Goal: Task Accomplishment & Management: Use online tool/utility

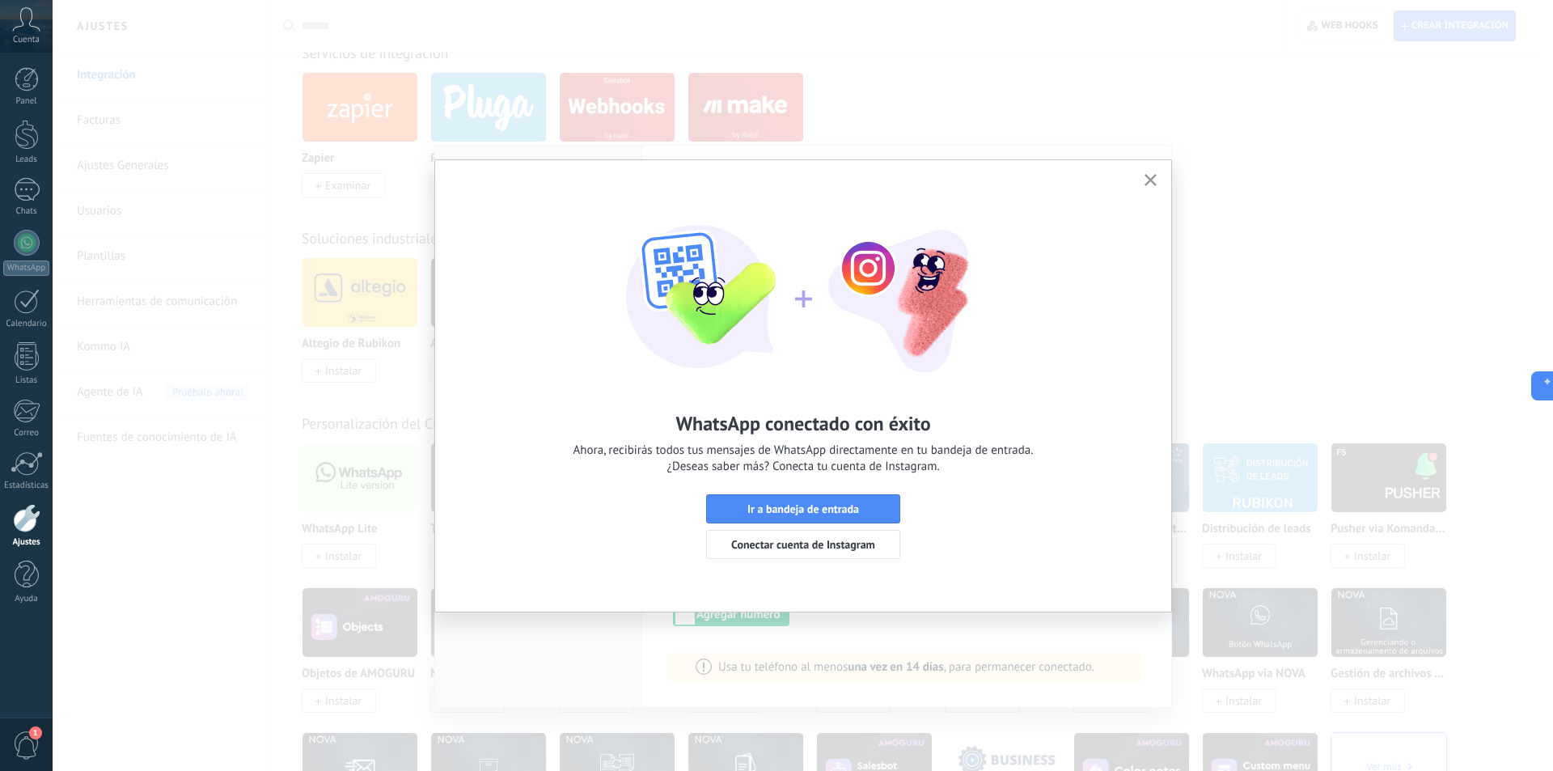
click at [1150, 172] on button "button" at bounding box center [1151, 181] width 20 height 22
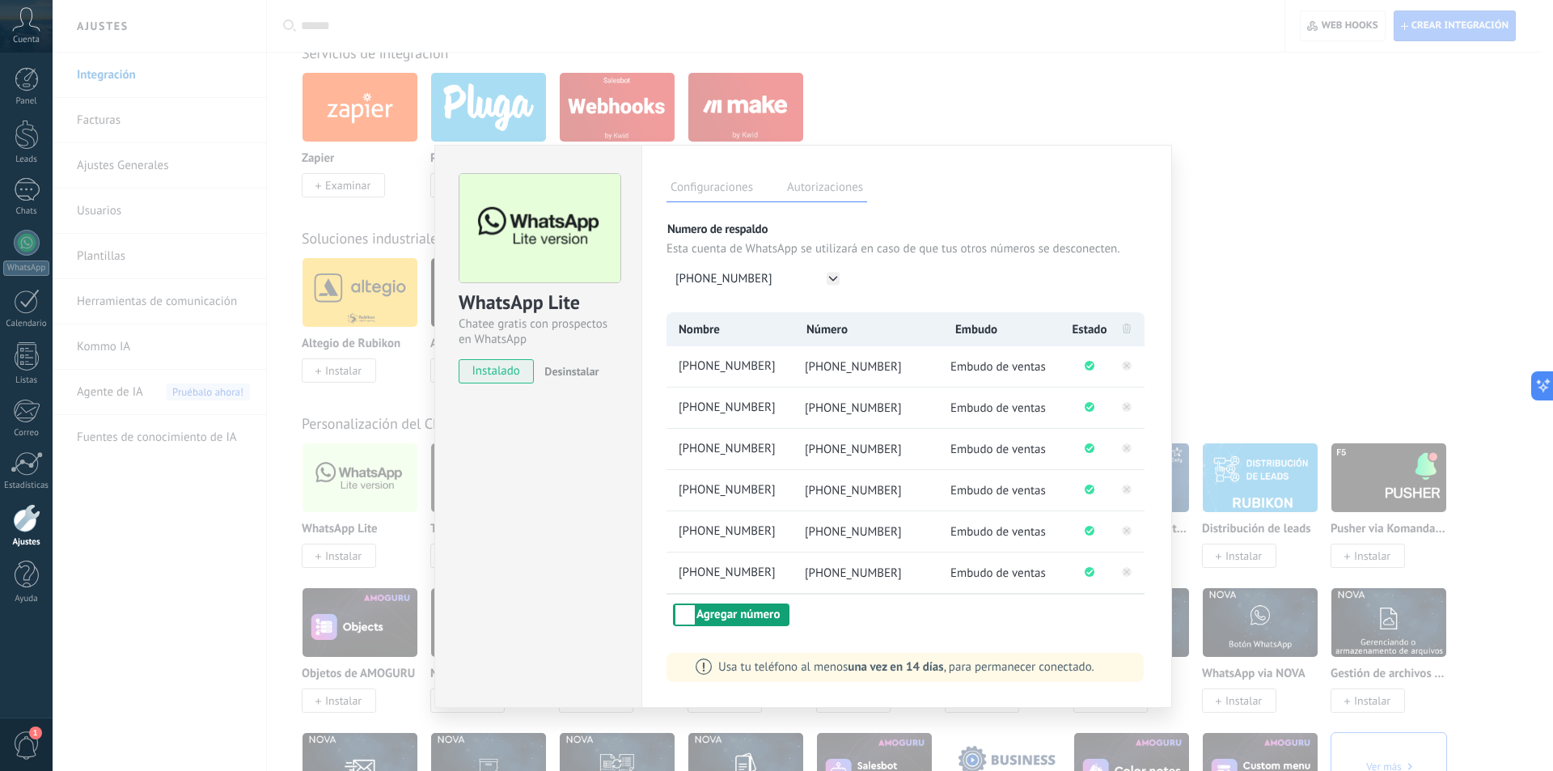
click at [730, 616] on button "Agregar número" at bounding box center [731, 615] width 117 height 23
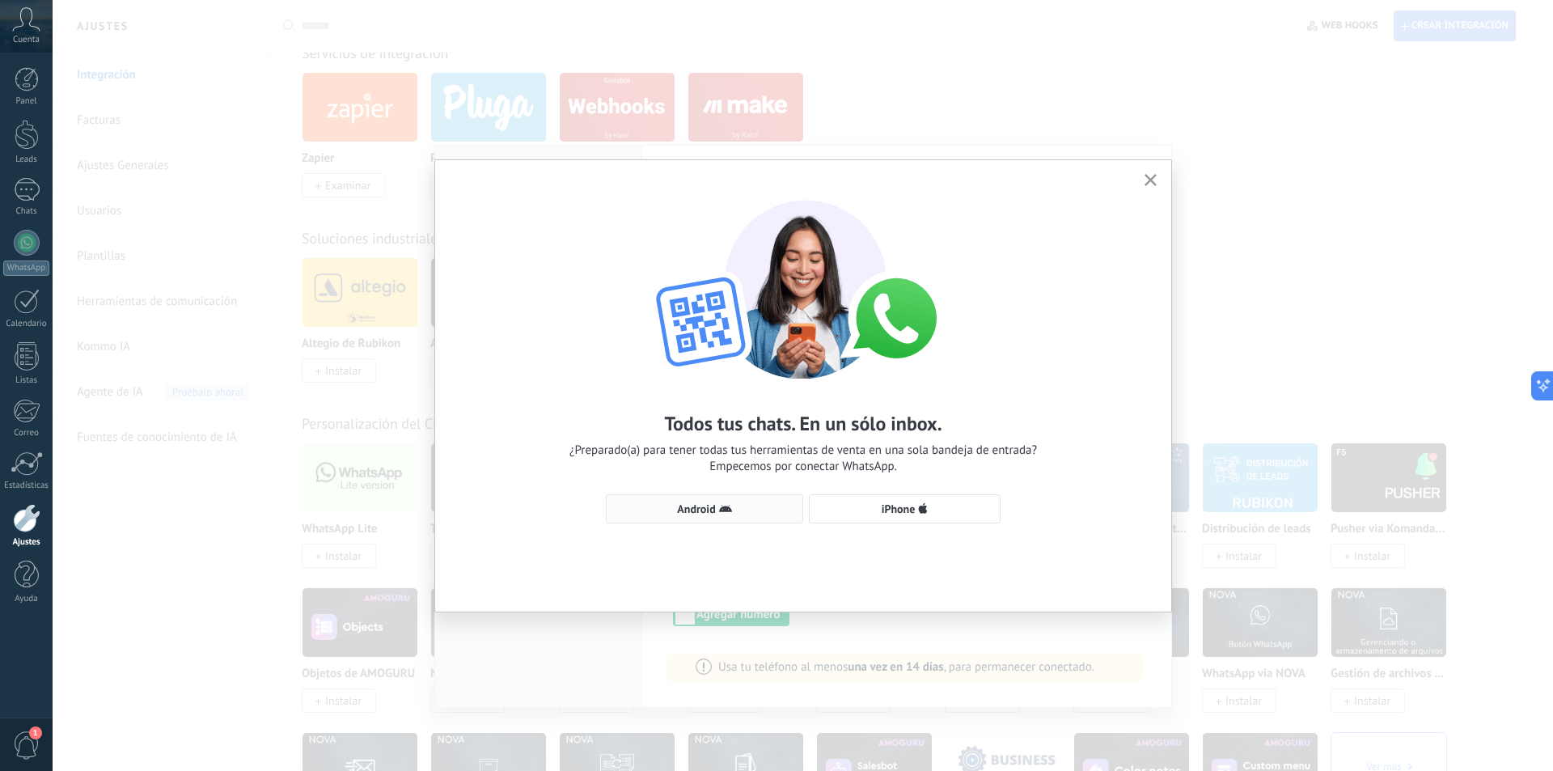
click at [716, 507] on span "Android" at bounding box center [705, 508] width 180 height 13
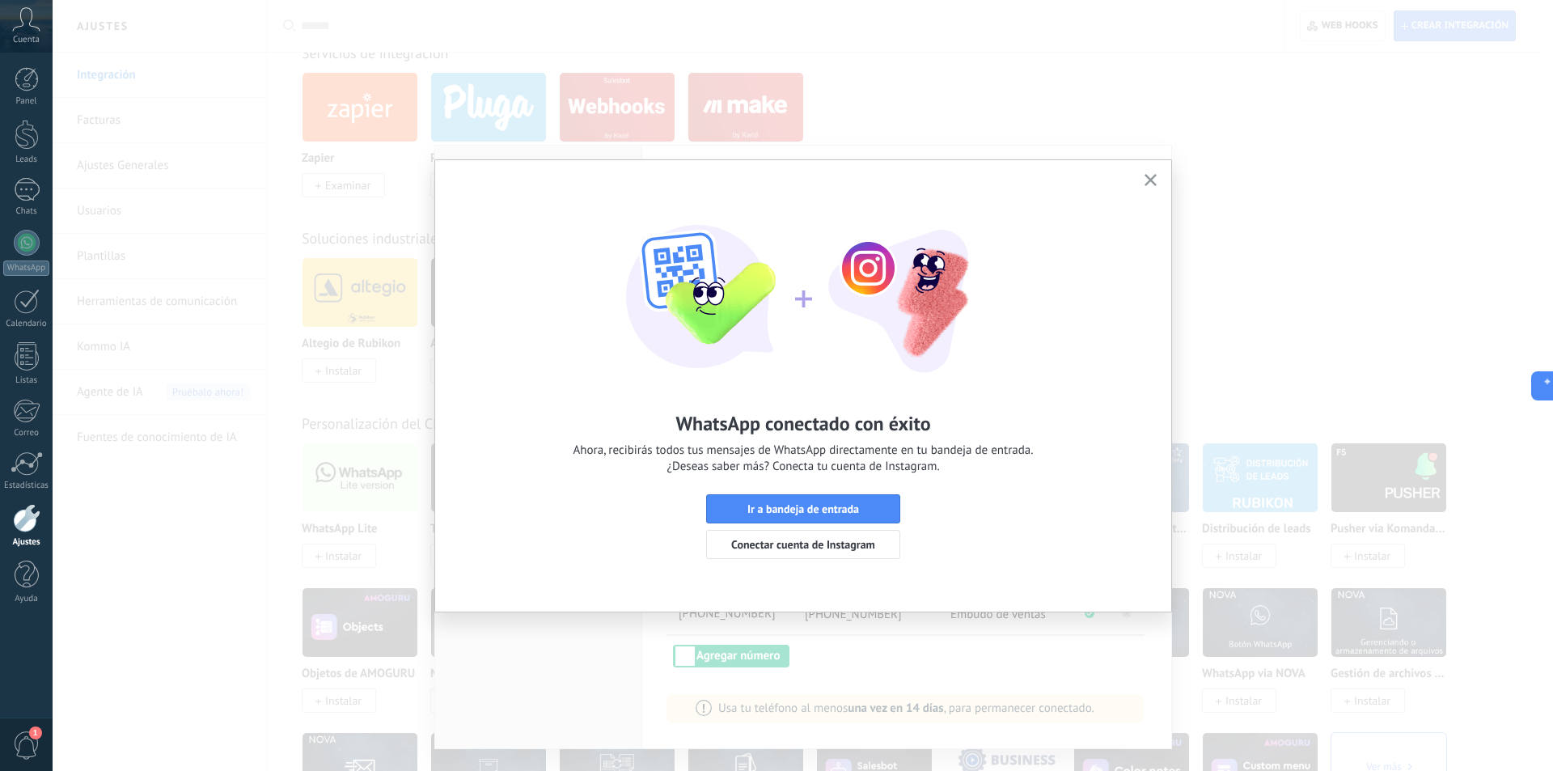
click at [1150, 183] on icon "button" at bounding box center [1151, 180] width 12 height 12
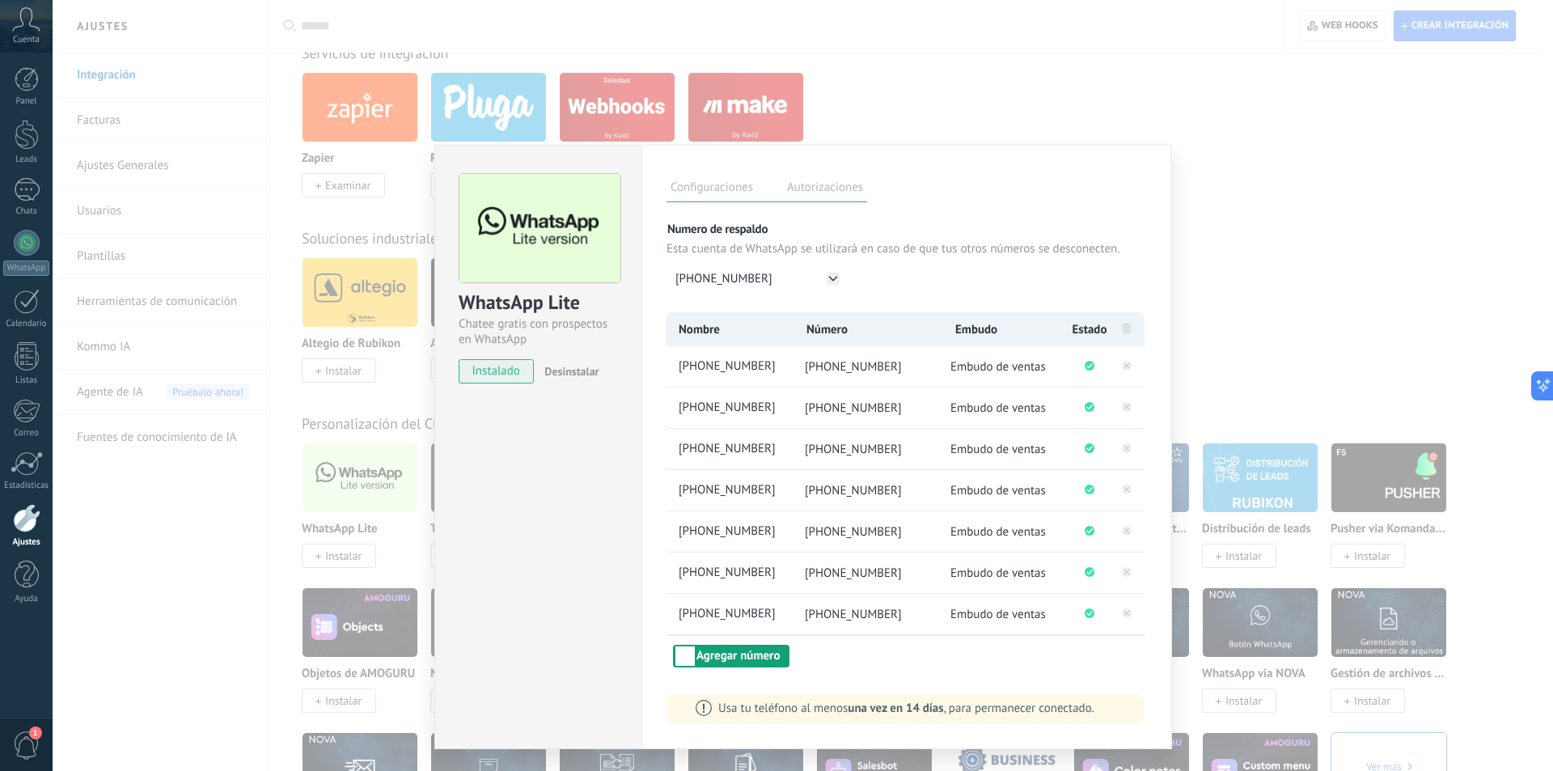
click at [719, 655] on button "Agregar número" at bounding box center [731, 656] width 117 height 23
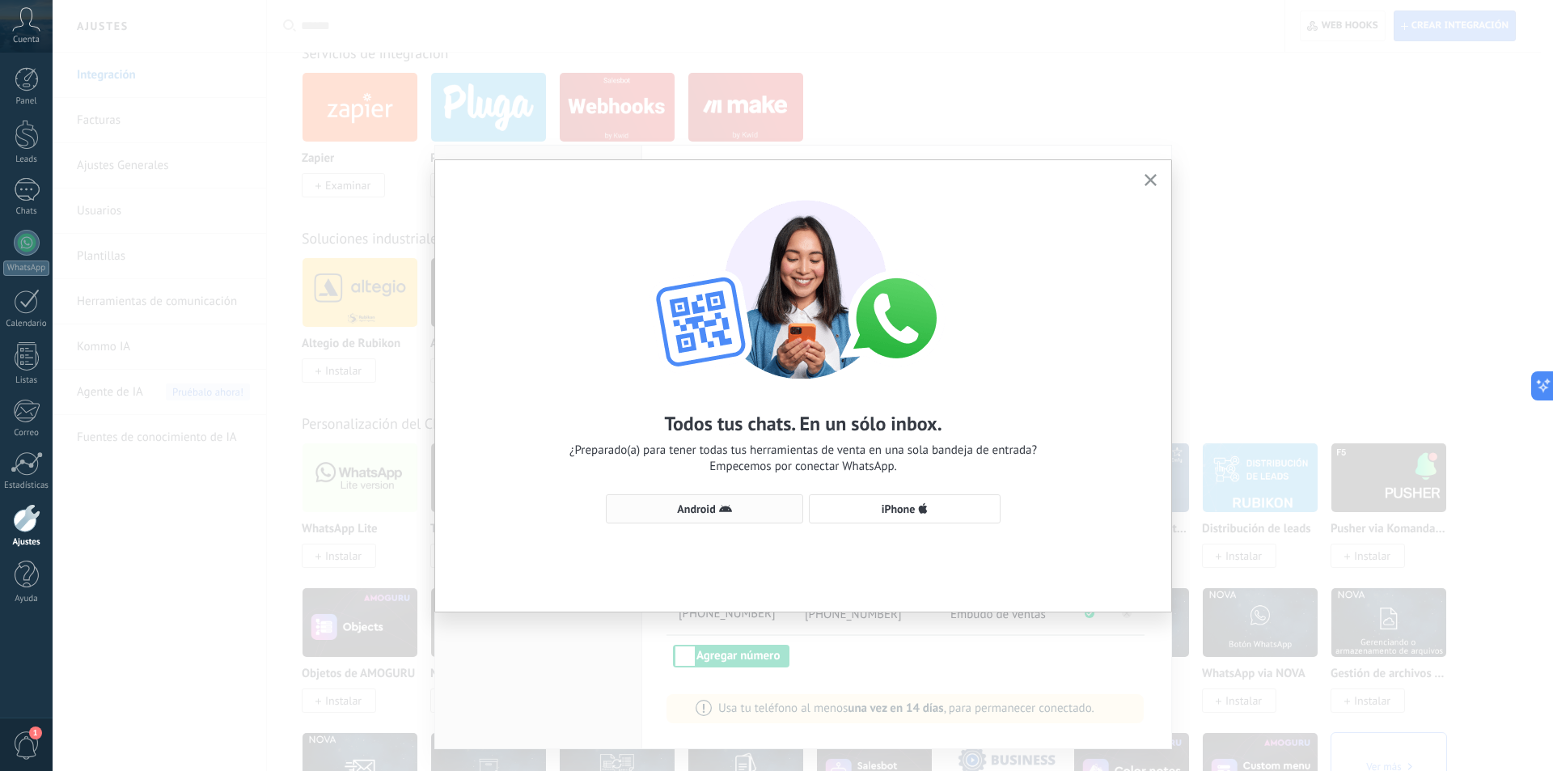
click at [716, 502] on button "Android" at bounding box center [704, 508] width 197 height 29
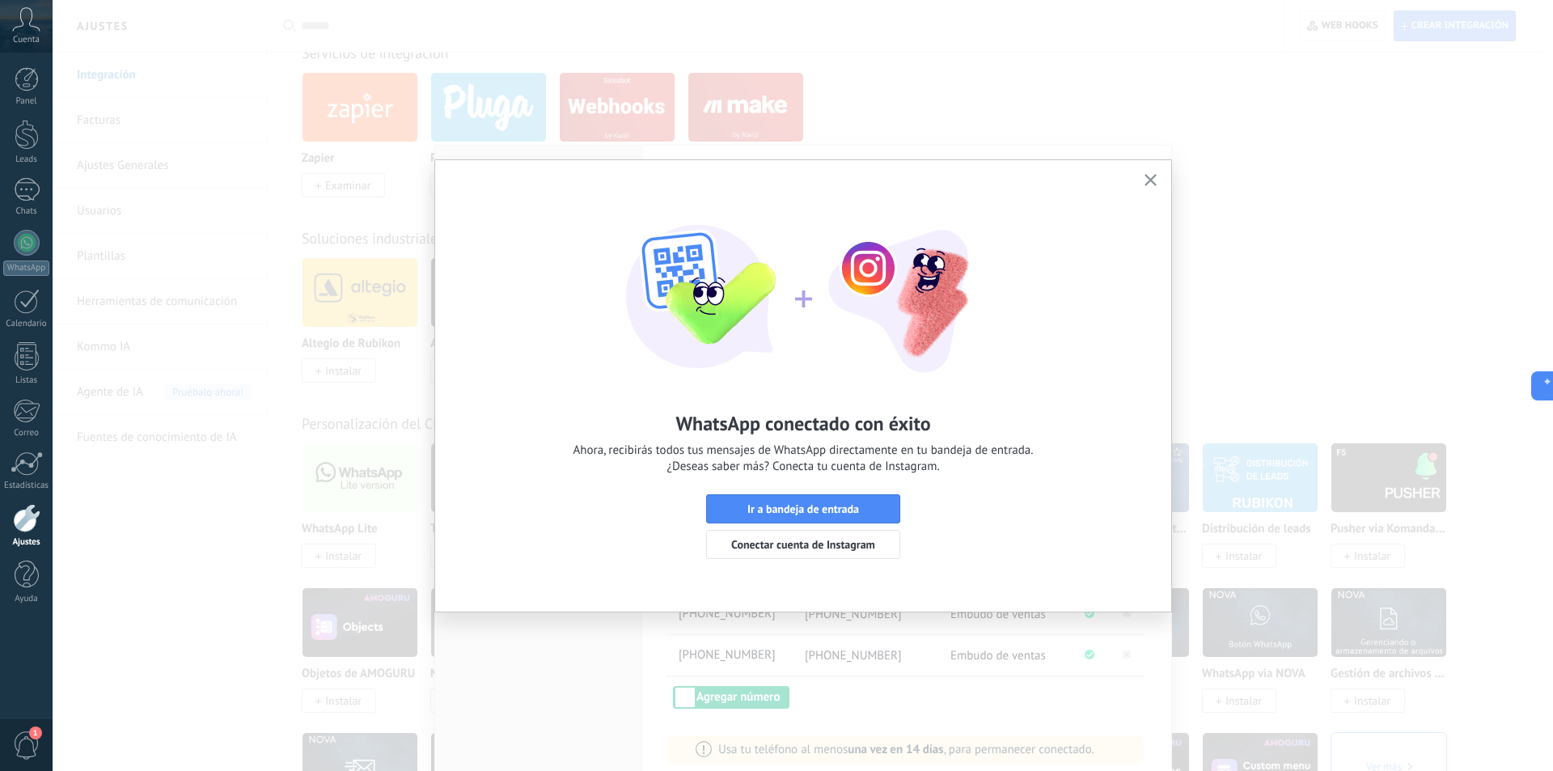
click at [1148, 184] on use "button" at bounding box center [1151, 180] width 12 height 12
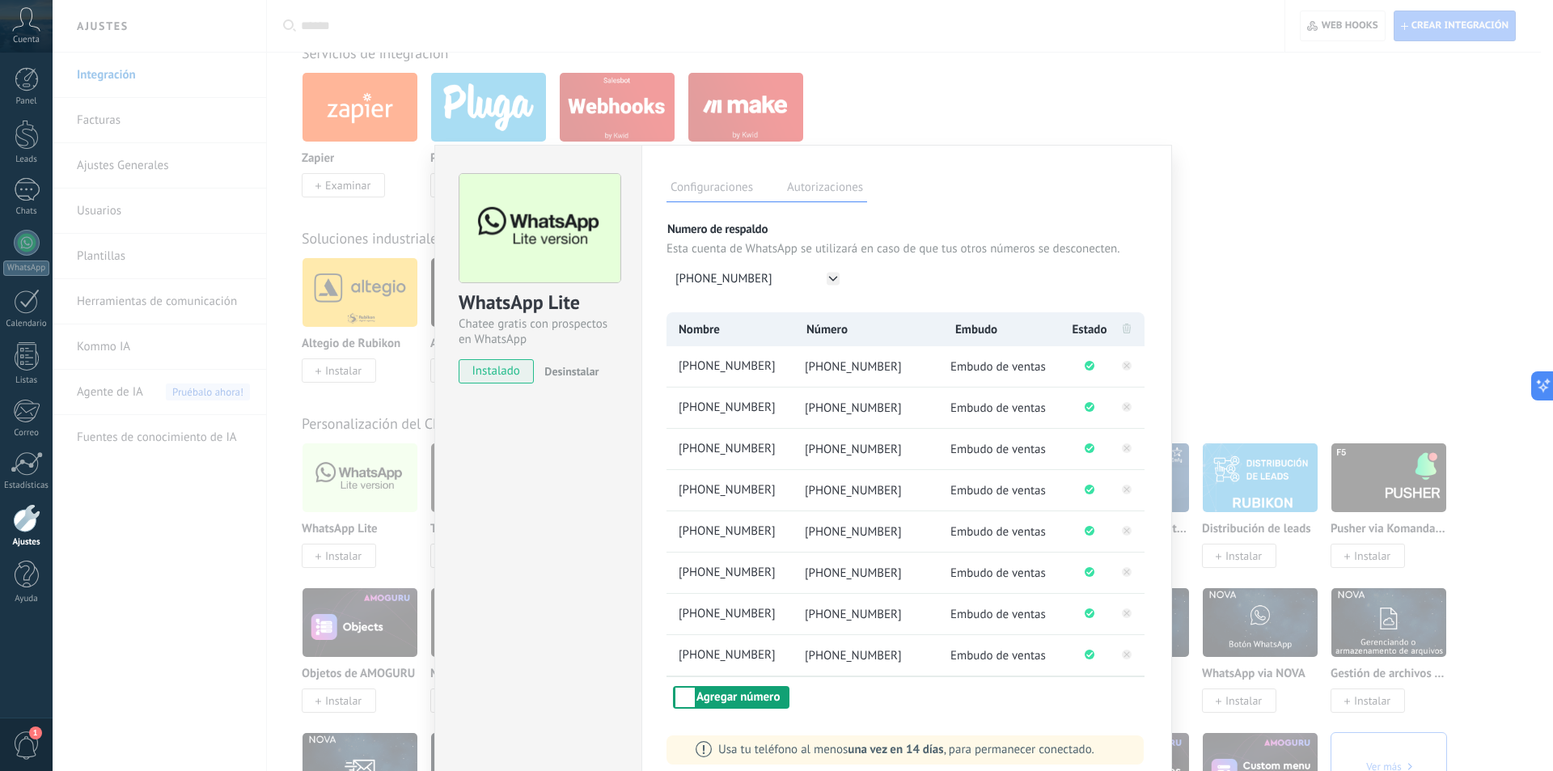
click at [734, 706] on button "Agregar número" at bounding box center [731, 697] width 117 height 23
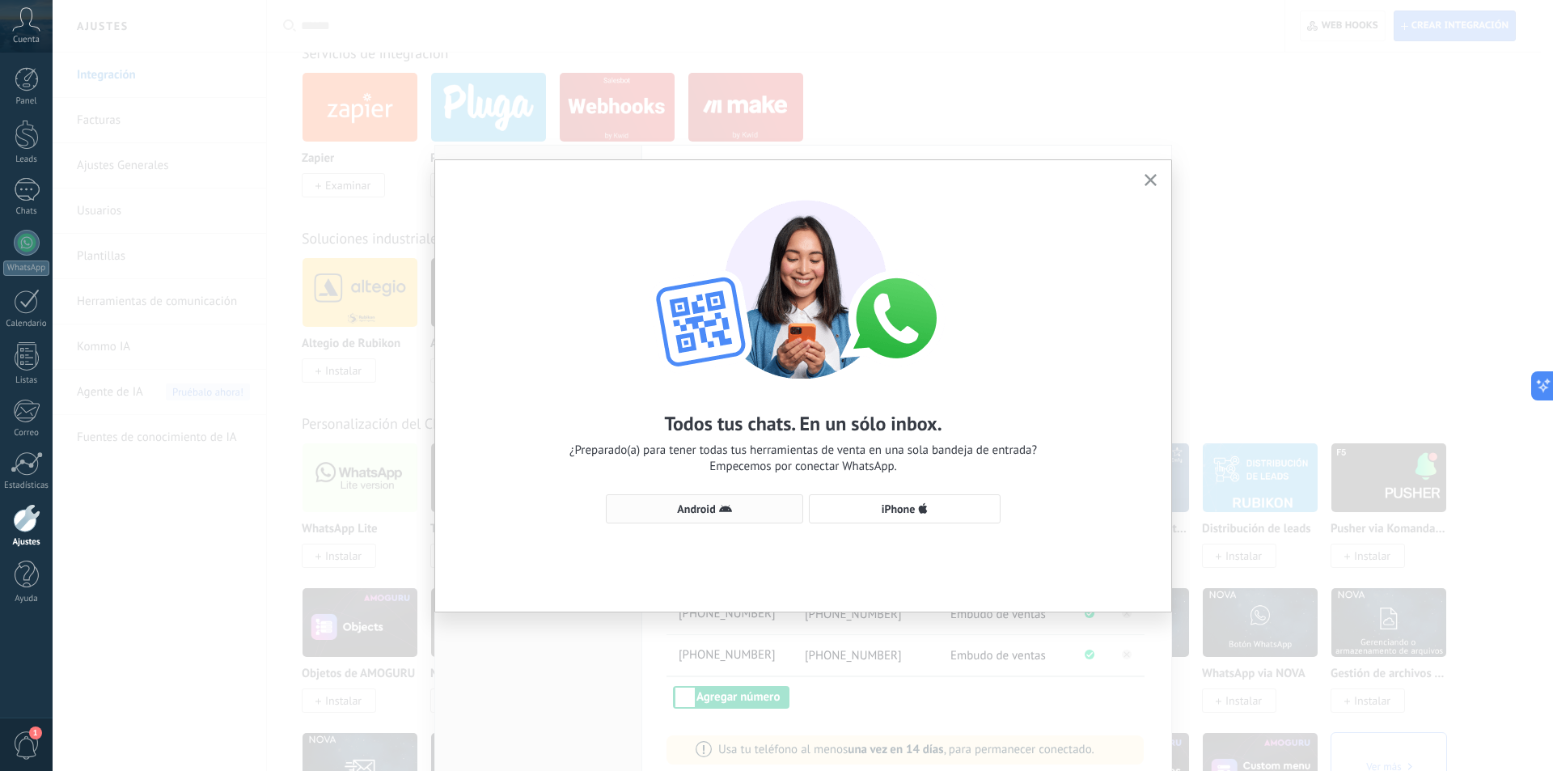
click at [701, 506] on span "Android" at bounding box center [696, 508] width 38 height 11
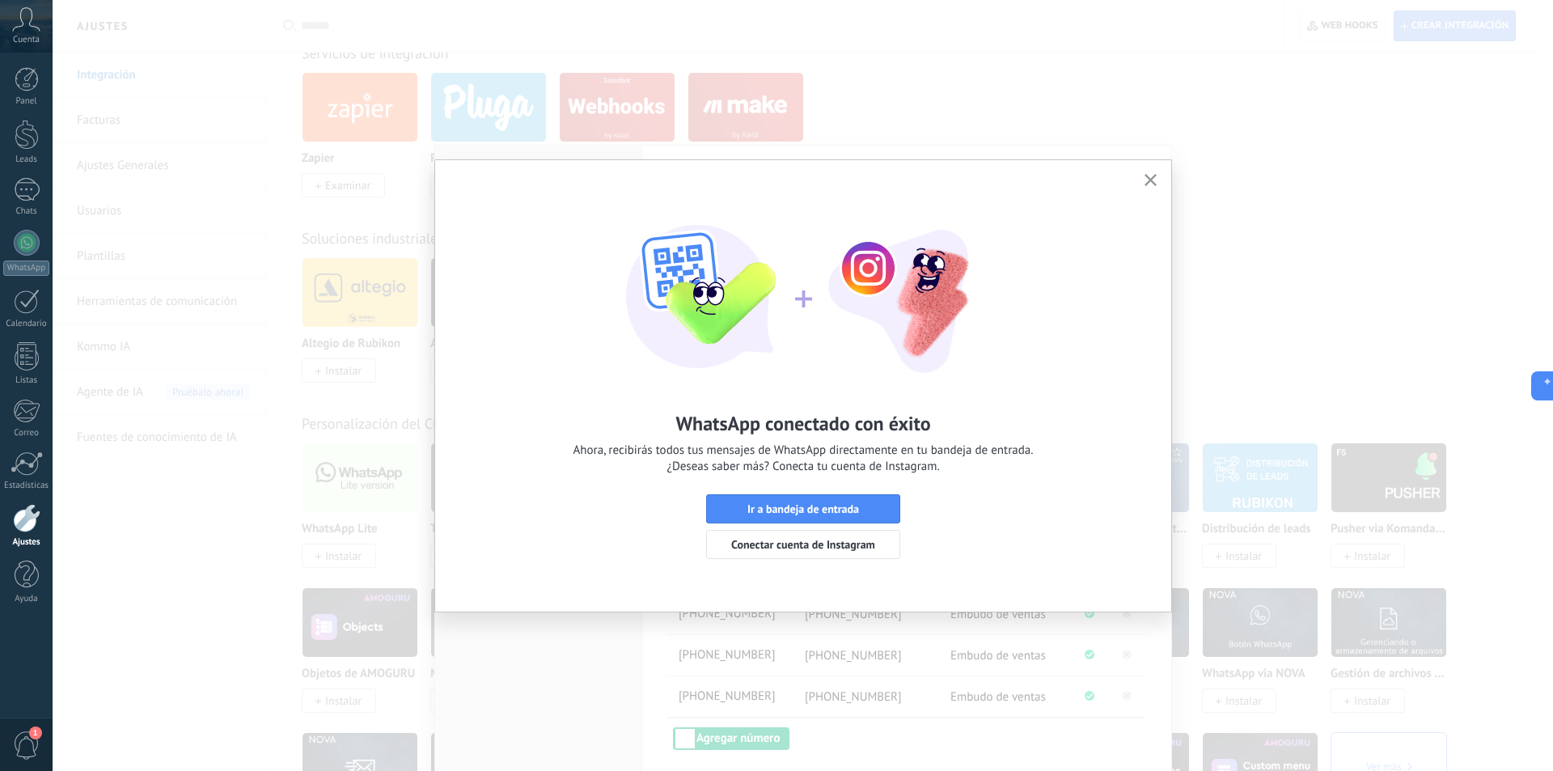
click at [1155, 175] on icon "button" at bounding box center [1151, 180] width 12 height 12
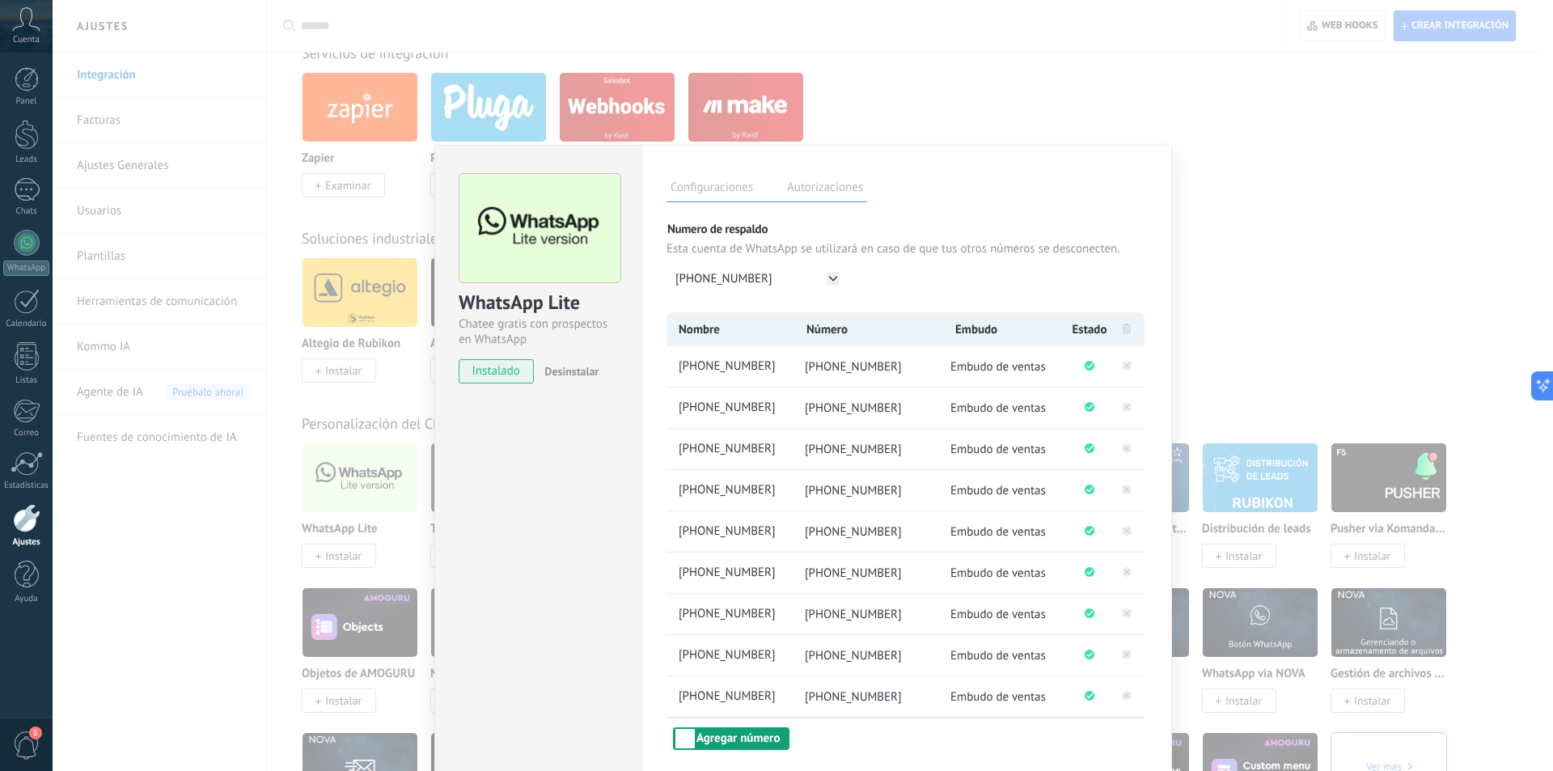
click at [728, 739] on button "Agregar número" at bounding box center [731, 738] width 117 height 23
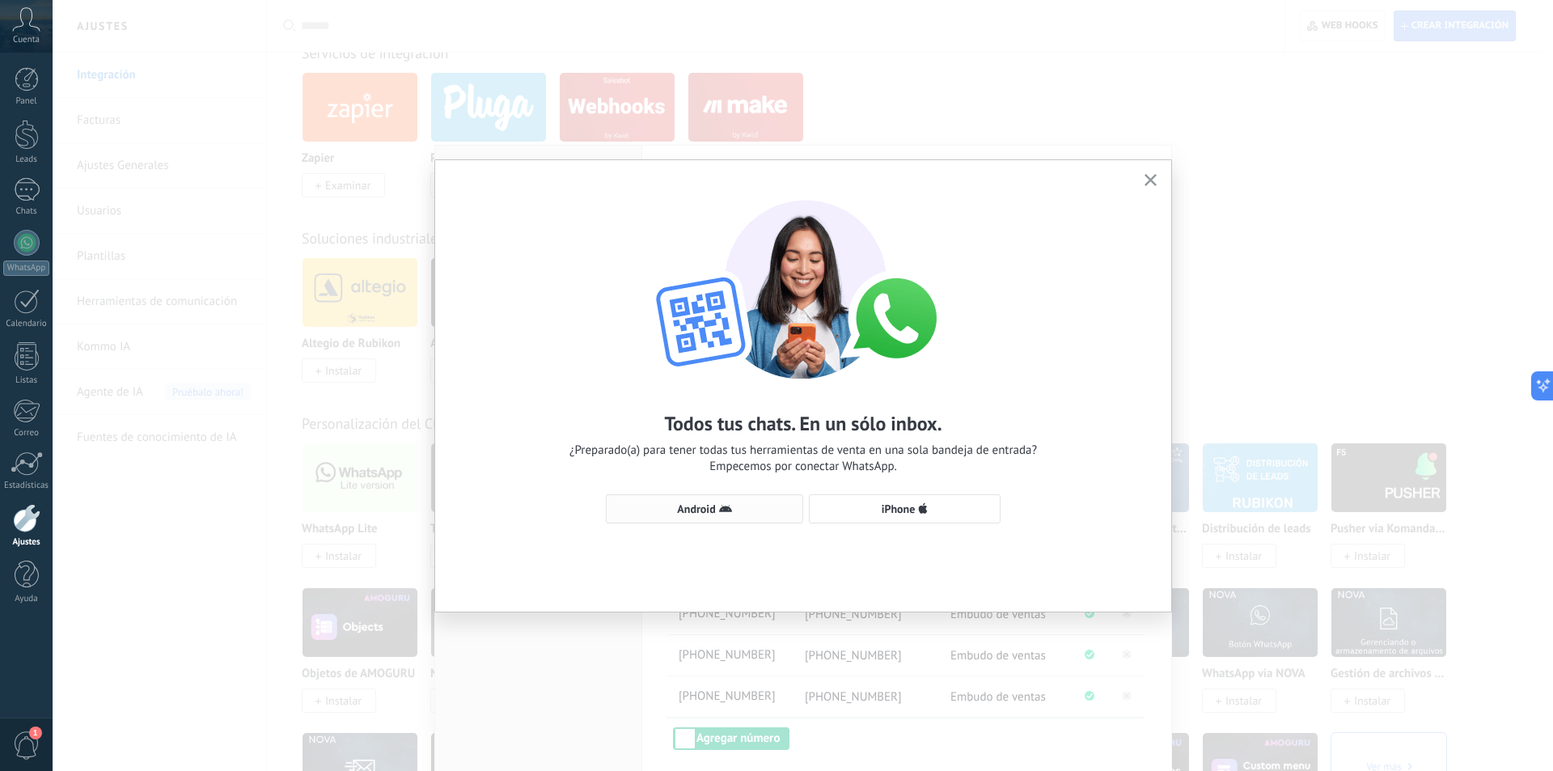
click at [721, 504] on icon "button" at bounding box center [725, 508] width 13 height 13
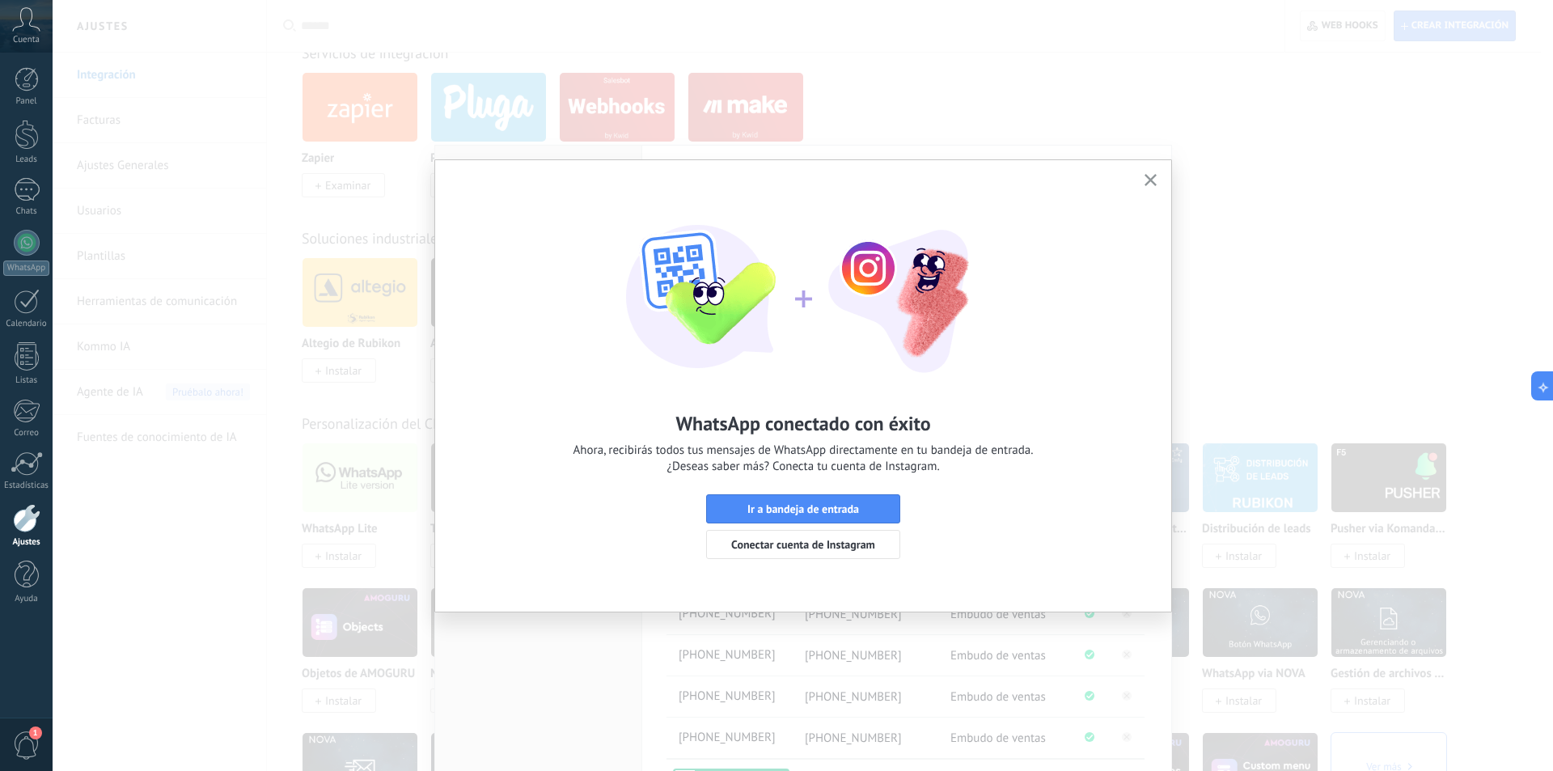
click at [1156, 177] on icon "button" at bounding box center [1151, 180] width 12 height 12
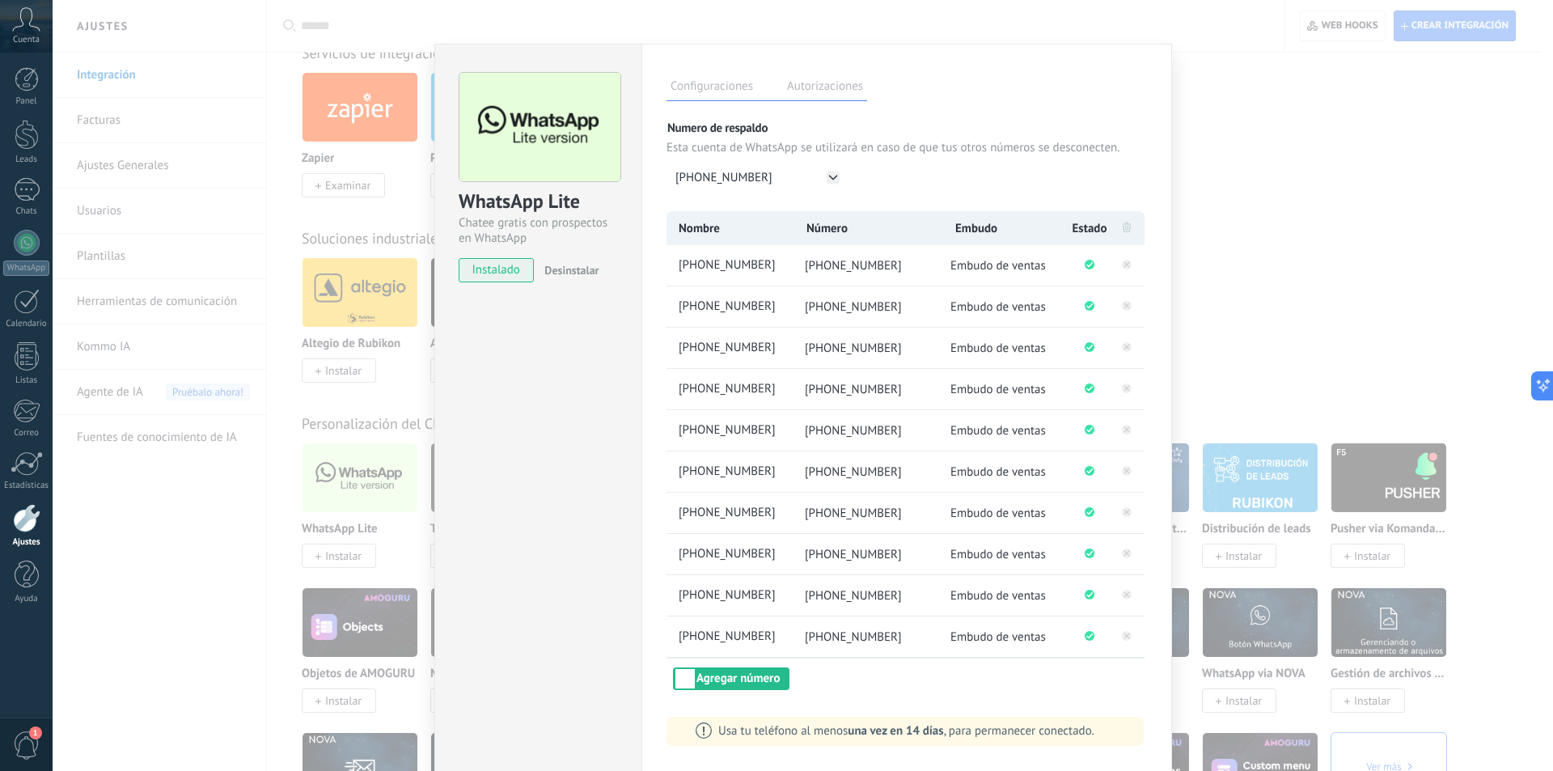
scroll to position [102, 0]
click at [732, 676] on button "Agregar número" at bounding box center [731, 678] width 117 height 23
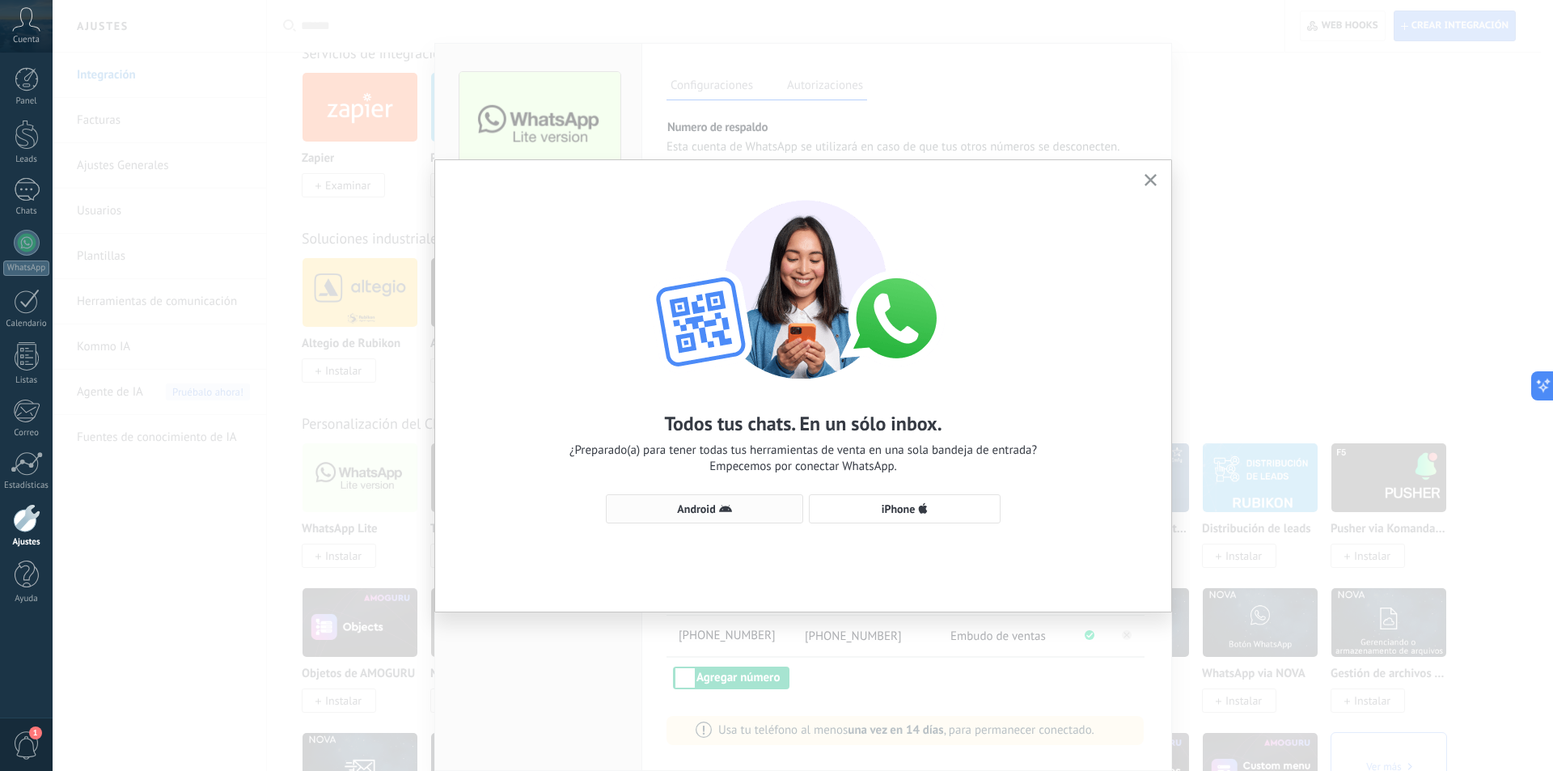
click at [710, 510] on span "Android" at bounding box center [696, 508] width 38 height 11
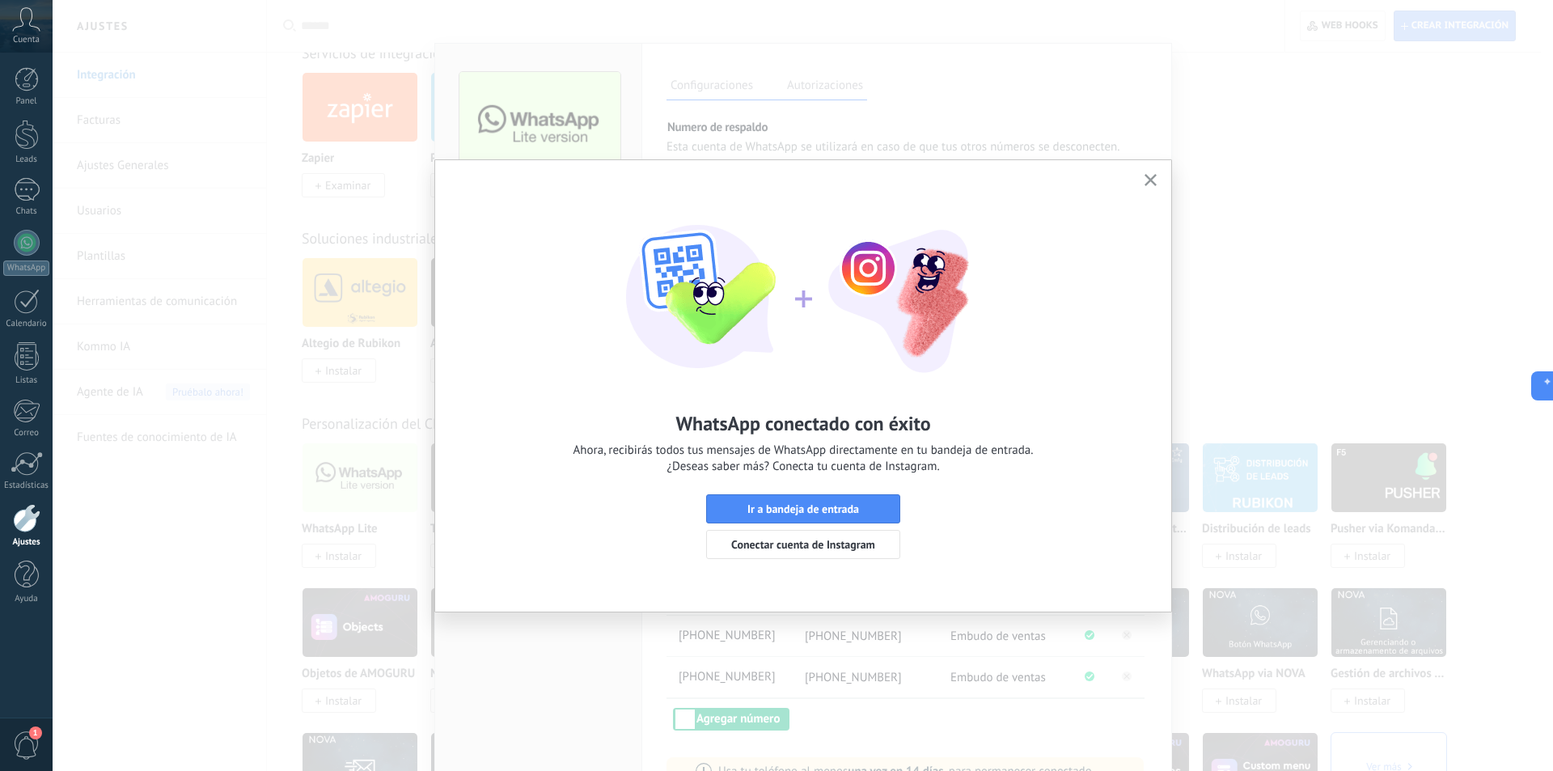
click at [1152, 173] on button "button" at bounding box center [1151, 181] width 20 height 22
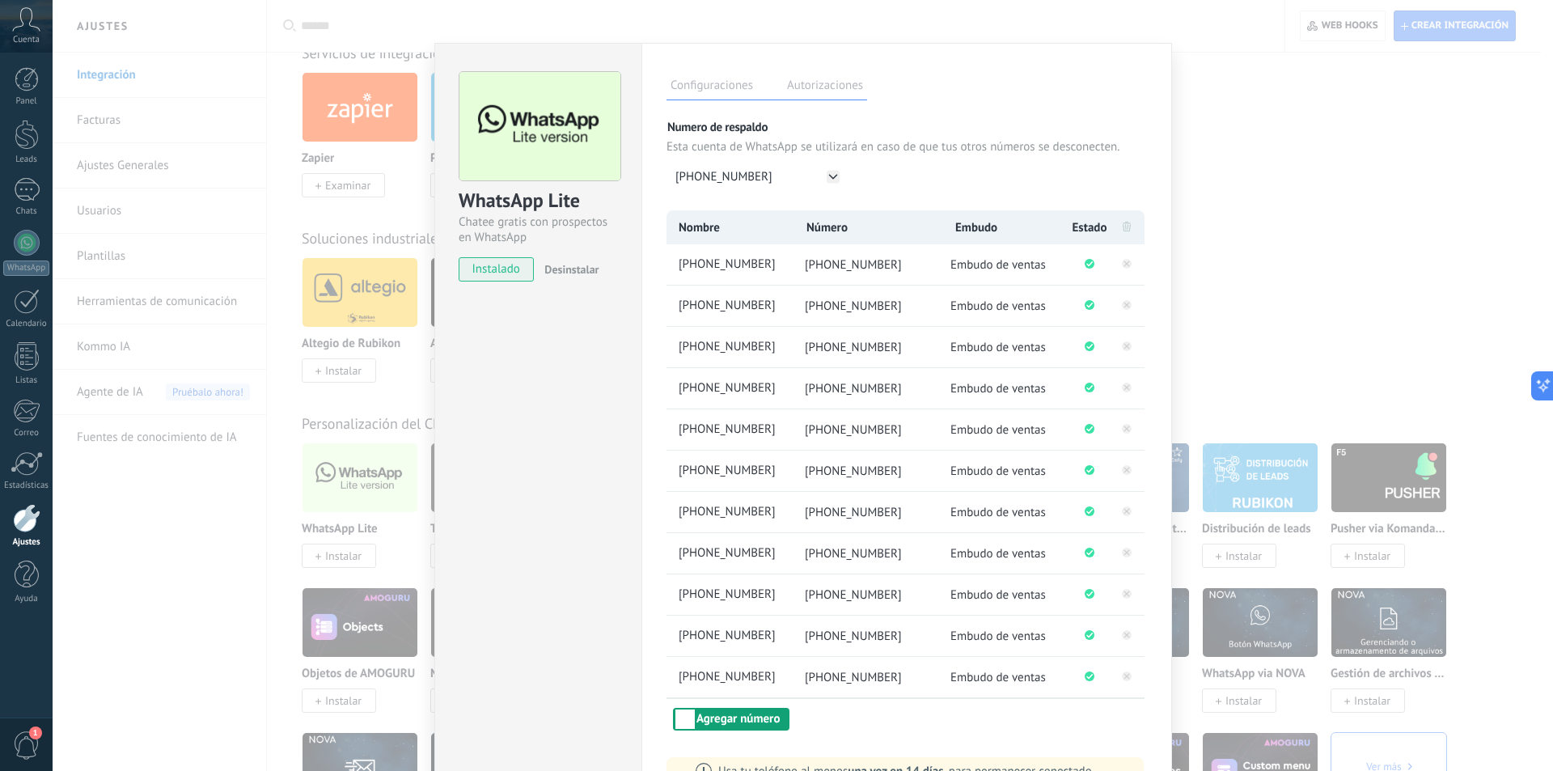
click at [743, 727] on button "Agregar número" at bounding box center [731, 719] width 117 height 23
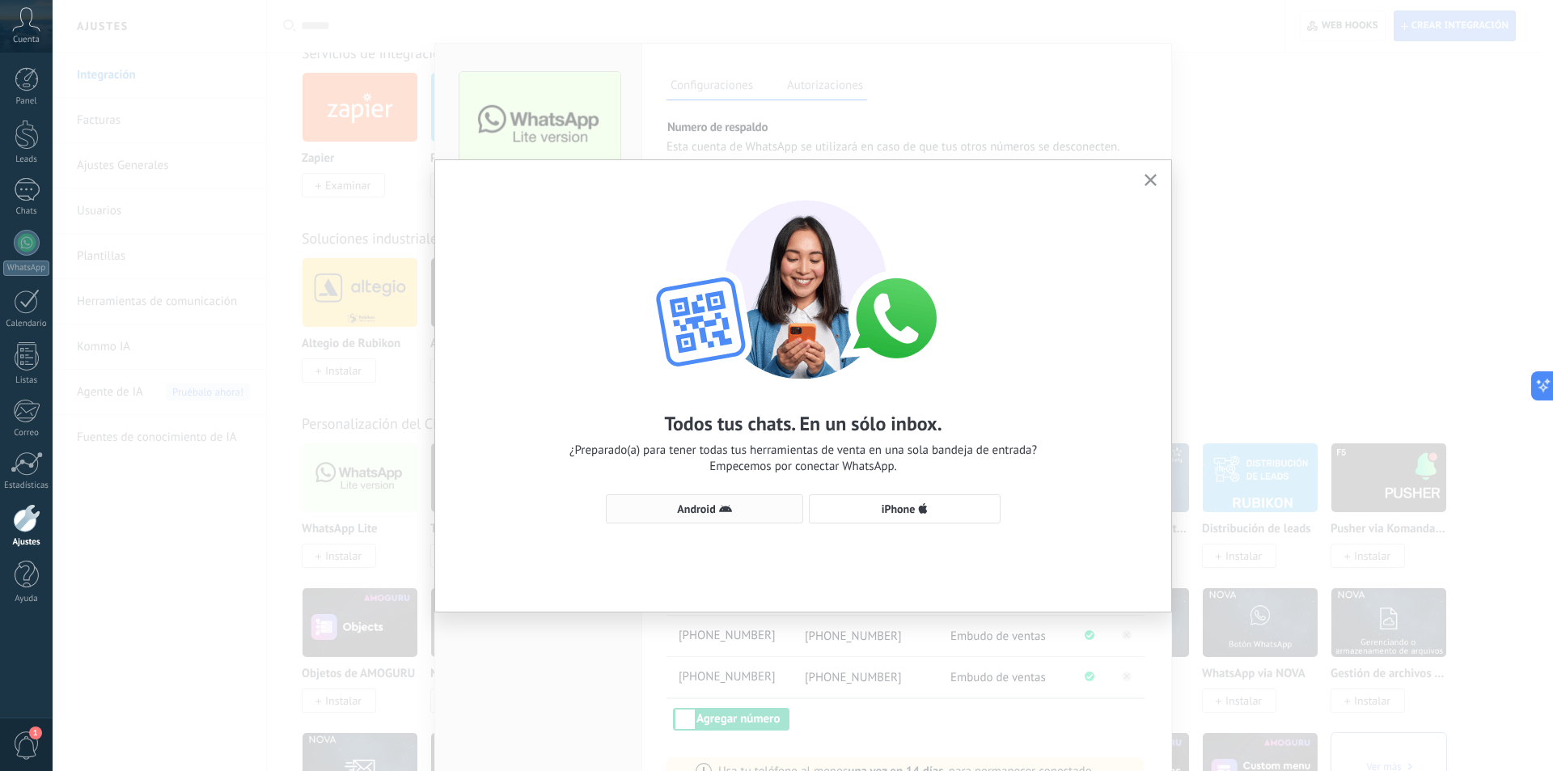
click at [706, 510] on span "Android" at bounding box center [696, 508] width 38 height 11
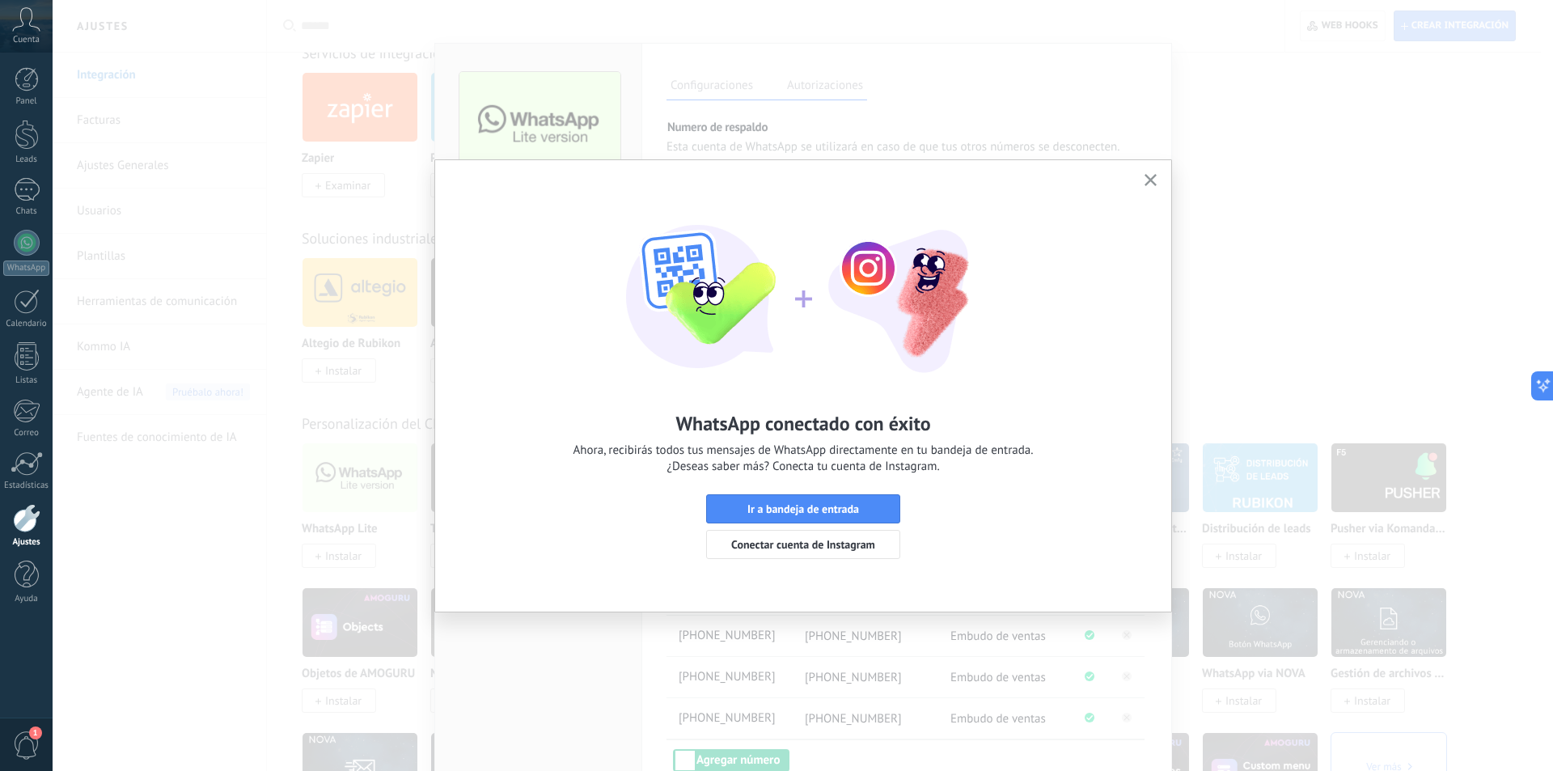
click at [1150, 175] on icon "button" at bounding box center [1151, 180] width 12 height 12
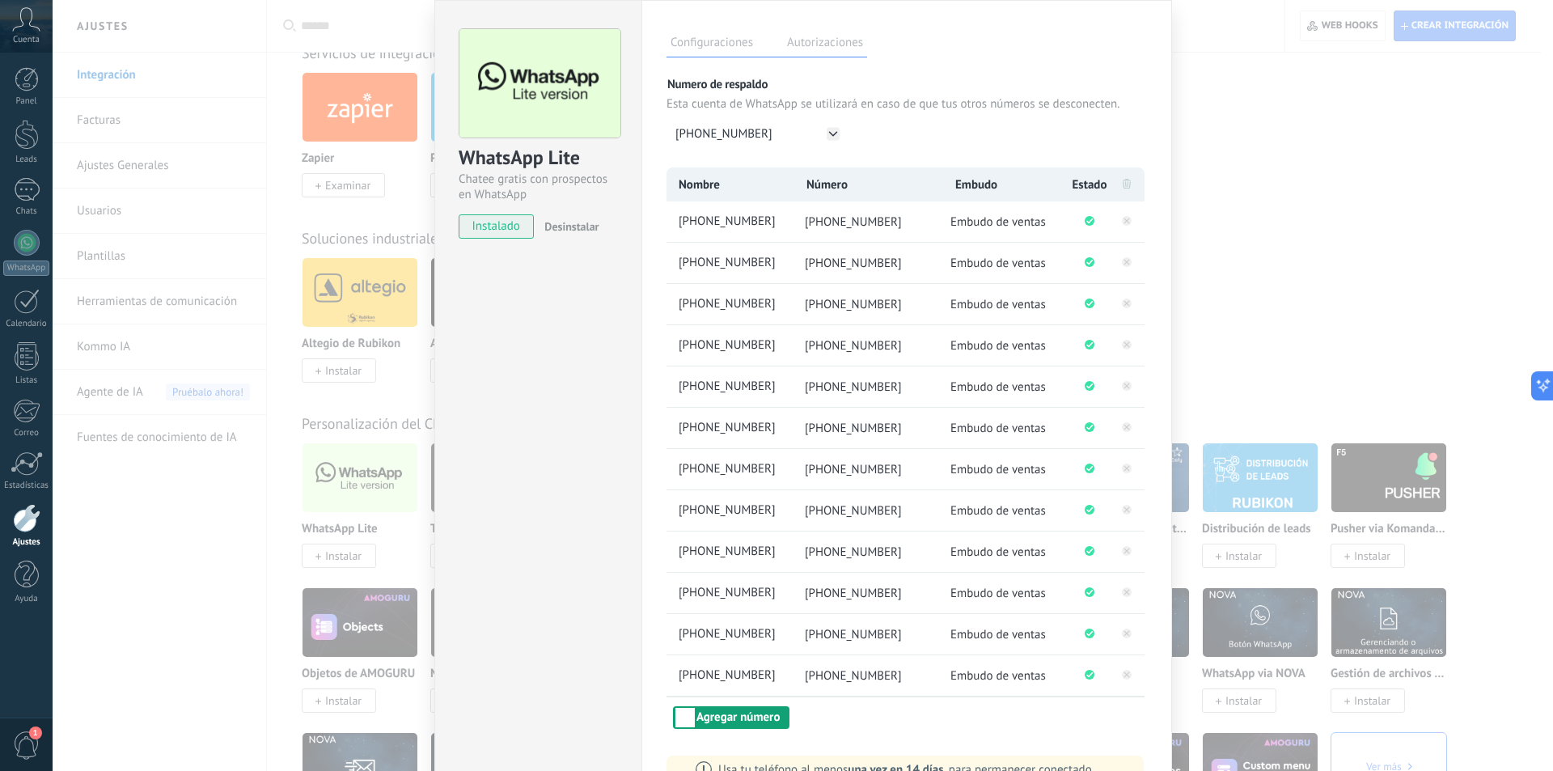
scroll to position [184, 0]
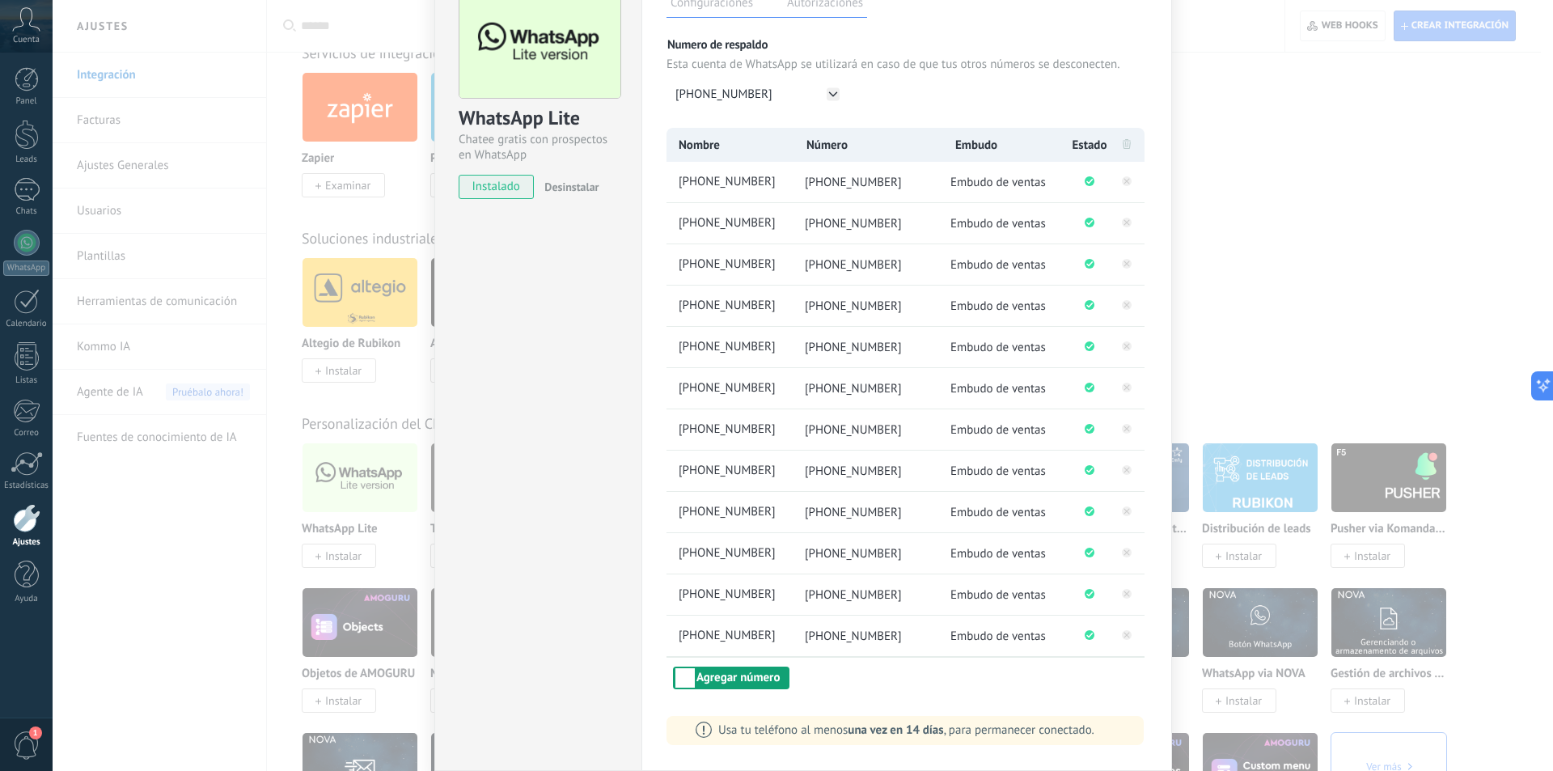
click at [718, 672] on button "Agregar número" at bounding box center [731, 678] width 117 height 23
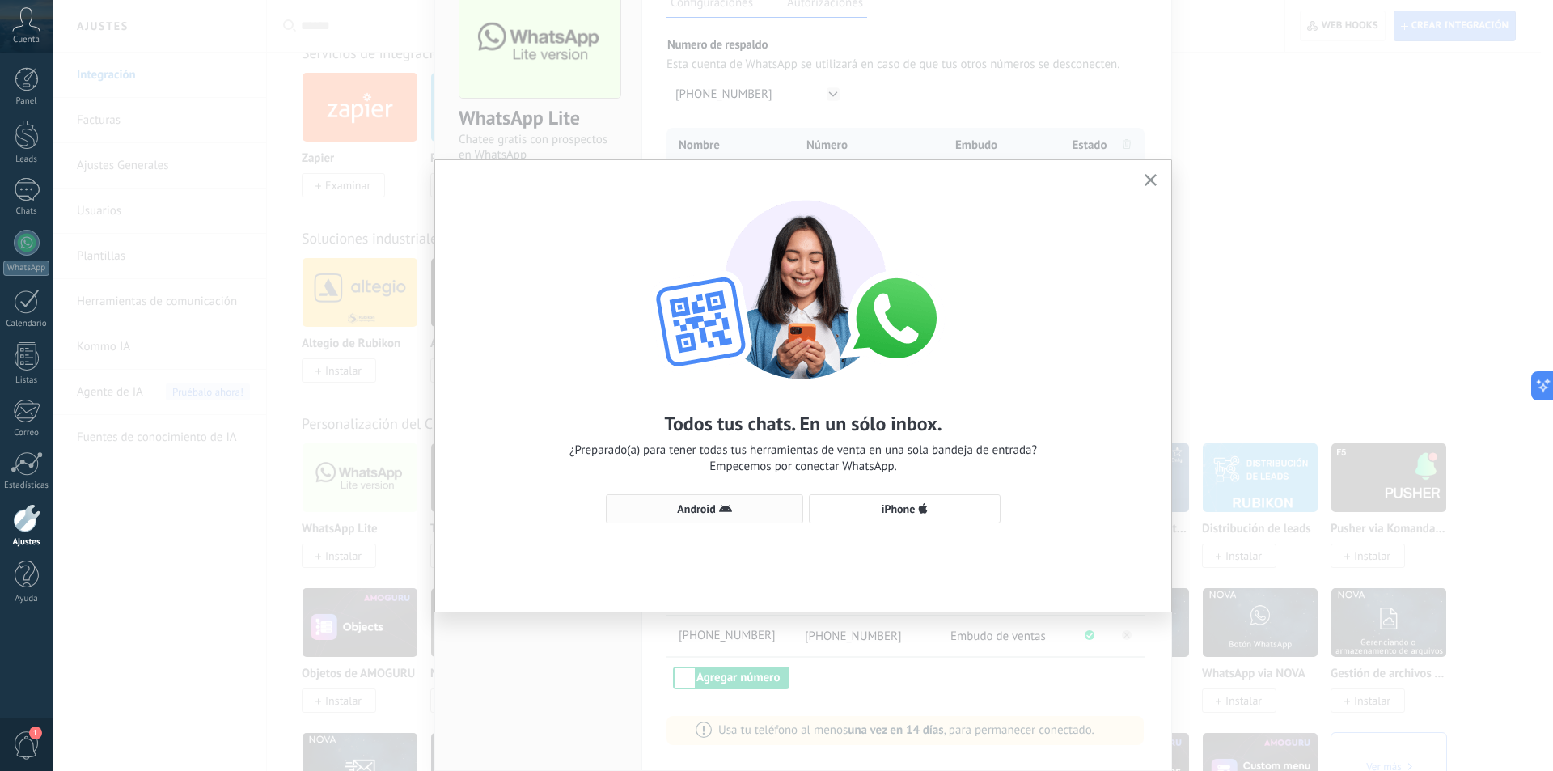
click at [684, 503] on span "Android" at bounding box center [696, 508] width 38 height 11
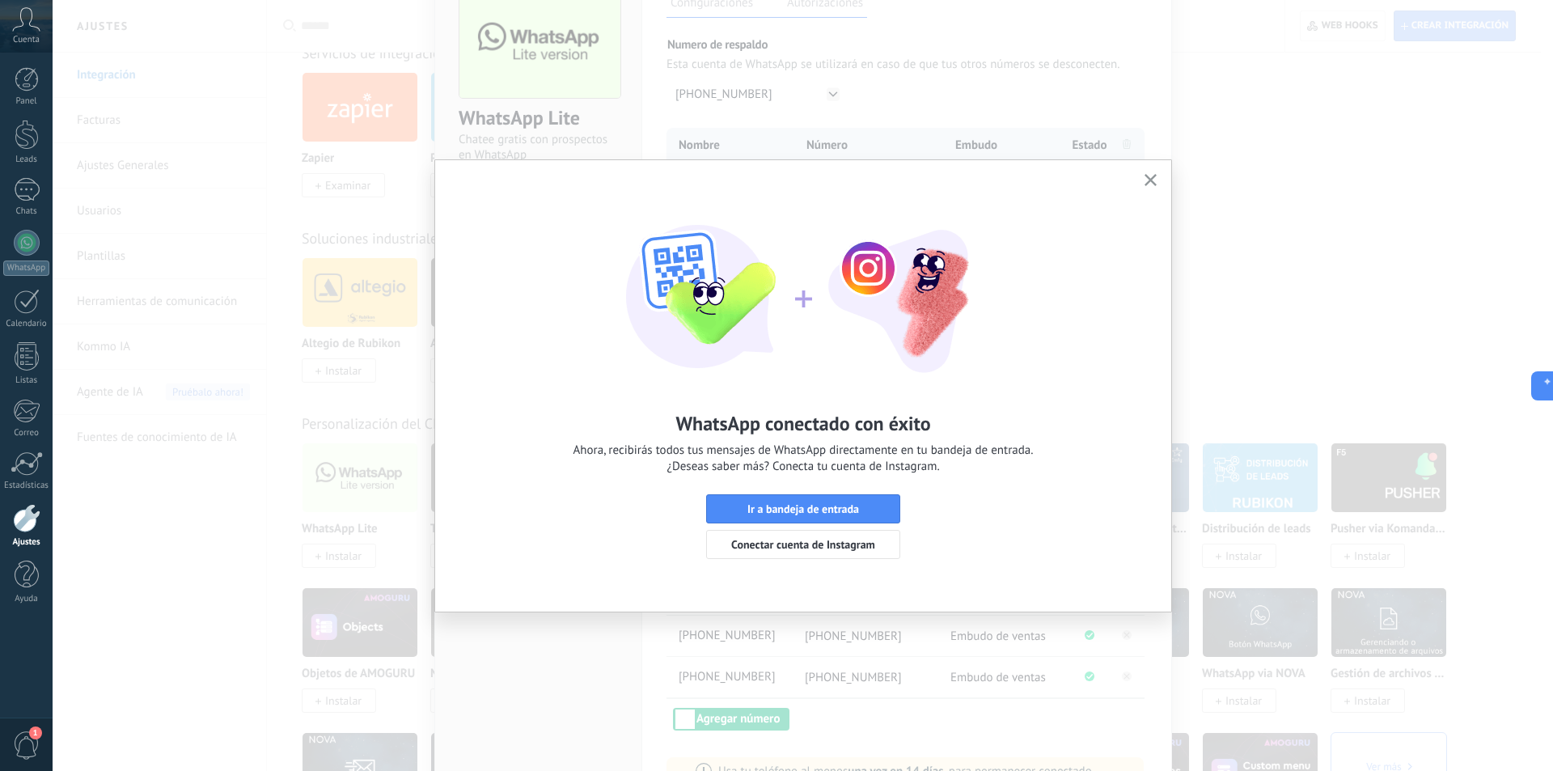
click at [1154, 179] on icon "button" at bounding box center [1151, 180] width 12 height 12
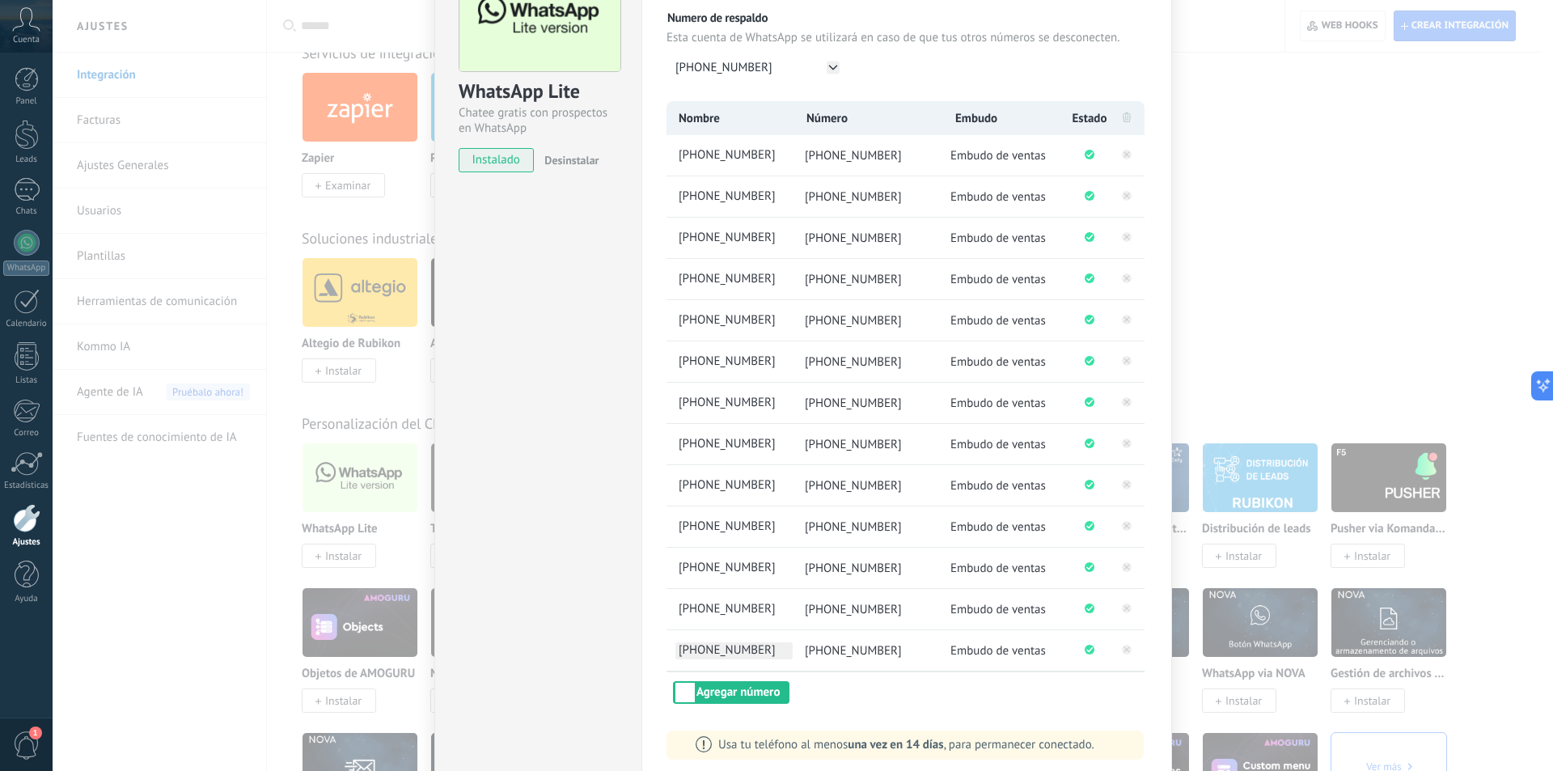
scroll to position [226, 0]
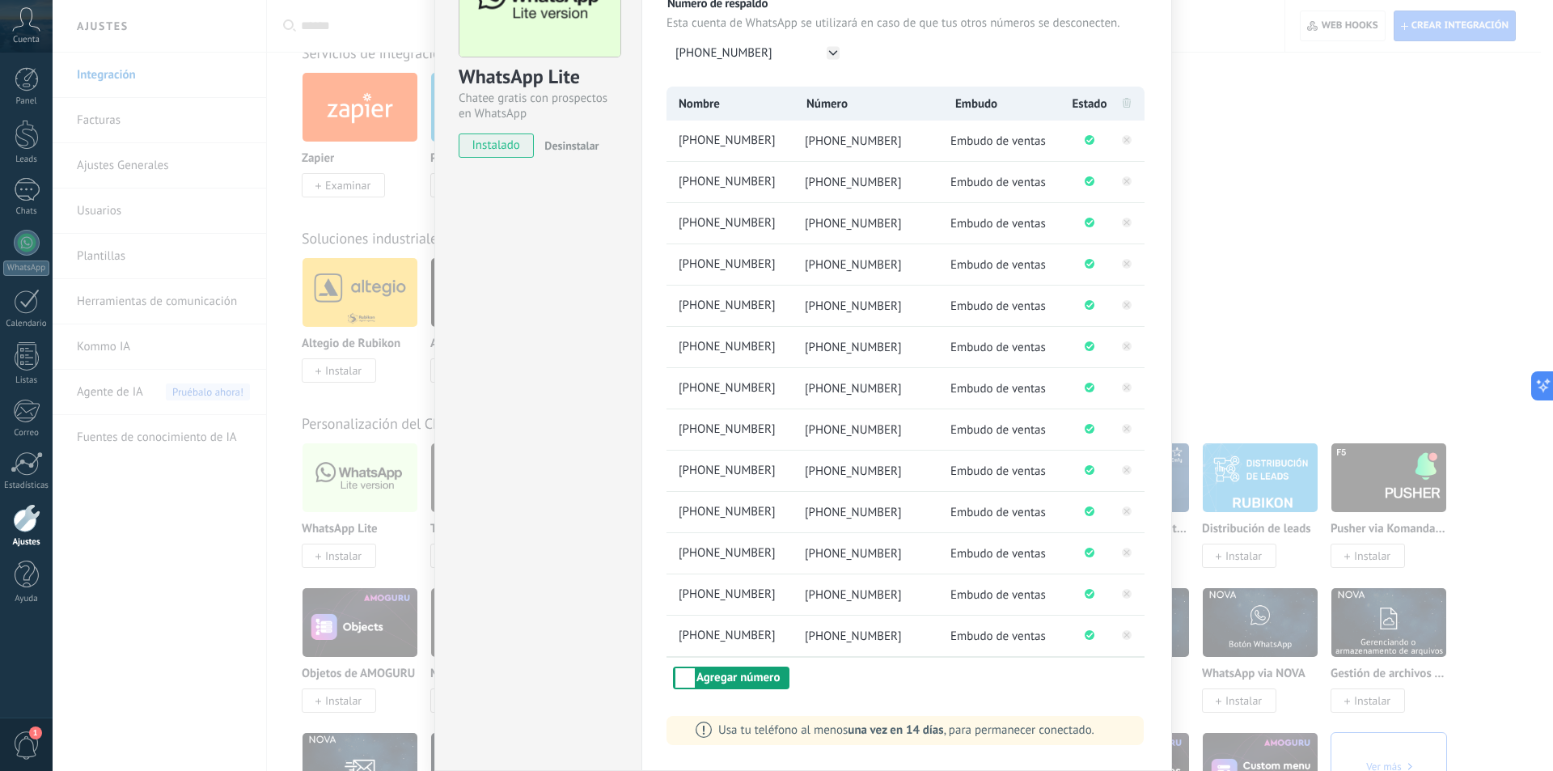
click at [735, 680] on button "Agregar número" at bounding box center [731, 678] width 117 height 23
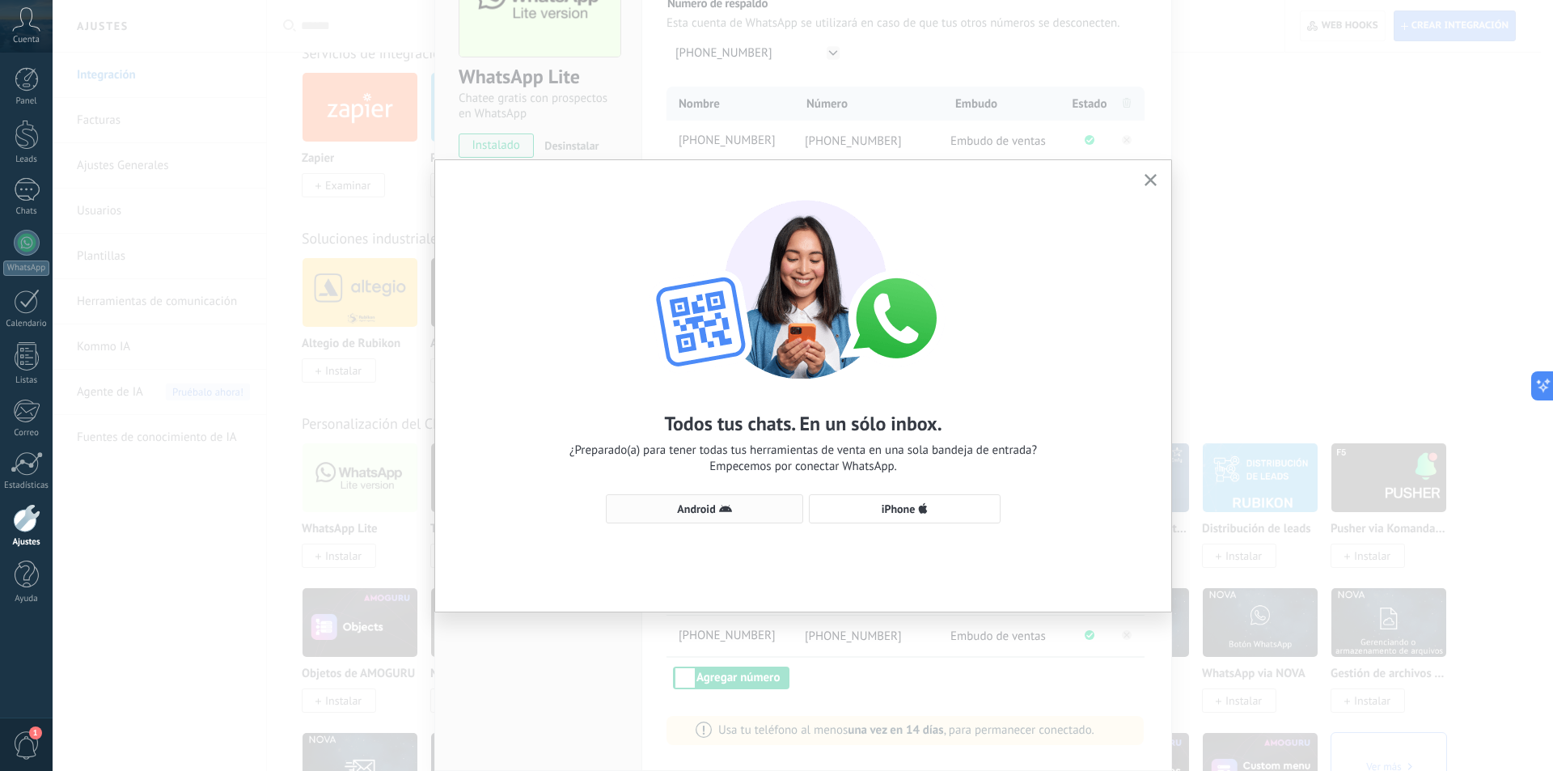
click at [713, 505] on span "Android" at bounding box center [696, 508] width 38 height 11
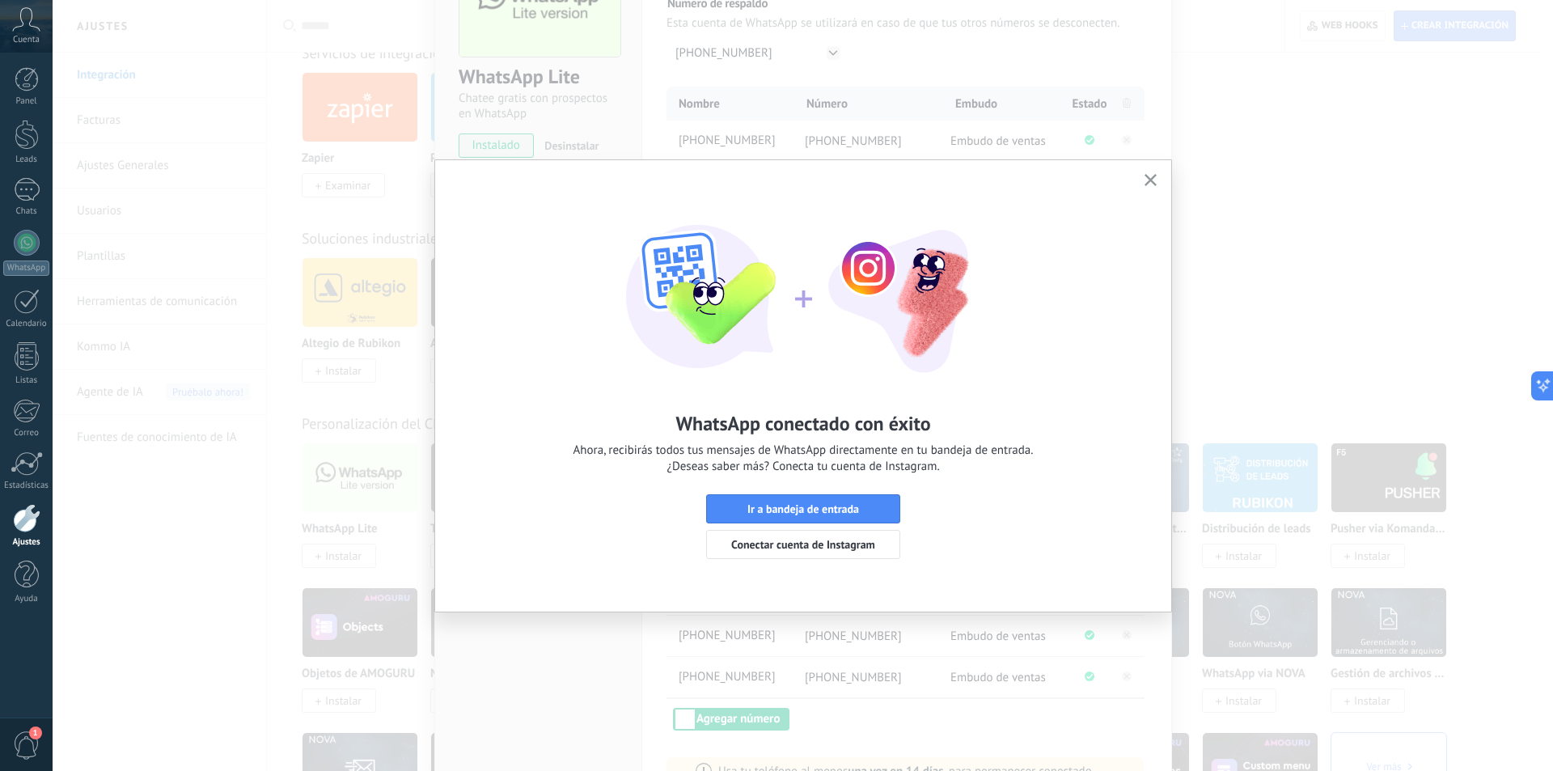
click at [1148, 176] on icon "button" at bounding box center [1151, 180] width 12 height 12
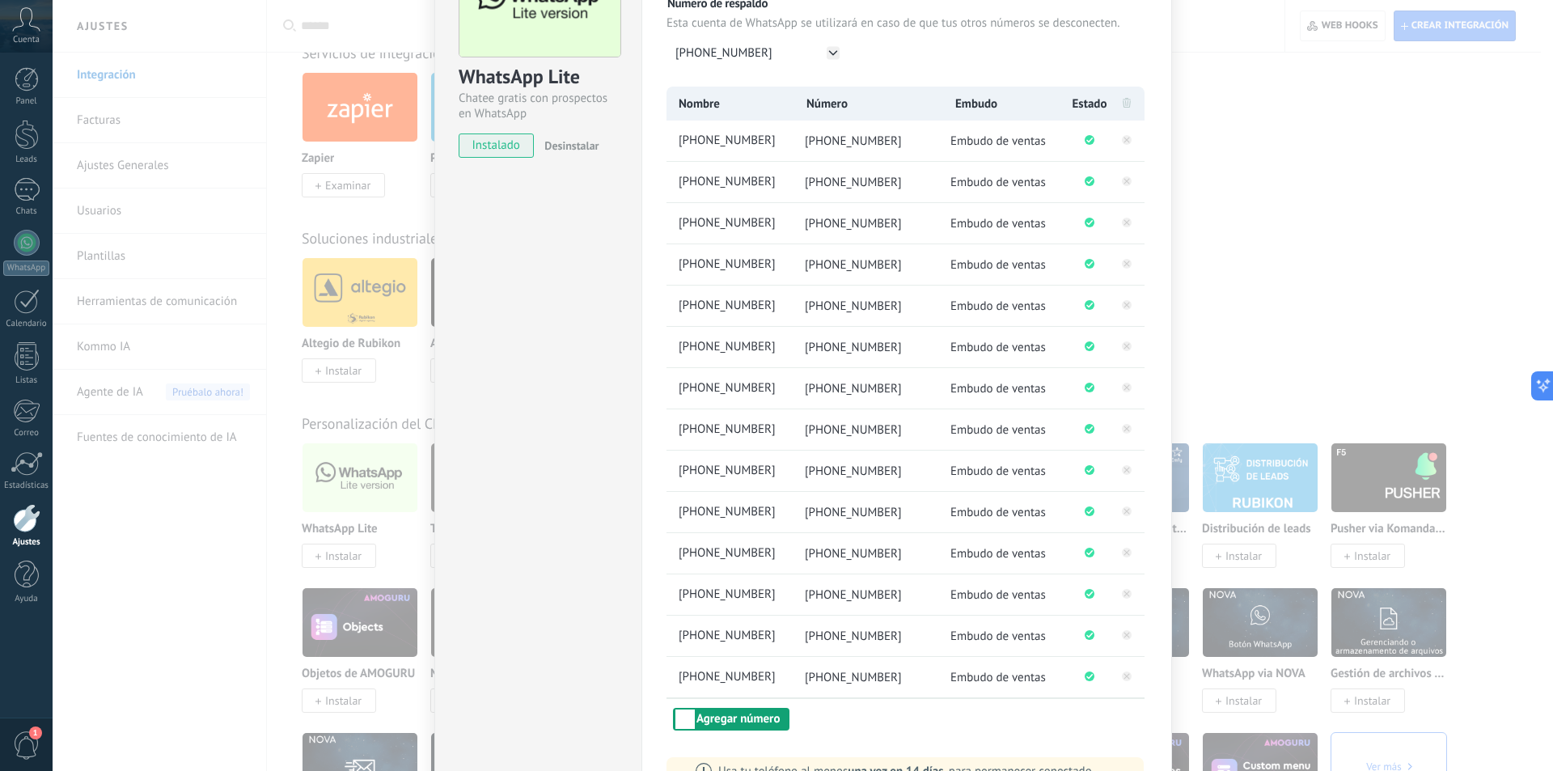
click at [729, 716] on button "Agregar número" at bounding box center [731, 719] width 117 height 23
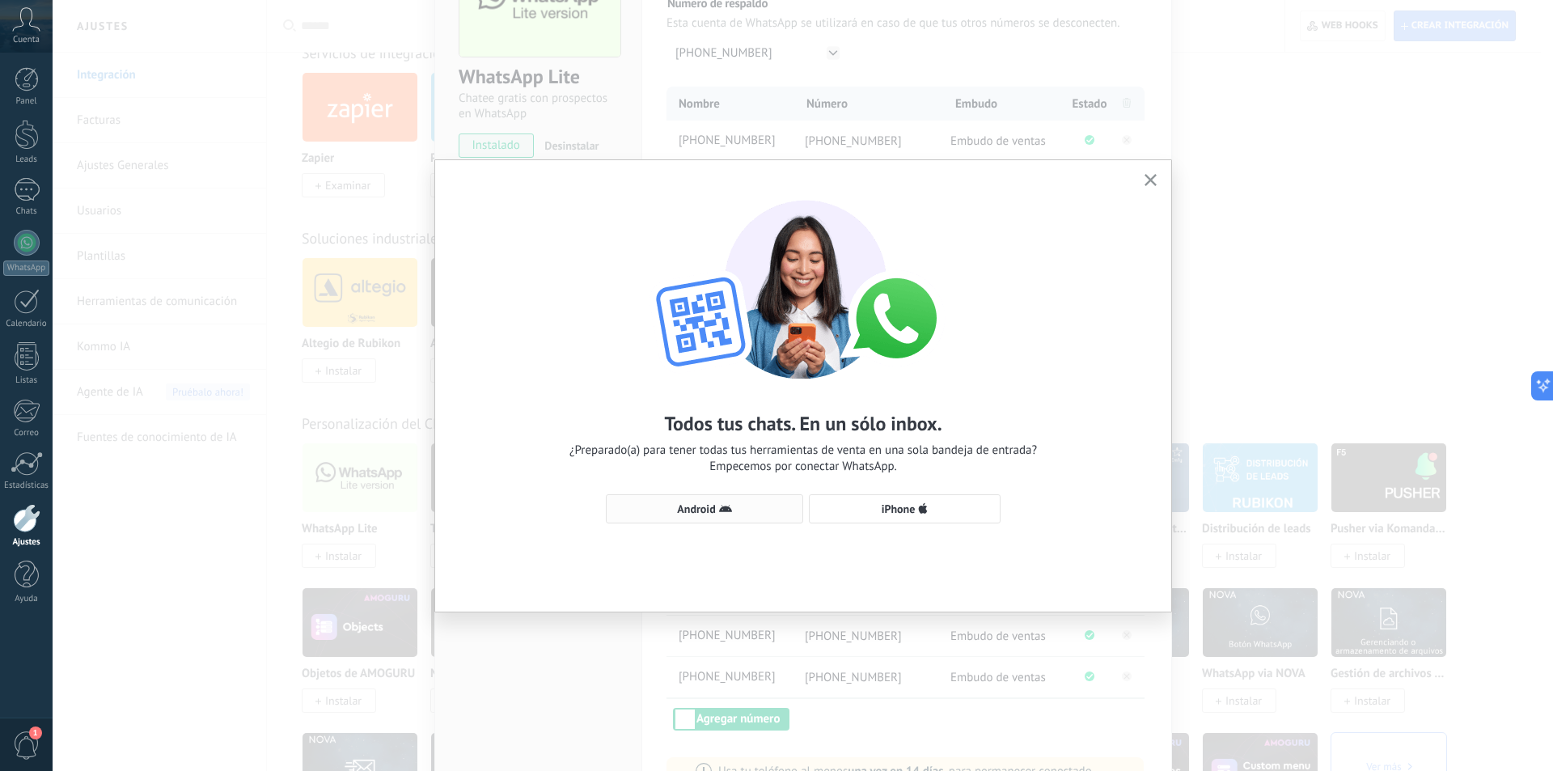
click at [710, 502] on button "Android" at bounding box center [704, 508] width 197 height 29
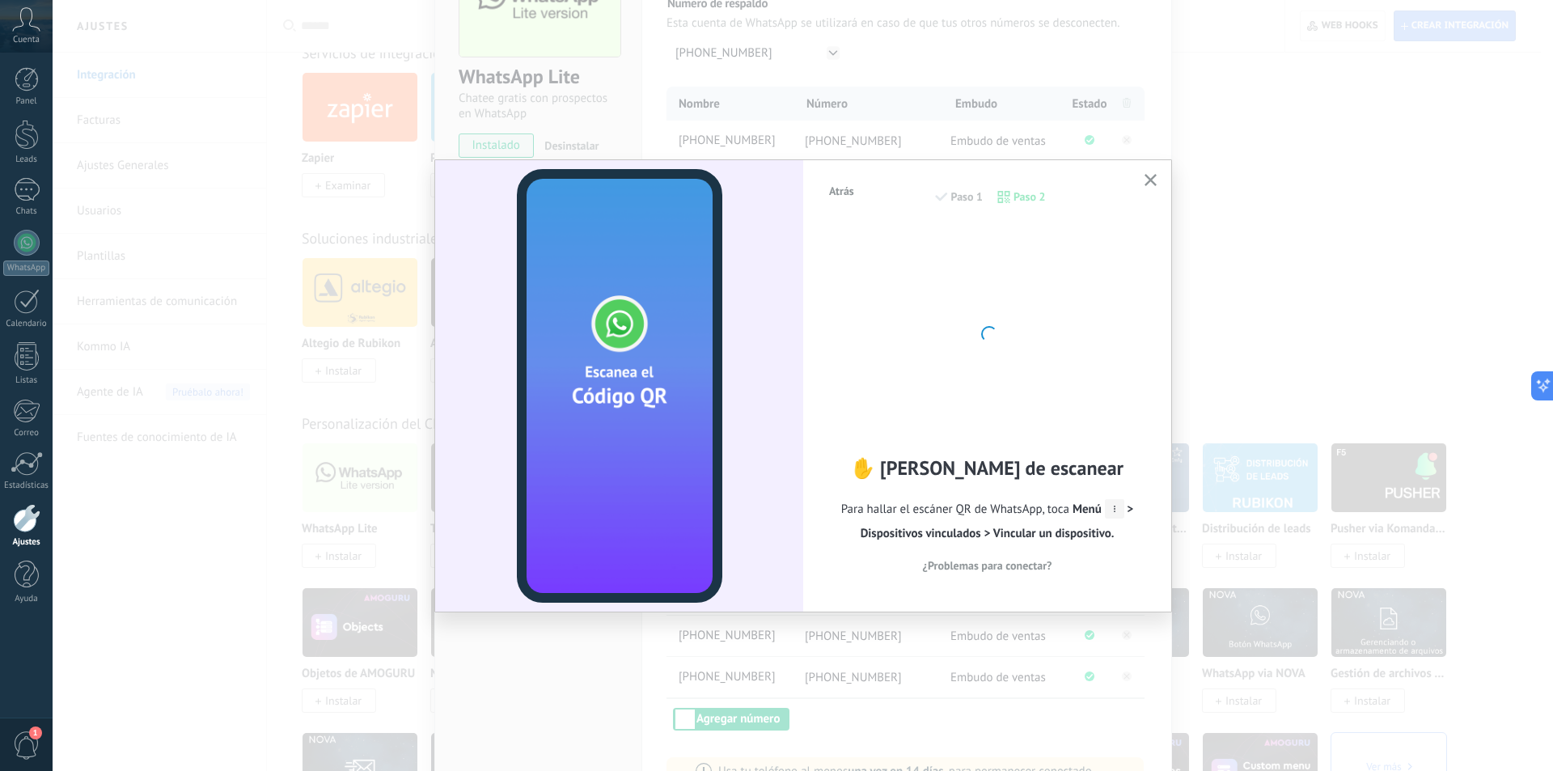
click at [1150, 179] on use "button" at bounding box center [1151, 180] width 12 height 12
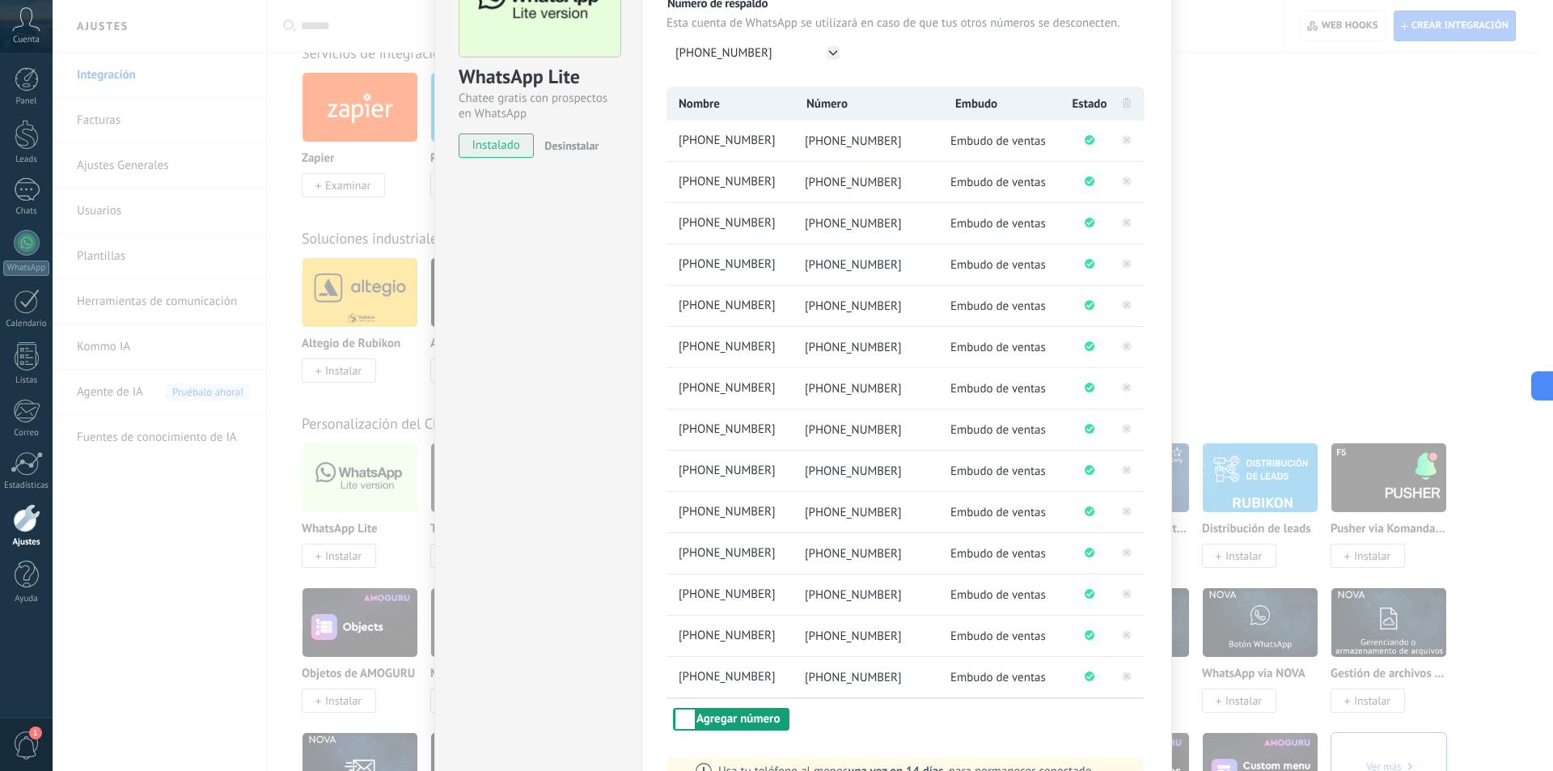
click at [722, 715] on button "Agregar número" at bounding box center [731, 719] width 117 height 23
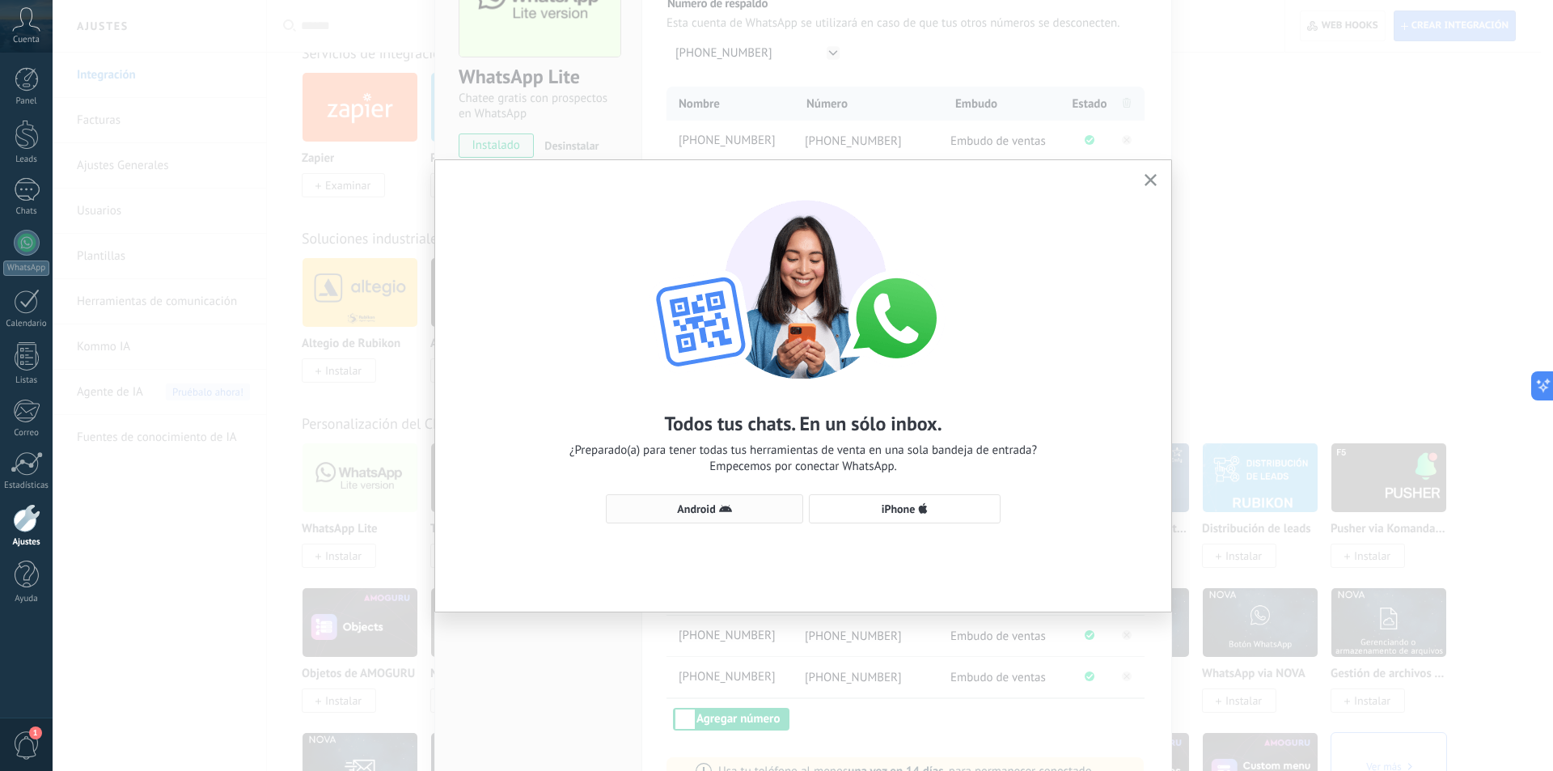
click at [709, 506] on span "Android" at bounding box center [696, 508] width 38 height 11
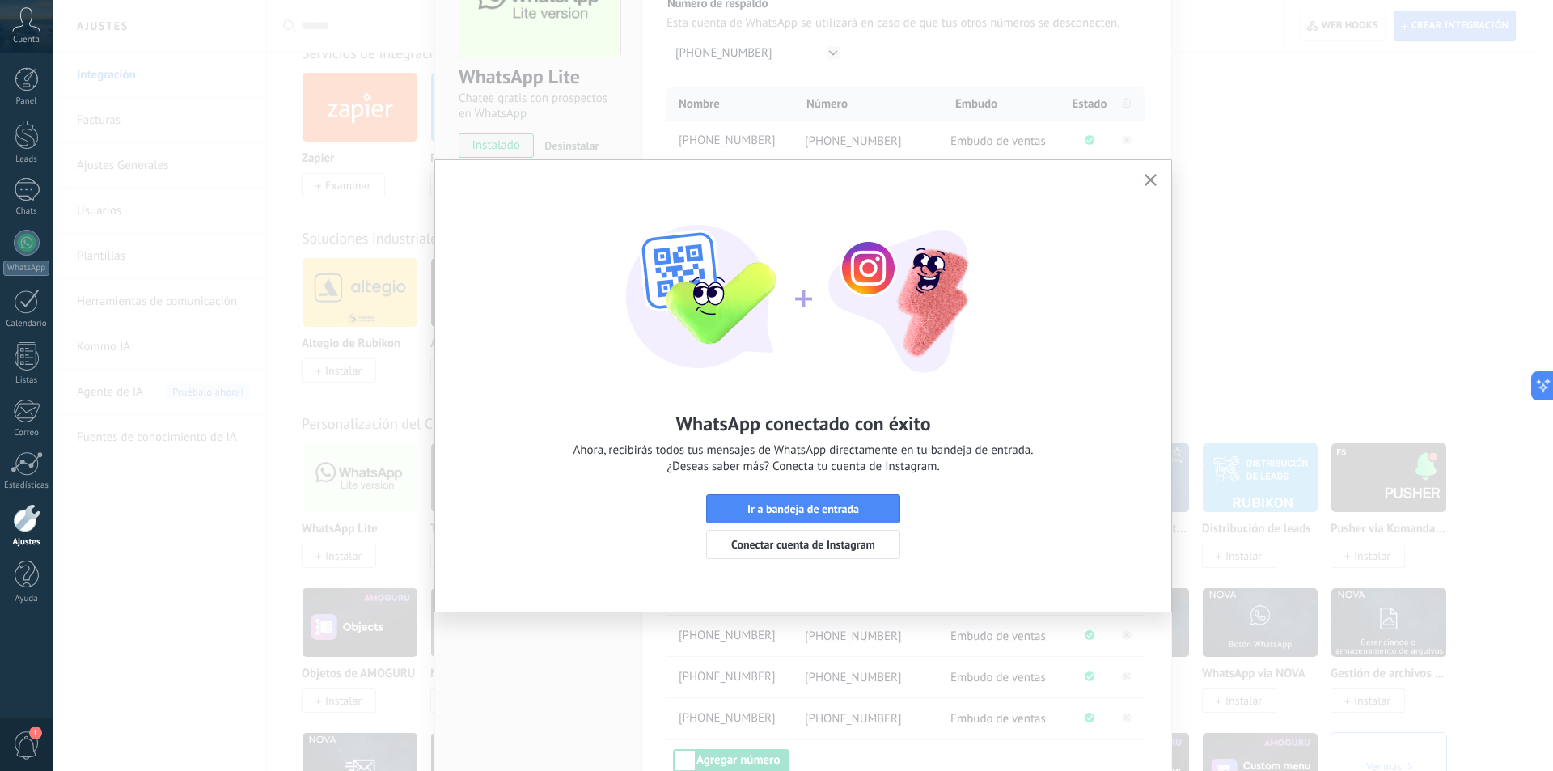
click at [1148, 178] on use "button" at bounding box center [1151, 180] width 12 height 12
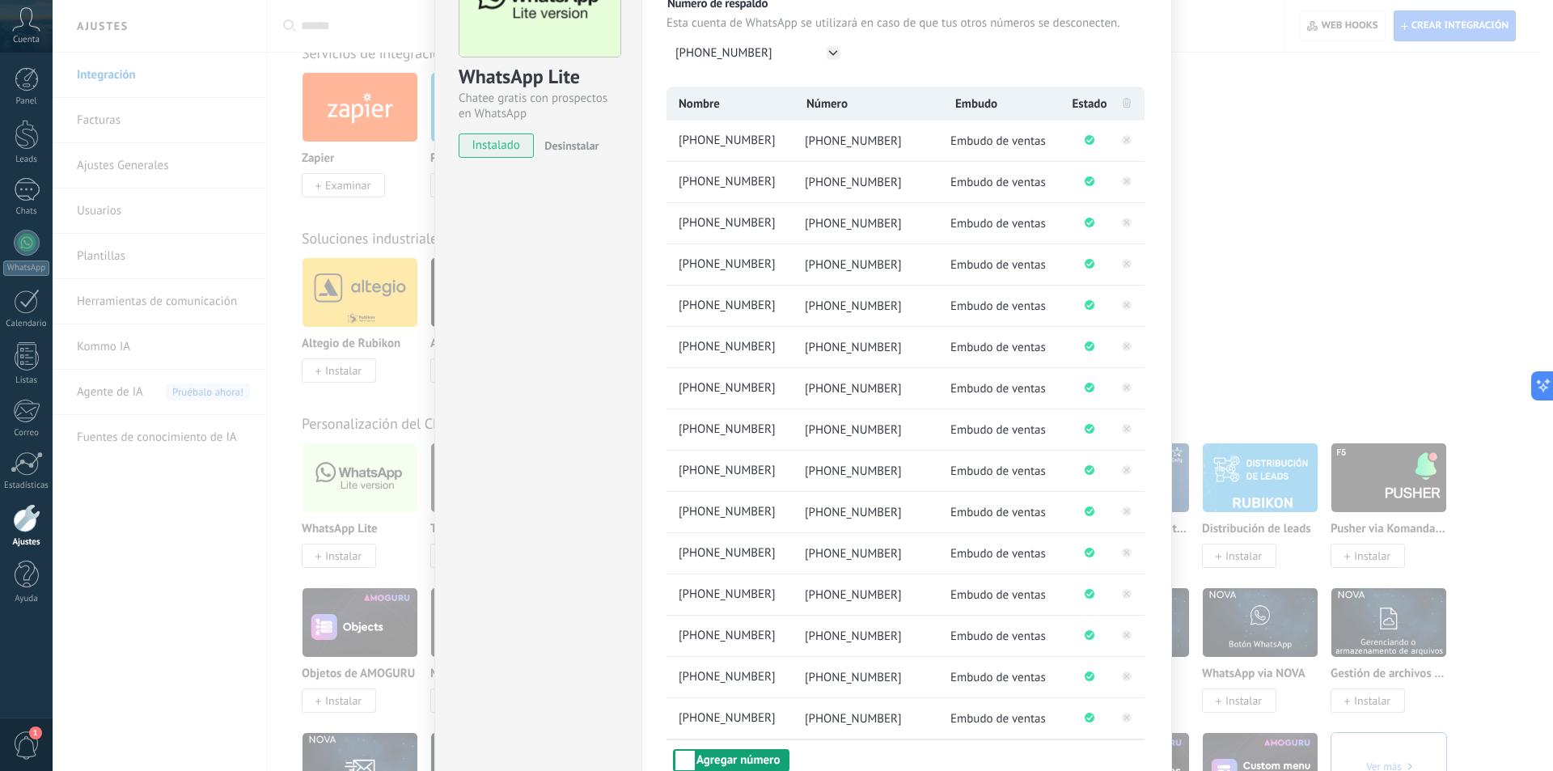
click at [713, 758] on button "Agregar número" at bounding box center [731, 760] width 117 height 23
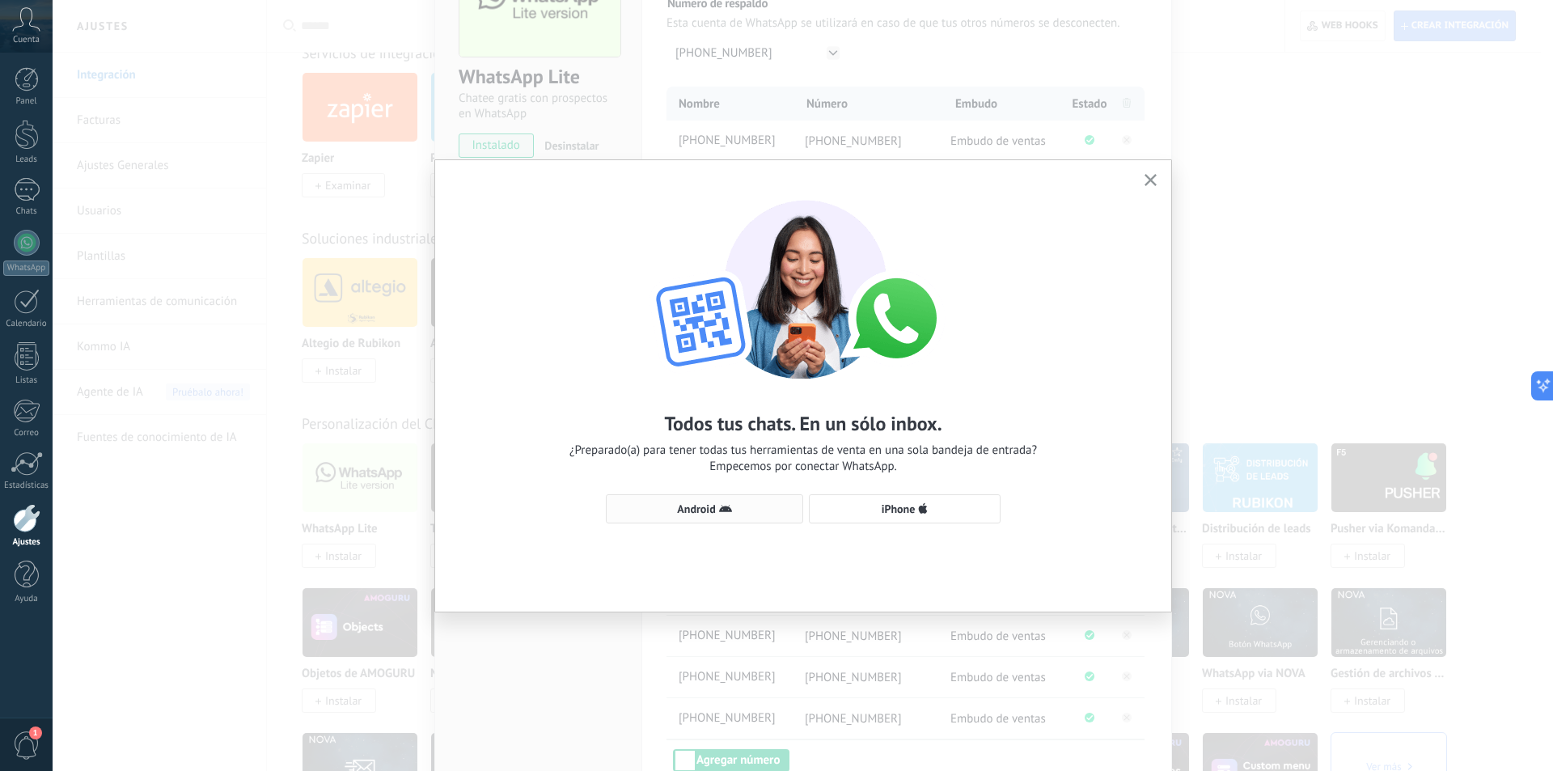
click at [713, 511] on span "Android" at bounding box center [696, 508] width 38 height 11
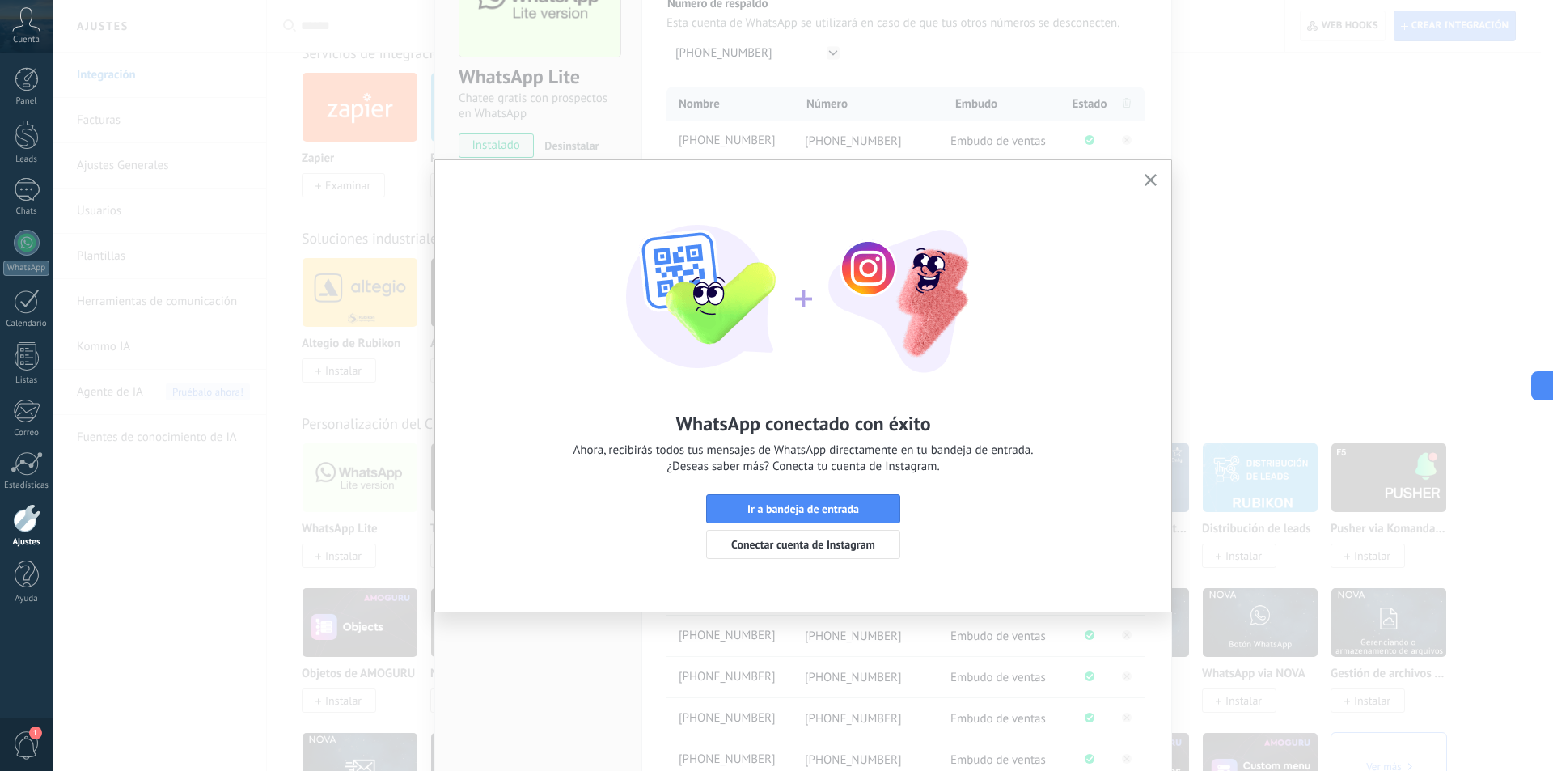
click at [1153, 175] on icon "button" at bounding box center [1151, 180] width 12 height 12
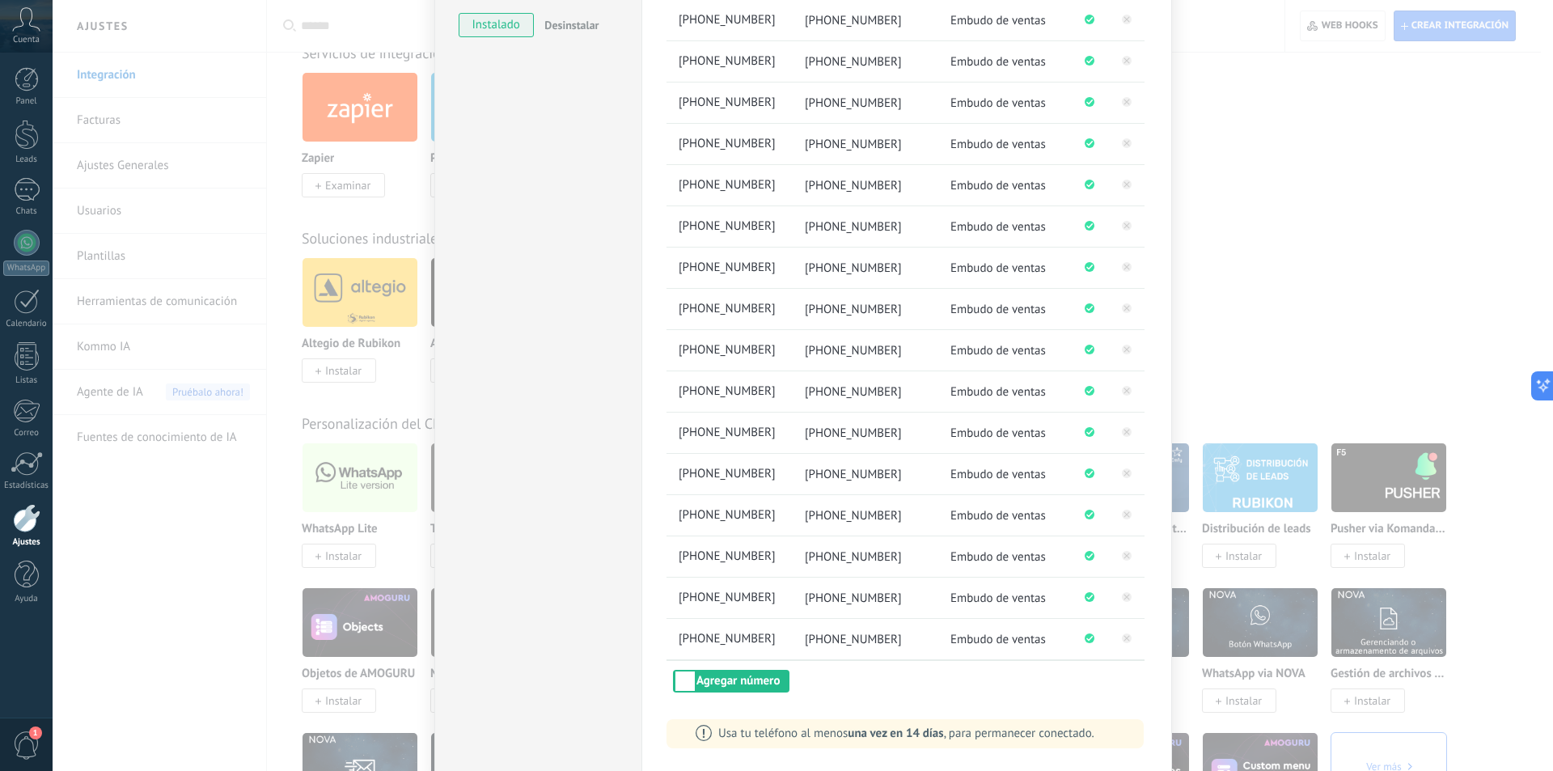
scroll to position [350, 0]
click at [749, 677] on button "Agregar número" at bounding box center [731, 678] width 117 height 23
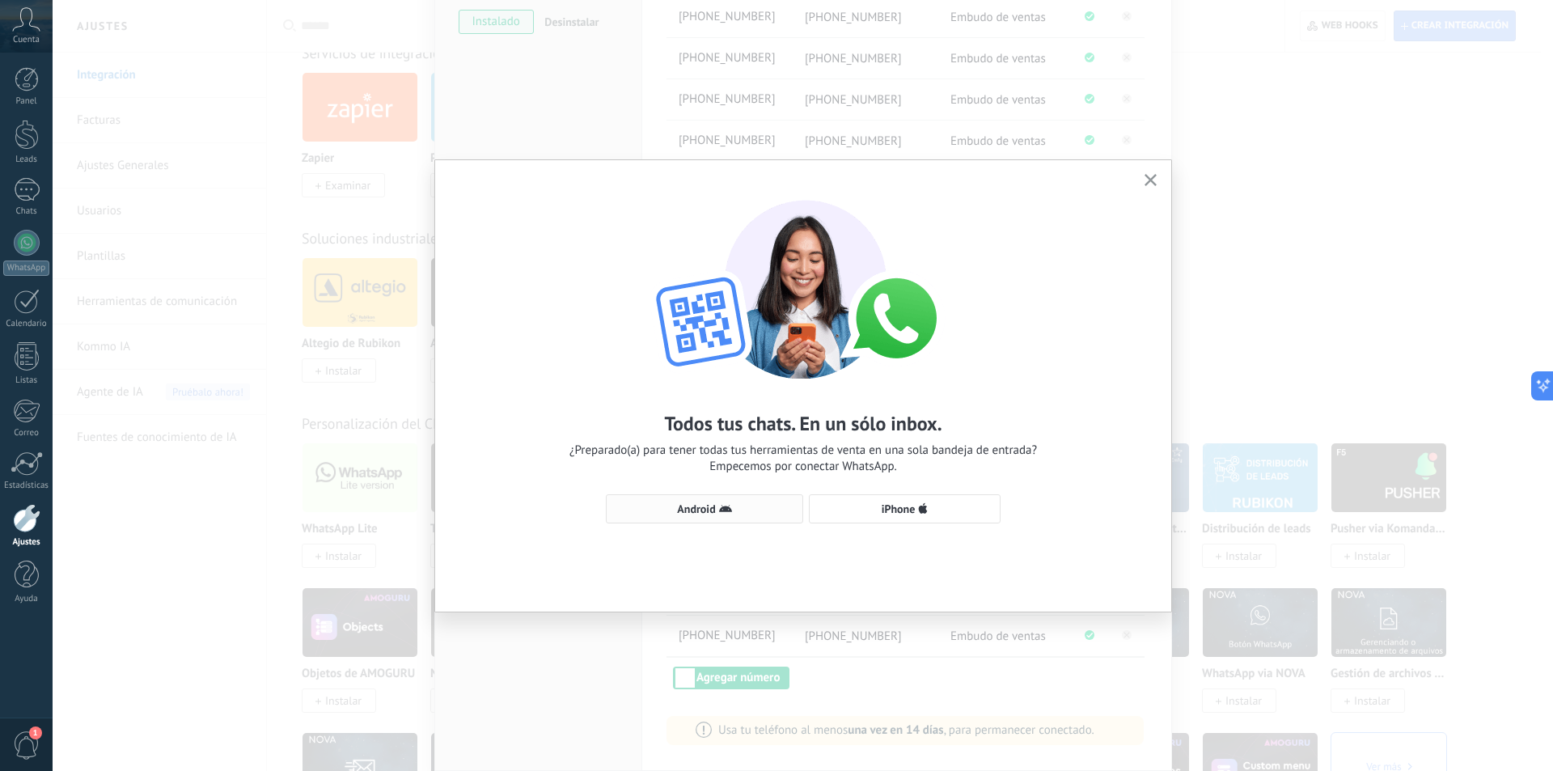
click at [726, 500] on button "Android" at bounding box center [704, 508] width 197 height 29
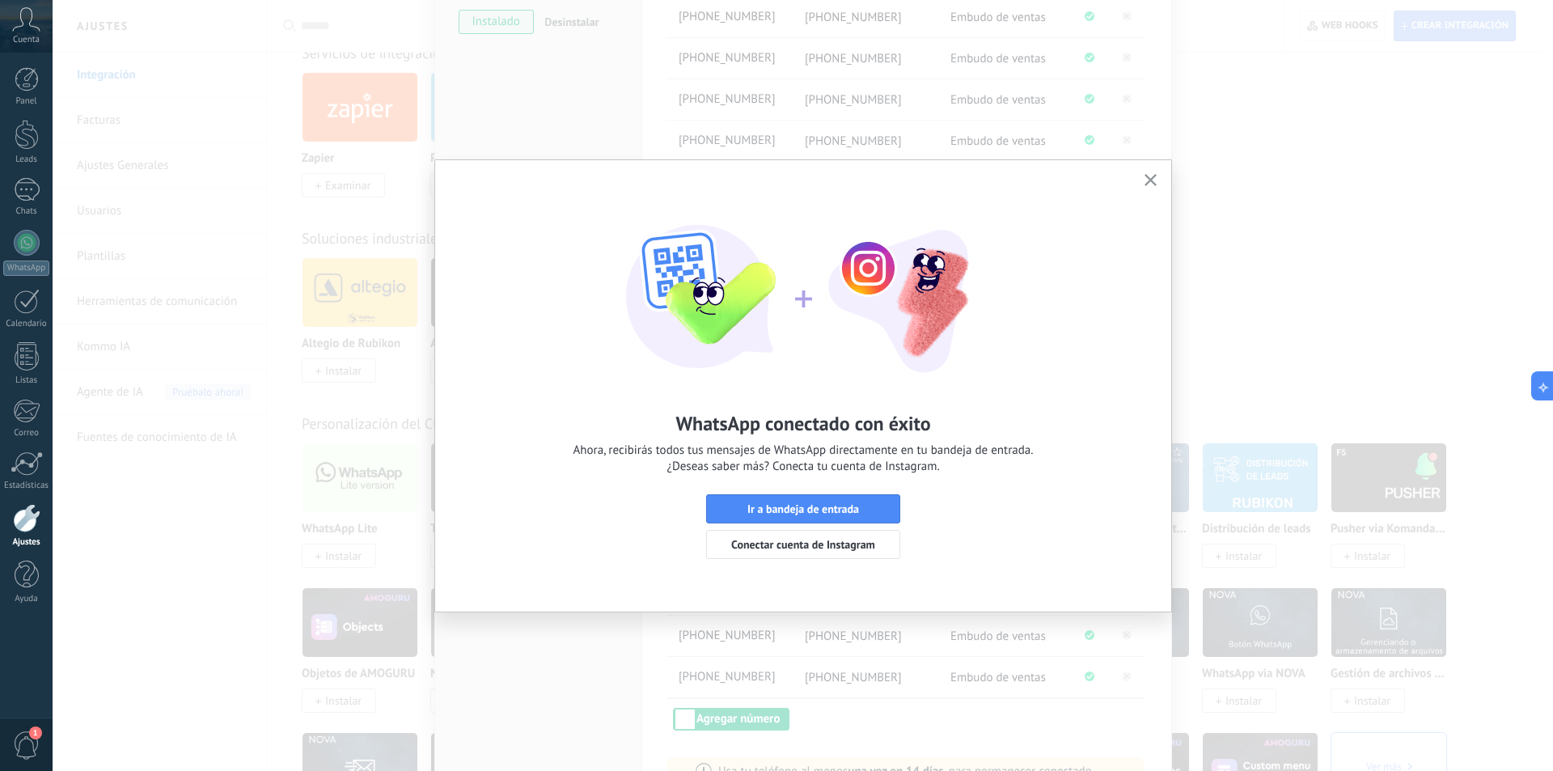
click at [1153, 181] on icon "button" at bounding box center [1151, 180] width 12 height 12
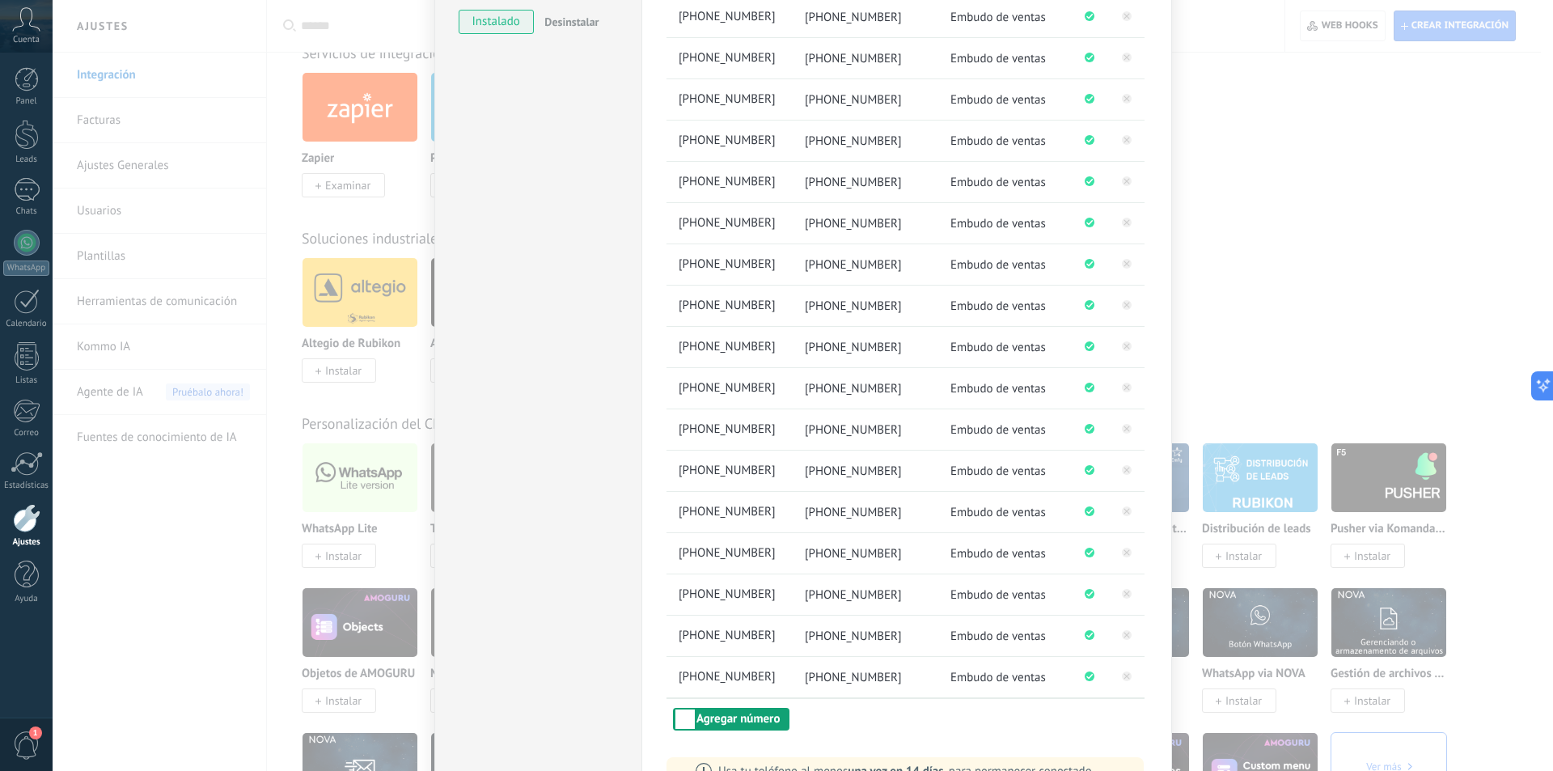
click at [729, 718] on button "Agregar número" at bounding box center [731, 719] width 117 height 23
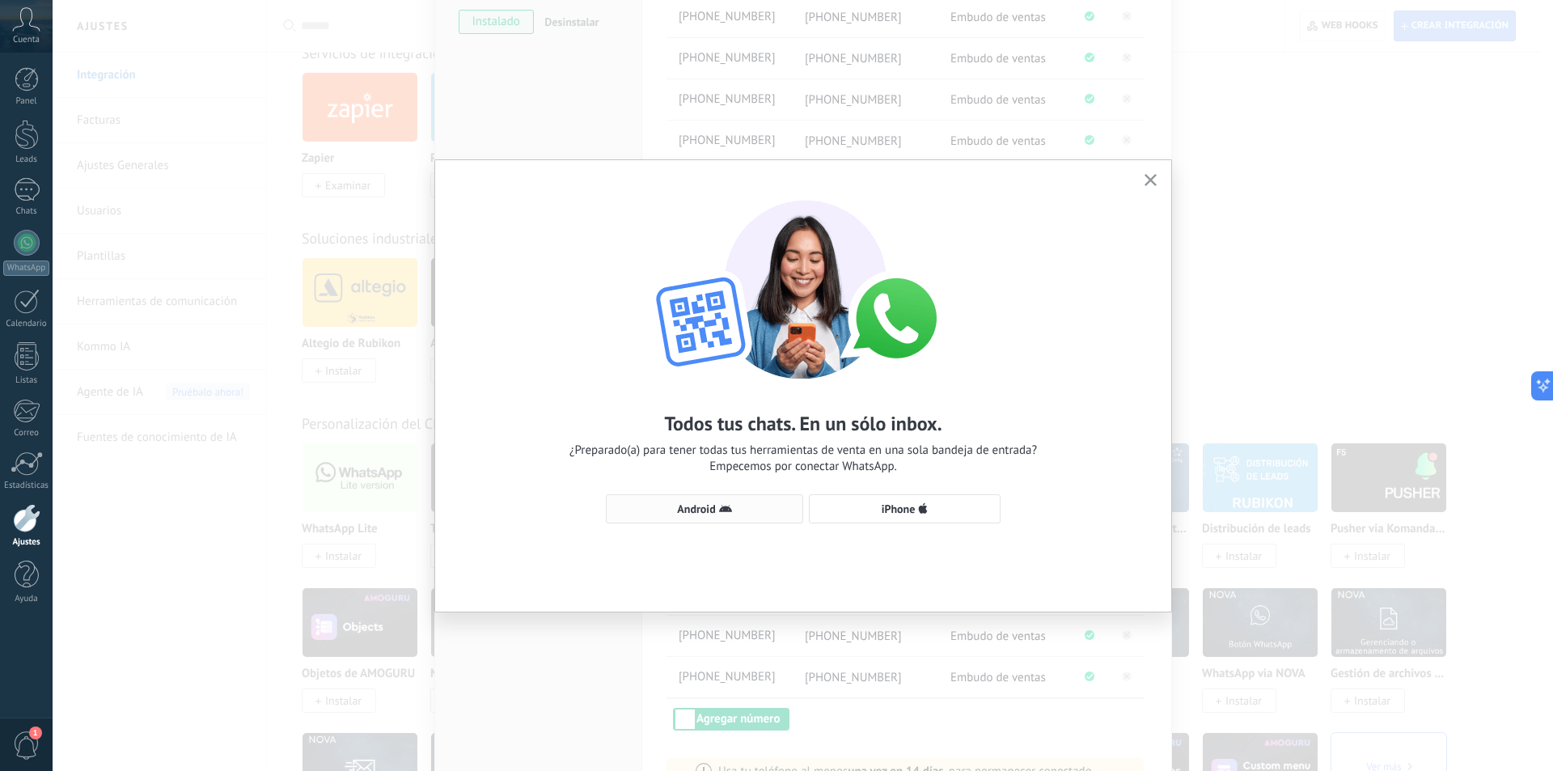
click at [695, 504] on span "Android" at bounding box center [696, 508] width 38 height 11
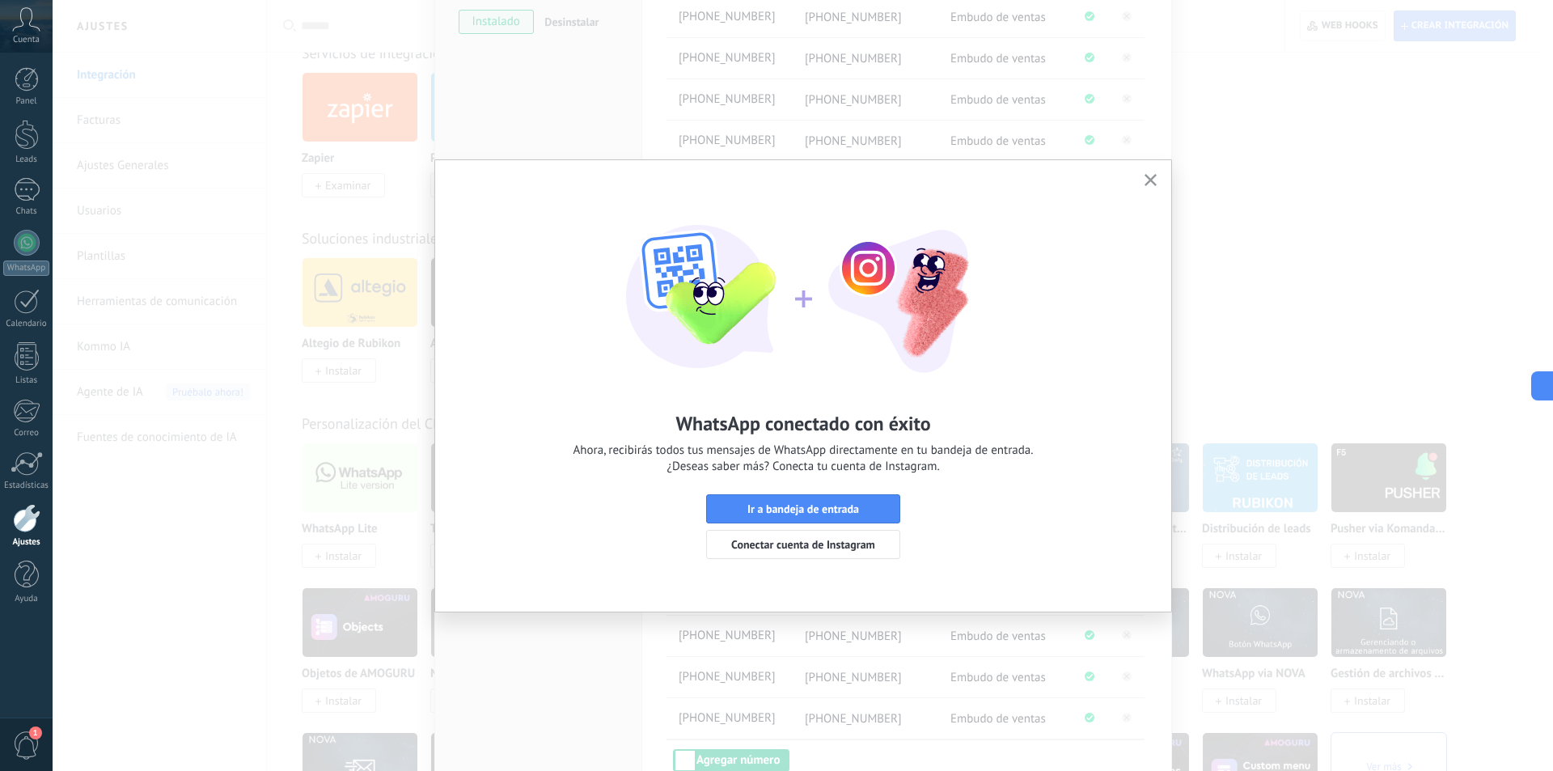
click at [1150, 174] on button "button" at bounding box center [1151, 181] width 20 height 22
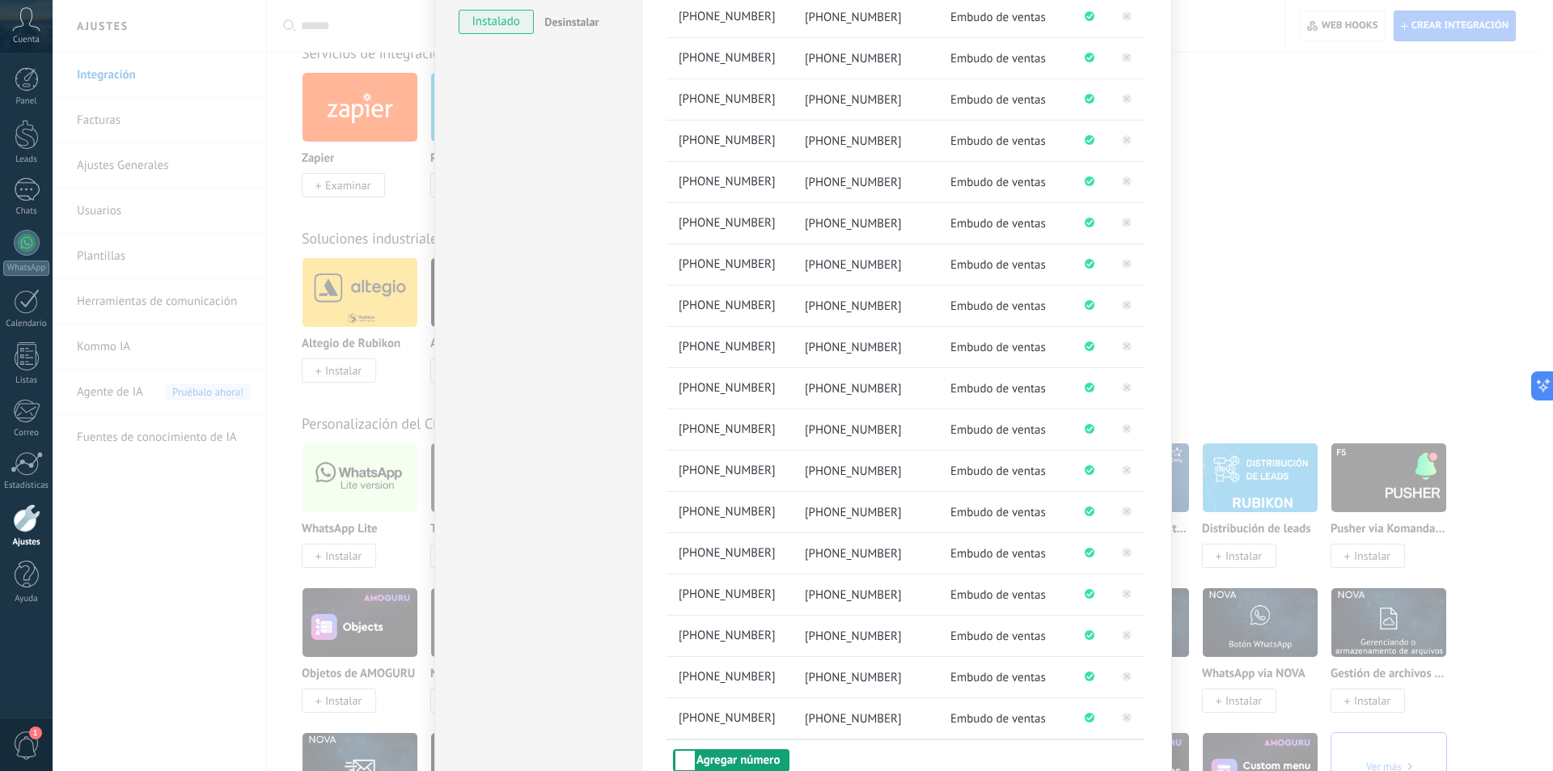
click at [749, 756] on button "Agregar número" at bounding box center [731, 760] width 117 height 23
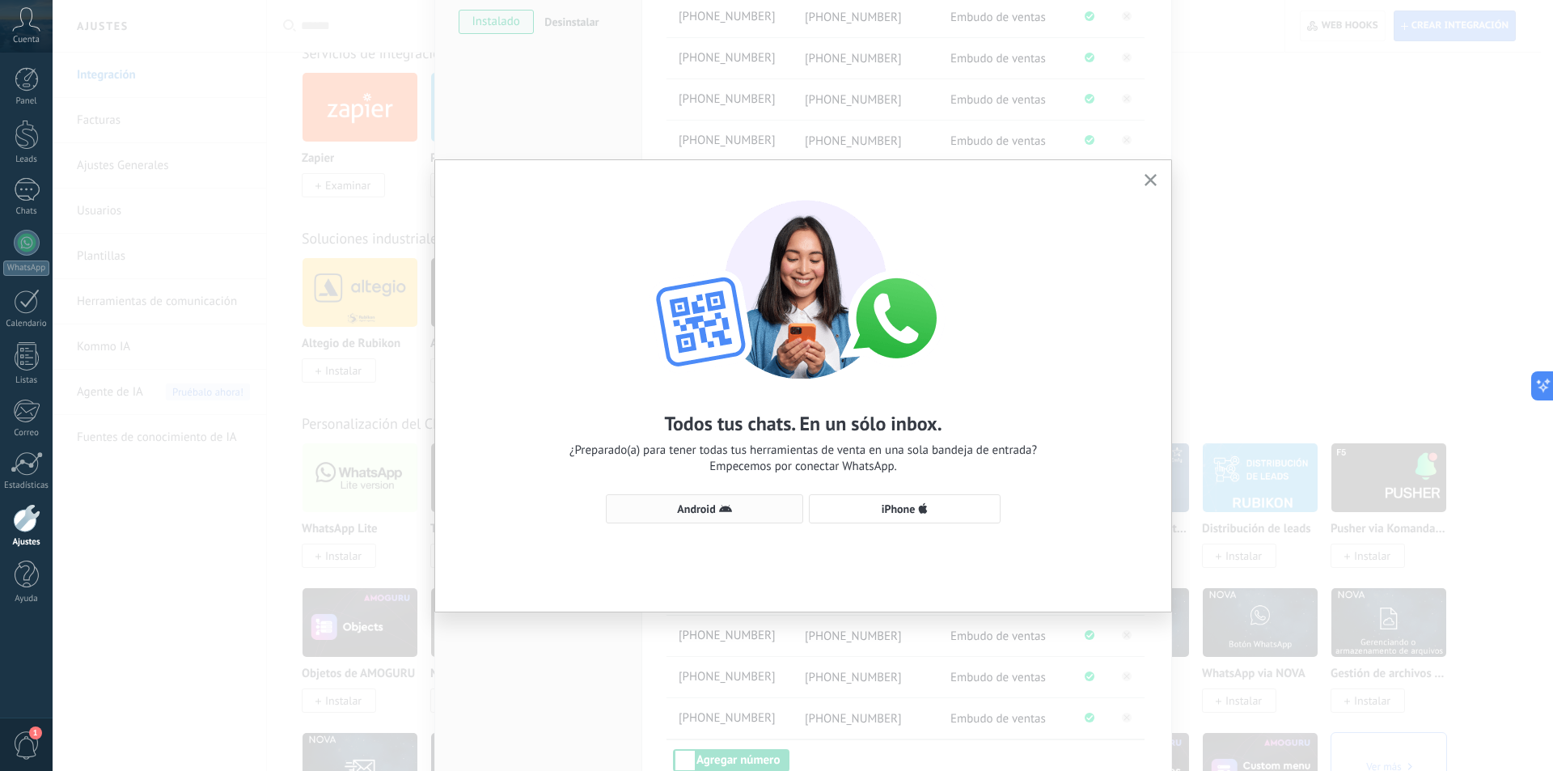
click at [719, 505] on icon "button" at bounding box center [725, 508] width 13 height 13
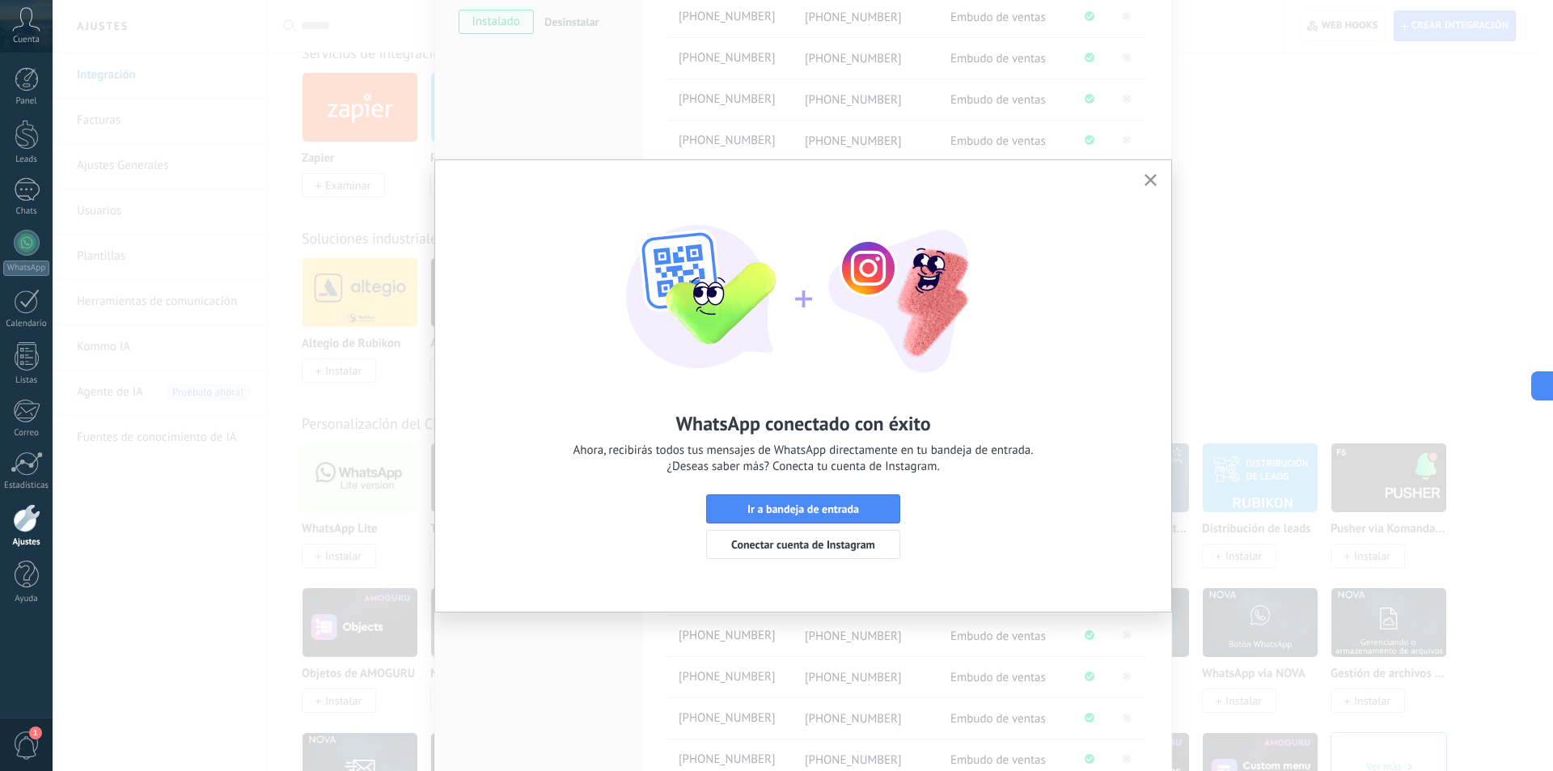
click at [1149, 178] on use "button" at bounding box center [1151, 180] width 12 height 12
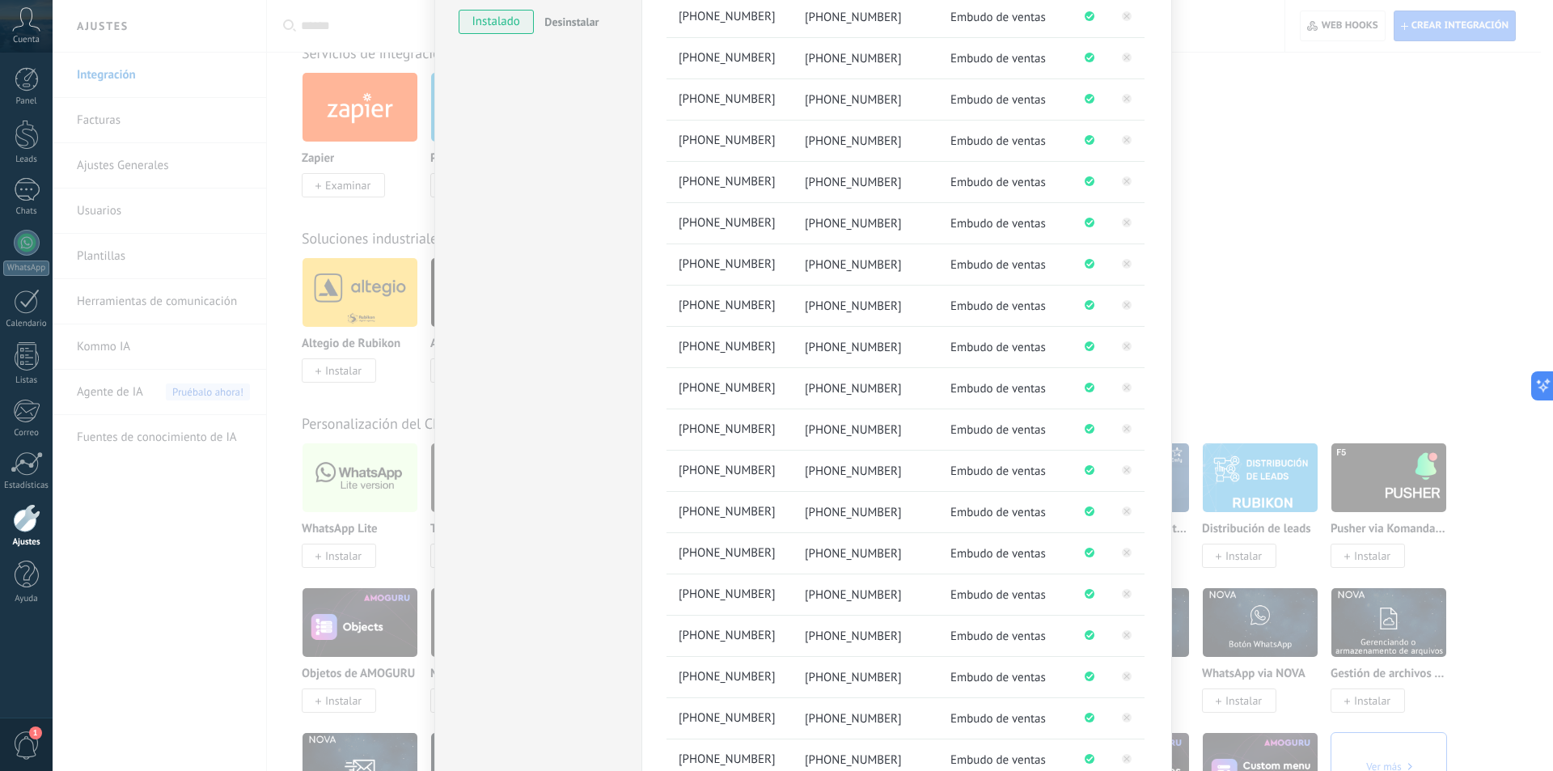
scroll to position [473, 0]
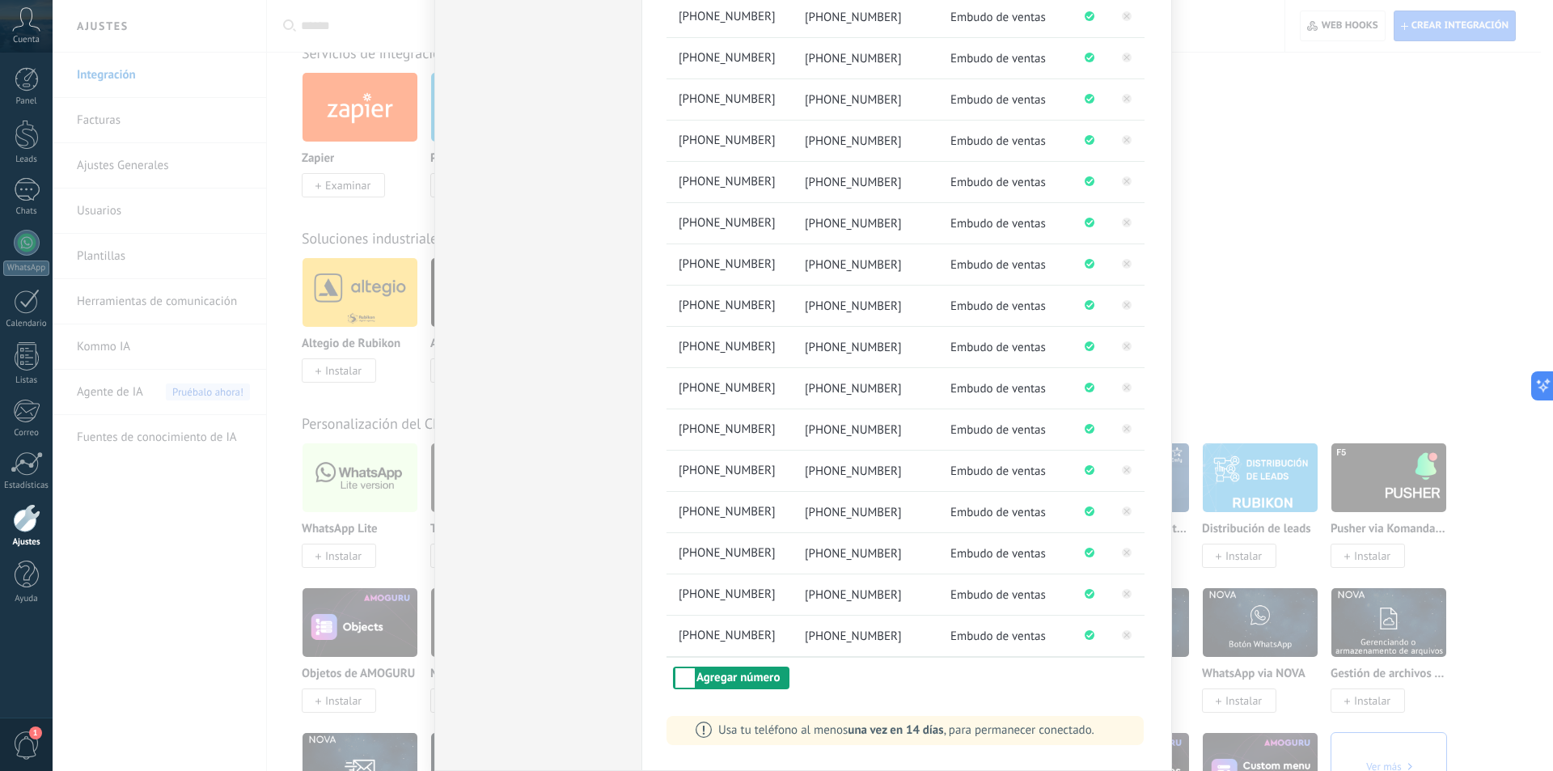
click at [735, 675] on button "Agregar número" at bounding box center [731, 678] width 117 height 23
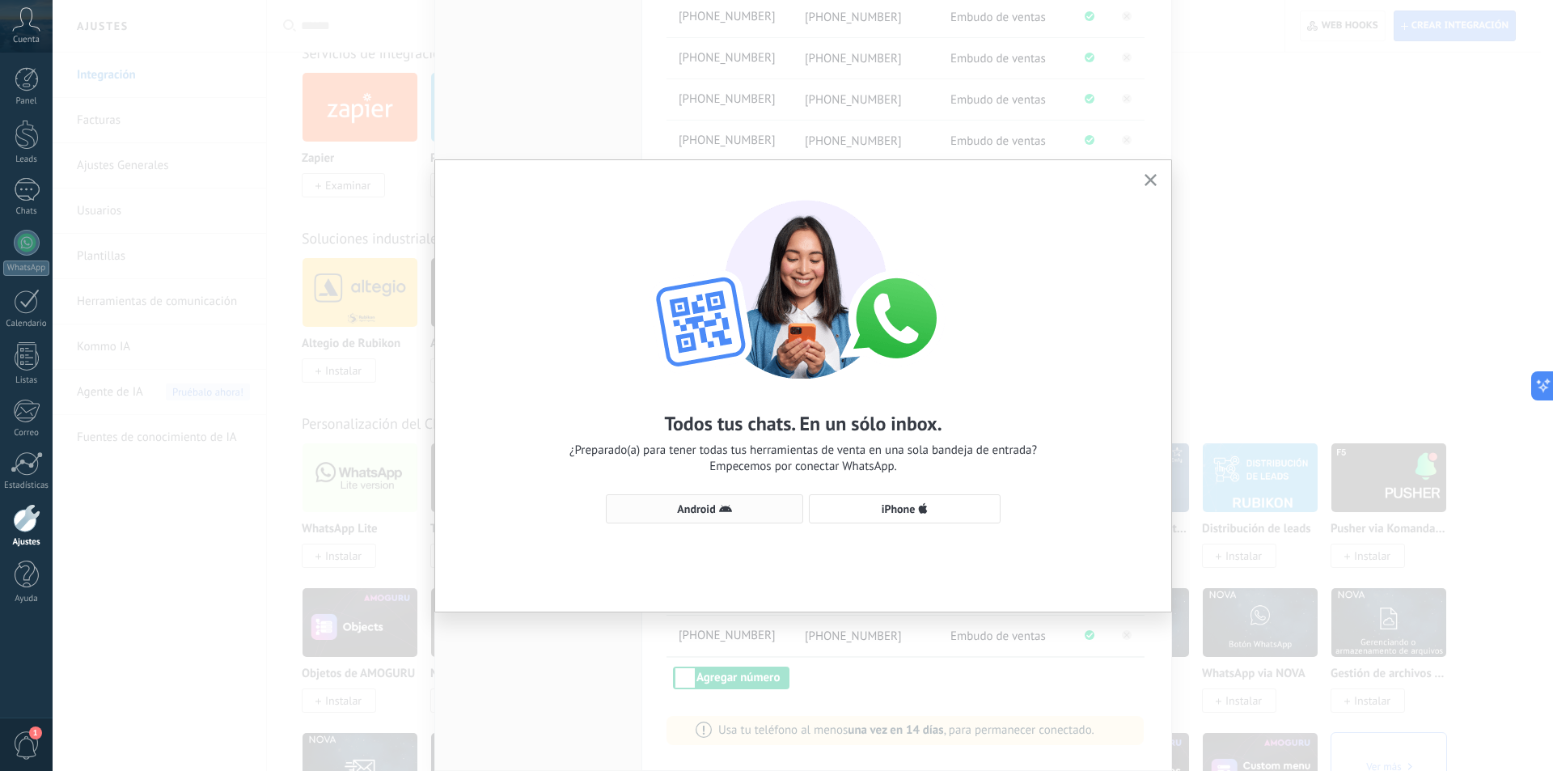
click at [701, 506] on span "Android" at bounding box center [696, 508] width 38 height 11
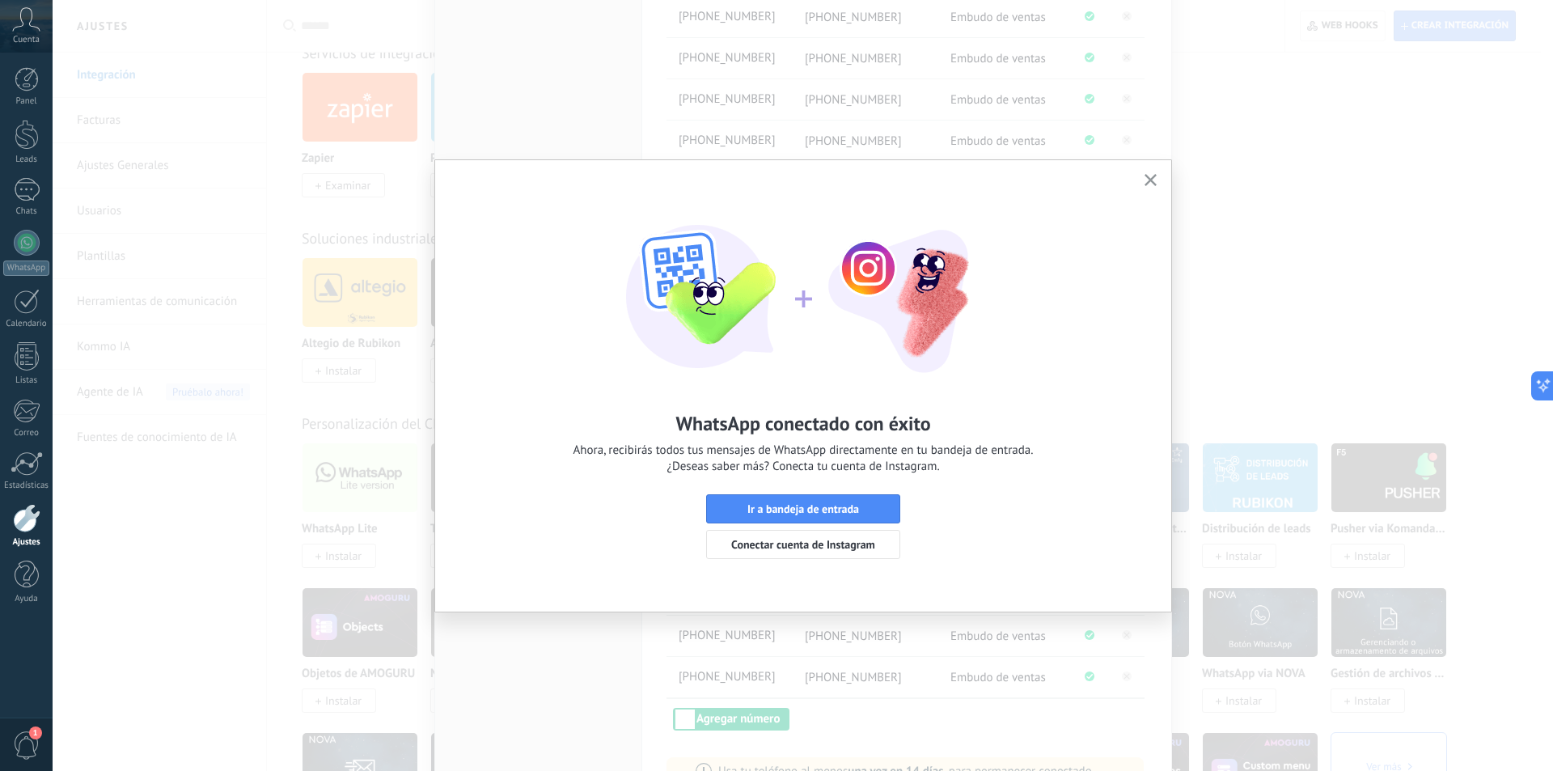
click at [1153, 178] on use "button" at bounding box center [1151, 180] width 12 height 12
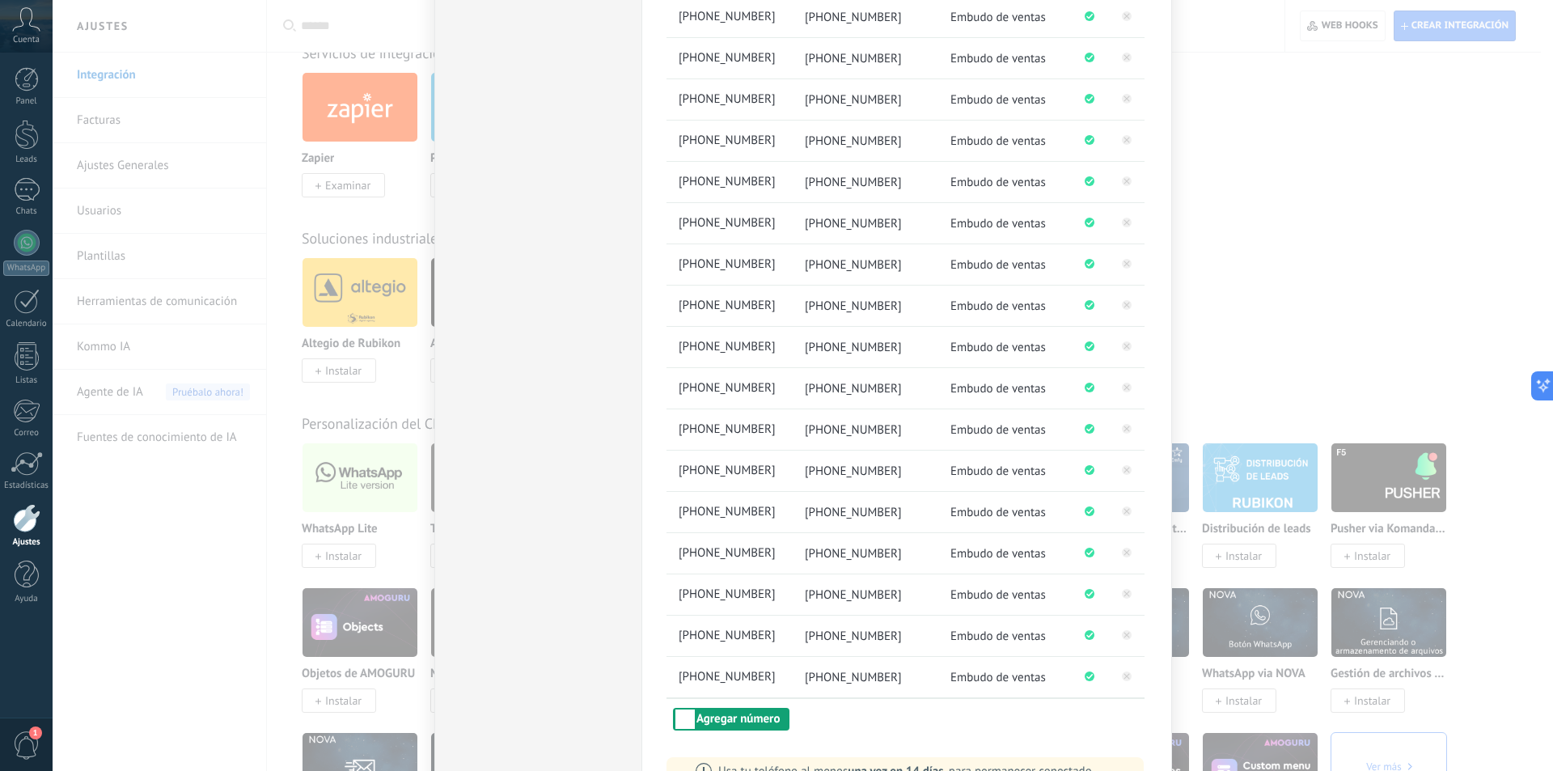
click at [748, 719] on button "Agregar número" at bounding box center [731, 719] width 117 height 23
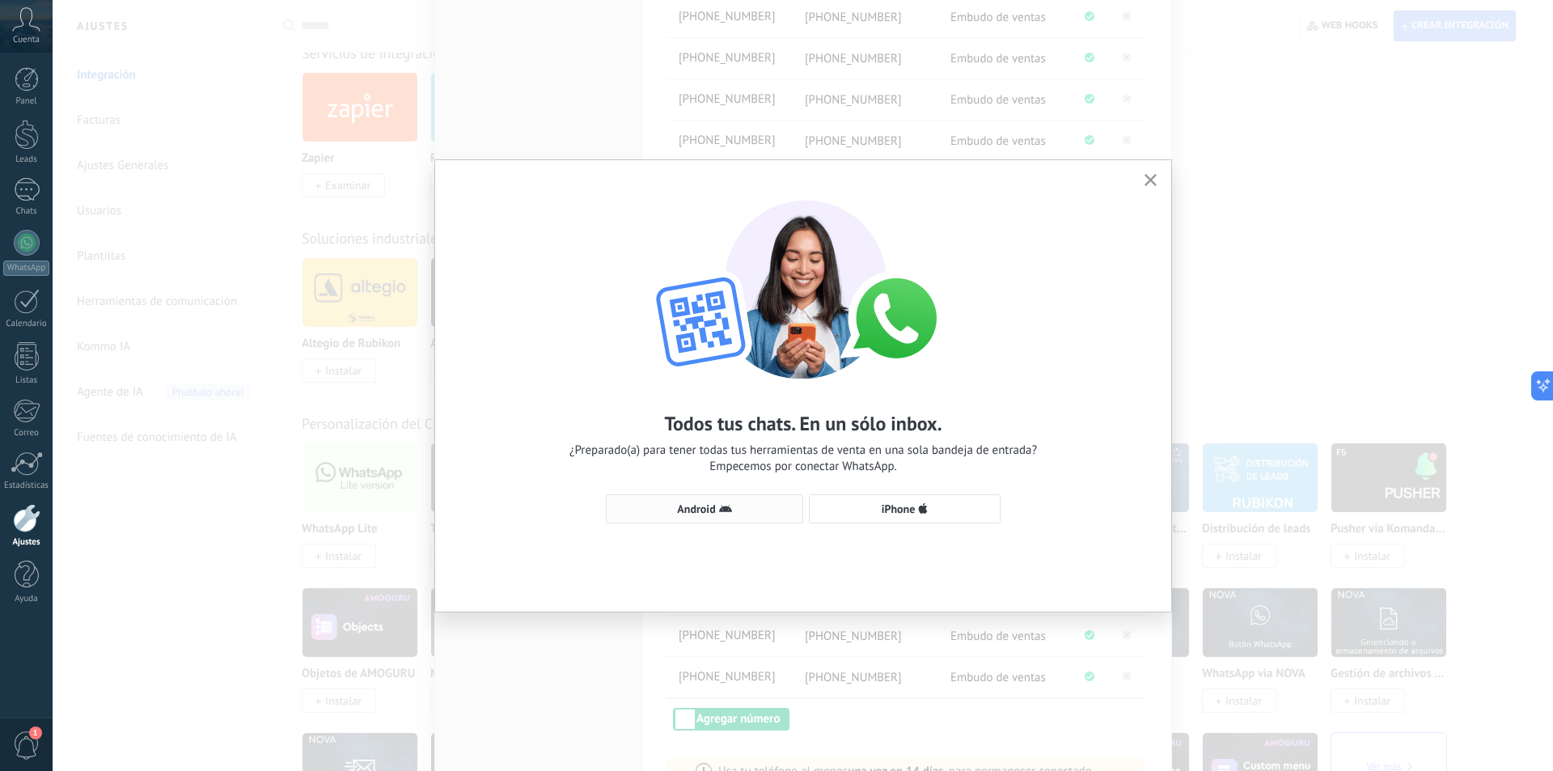
click at [696, 509] on span "Android" at bounding box center [696, 508] width 38 height 11
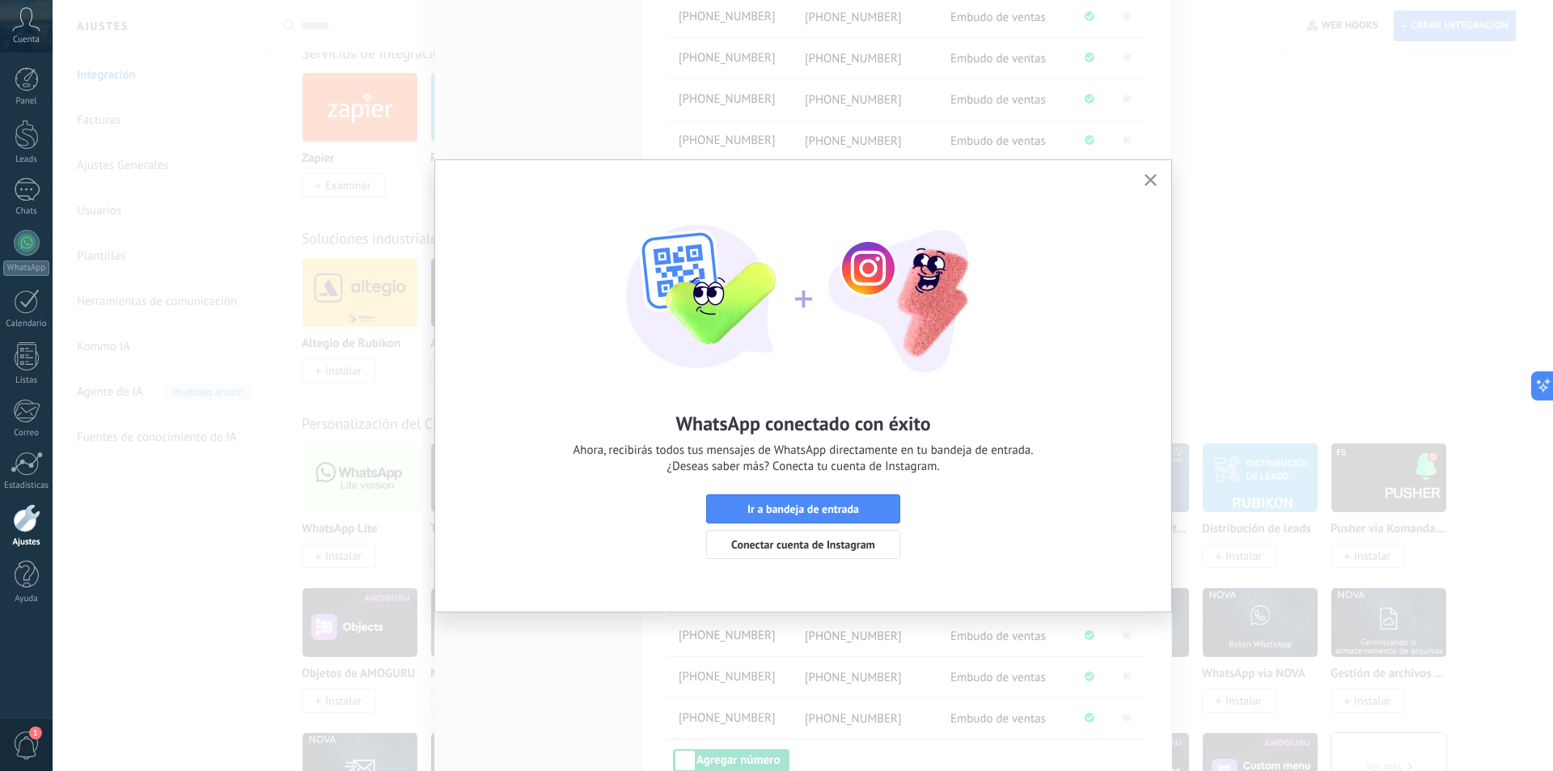
click at [1150, 176] on icon "button" at bounding box center [1151, 180] width 12 height 12
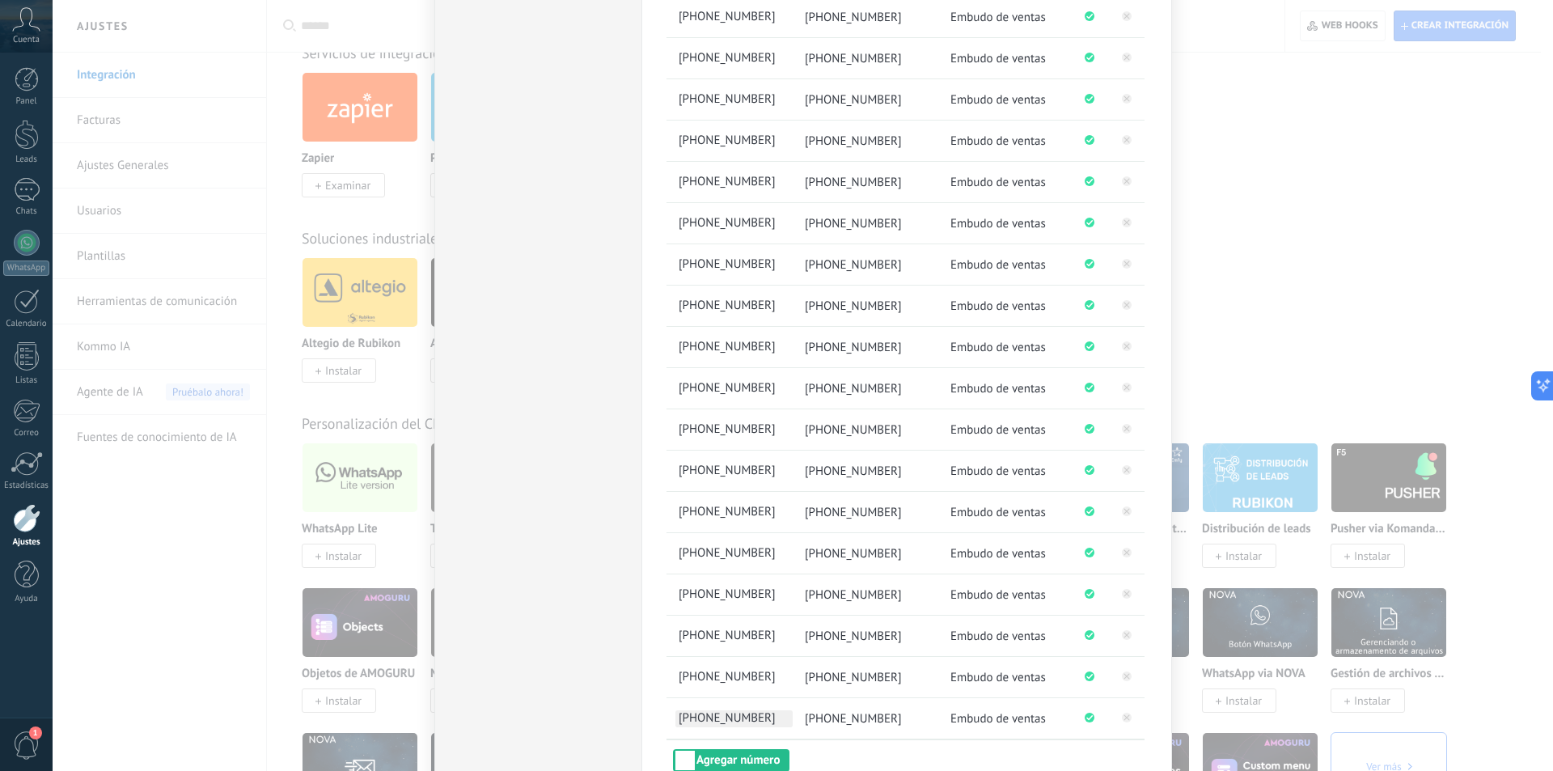
scroll to position [554, 0]
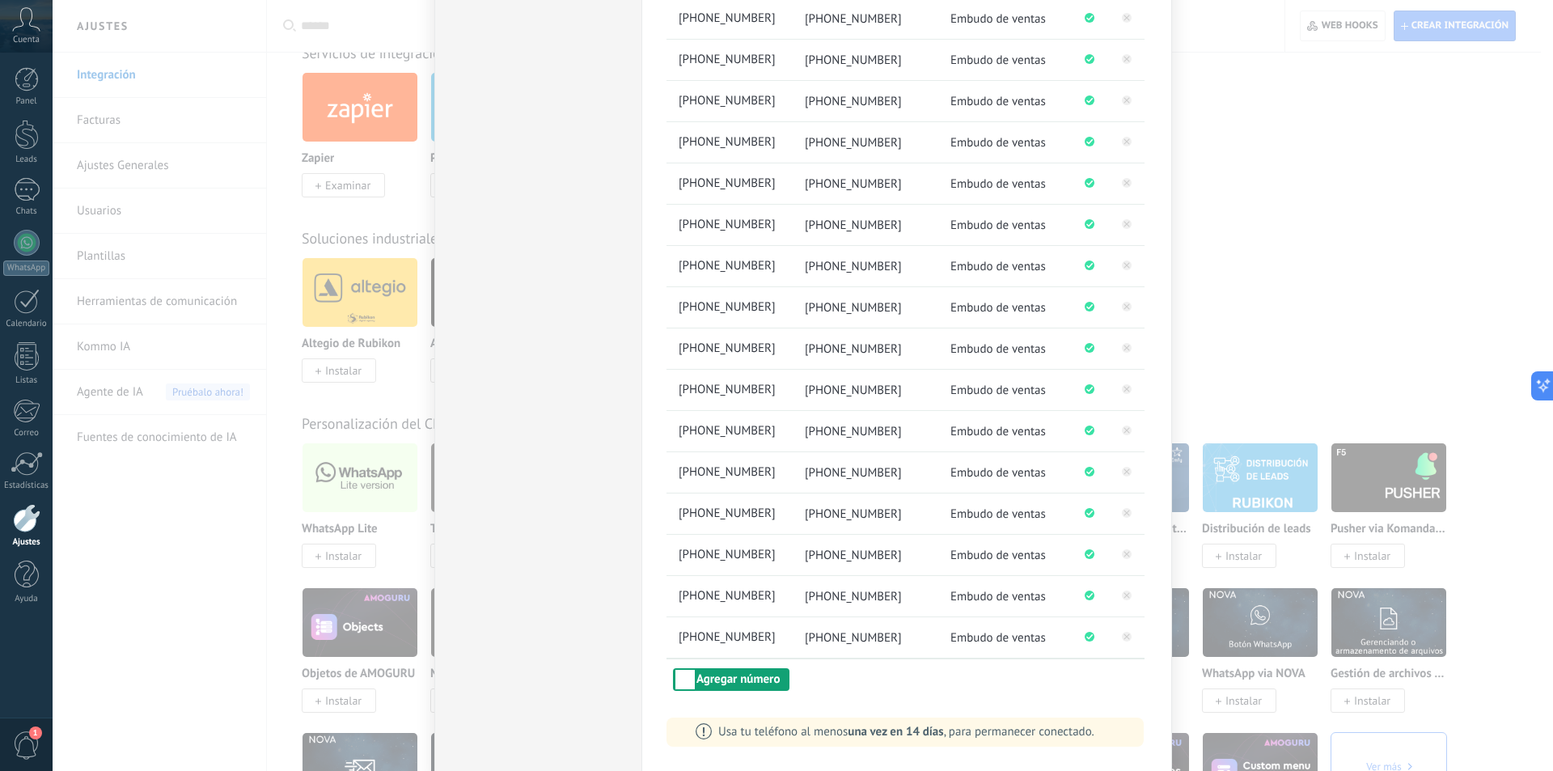
click at [747, 683] on button "Agregar número" at bounding box center [731, 679] width 117 height 23
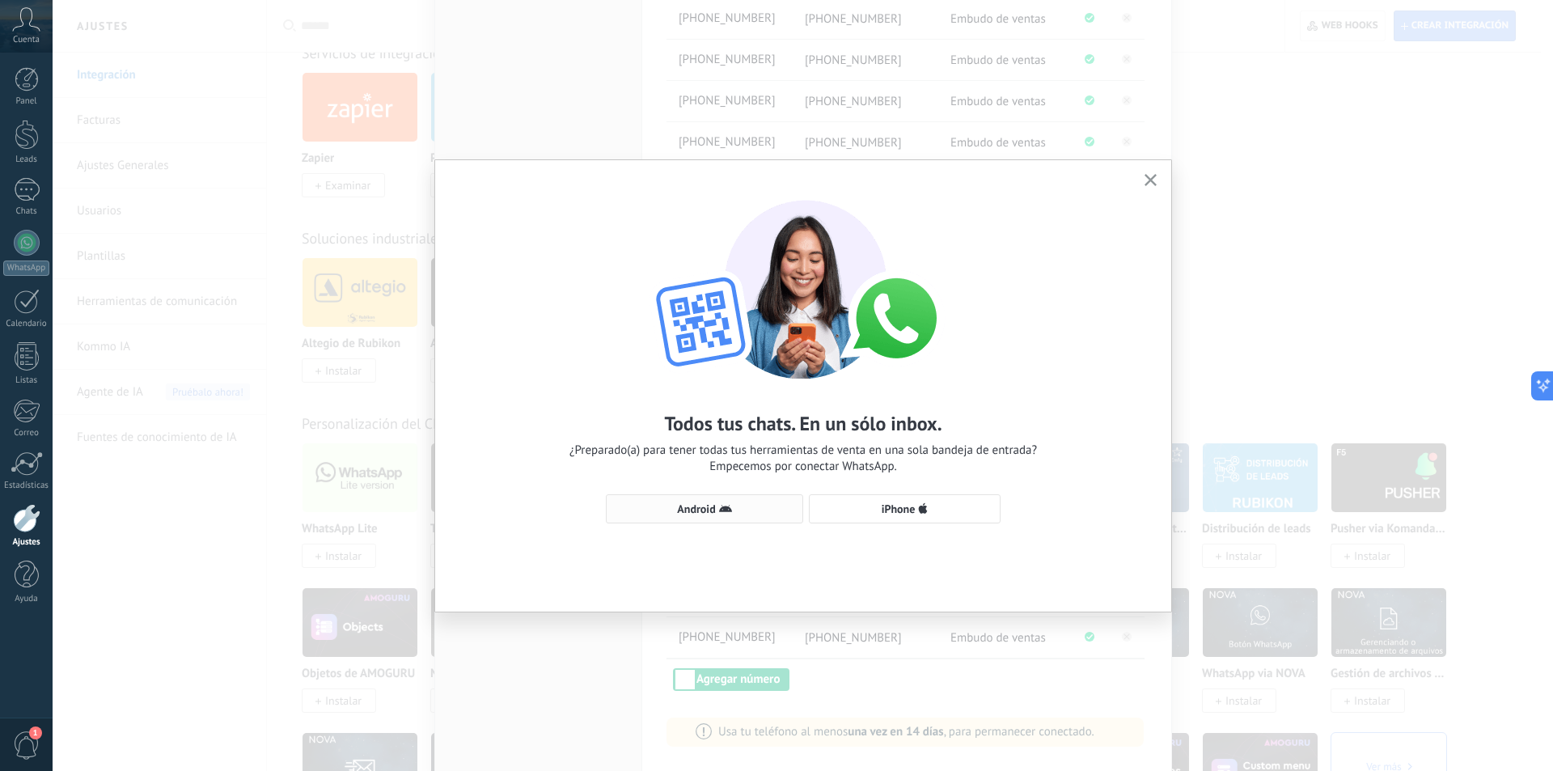
click at [703, 511] on span "Android" at bounding box center [696, 508] width 38 height 11
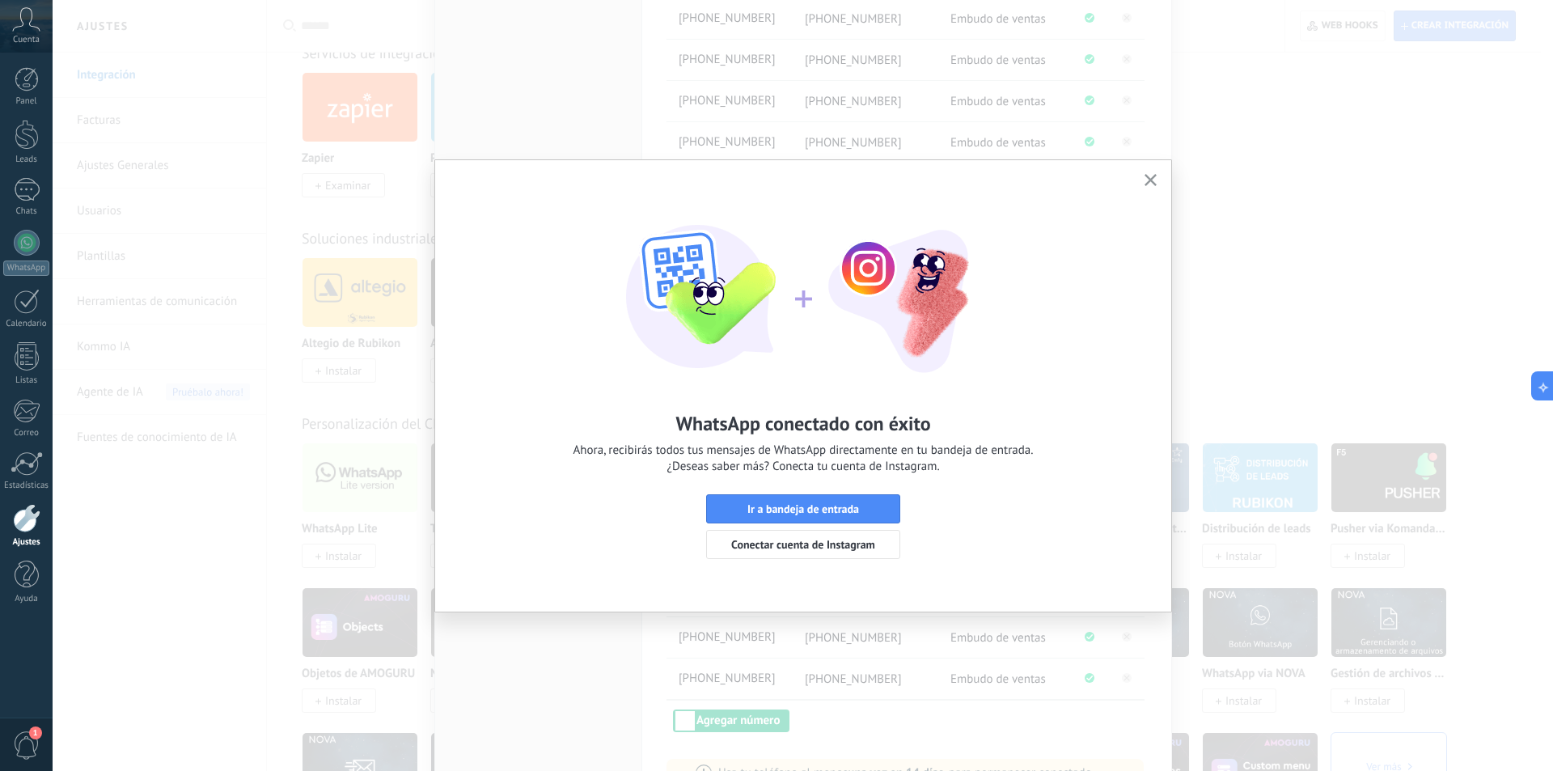
click at [1153, 180] on icon "button" at bounding box center [1151, 180] width 12 height 12
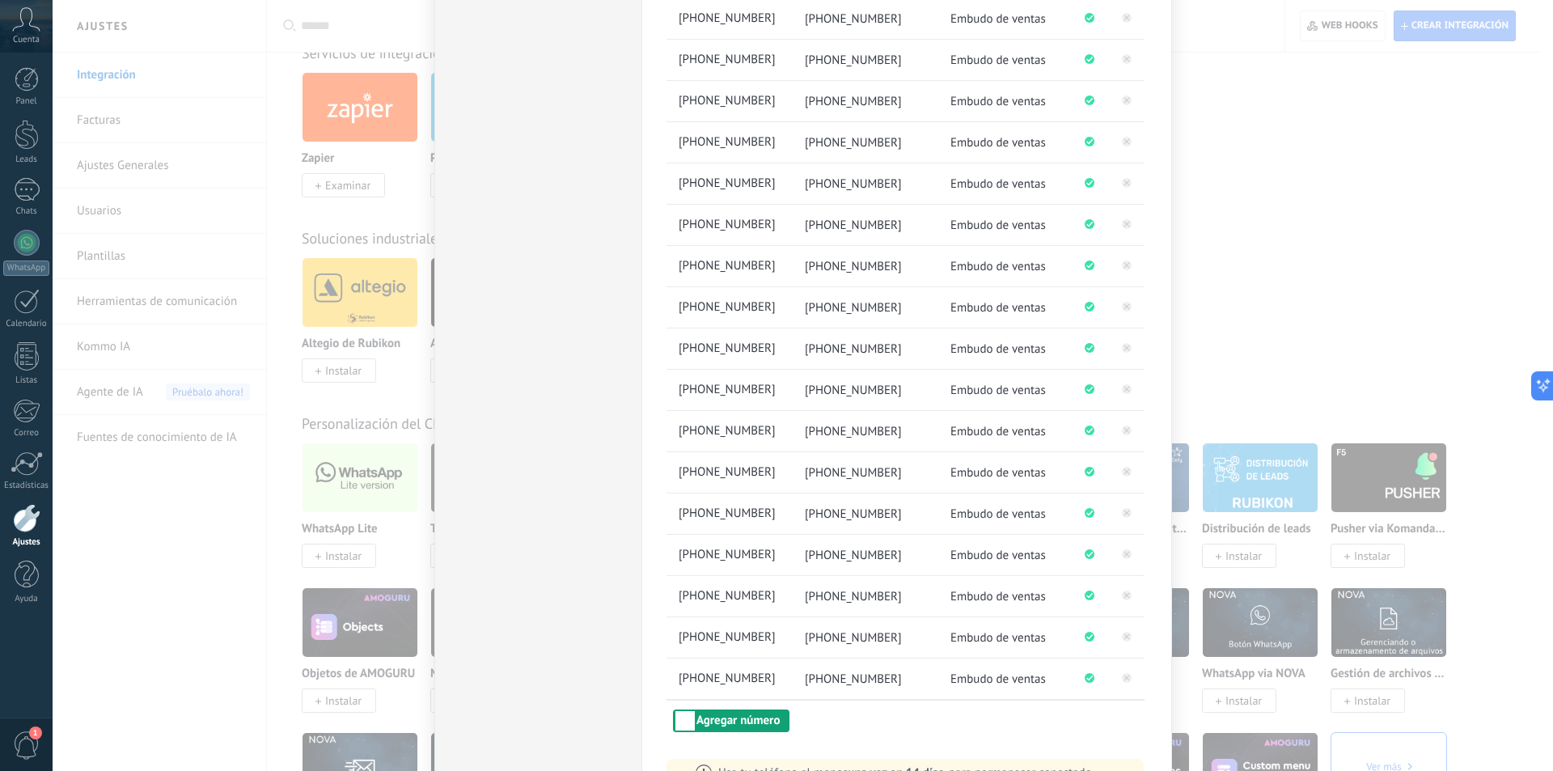
click at [771, 725] on button "Agregar número" at bounding box center [731, 721] width 117 height 23
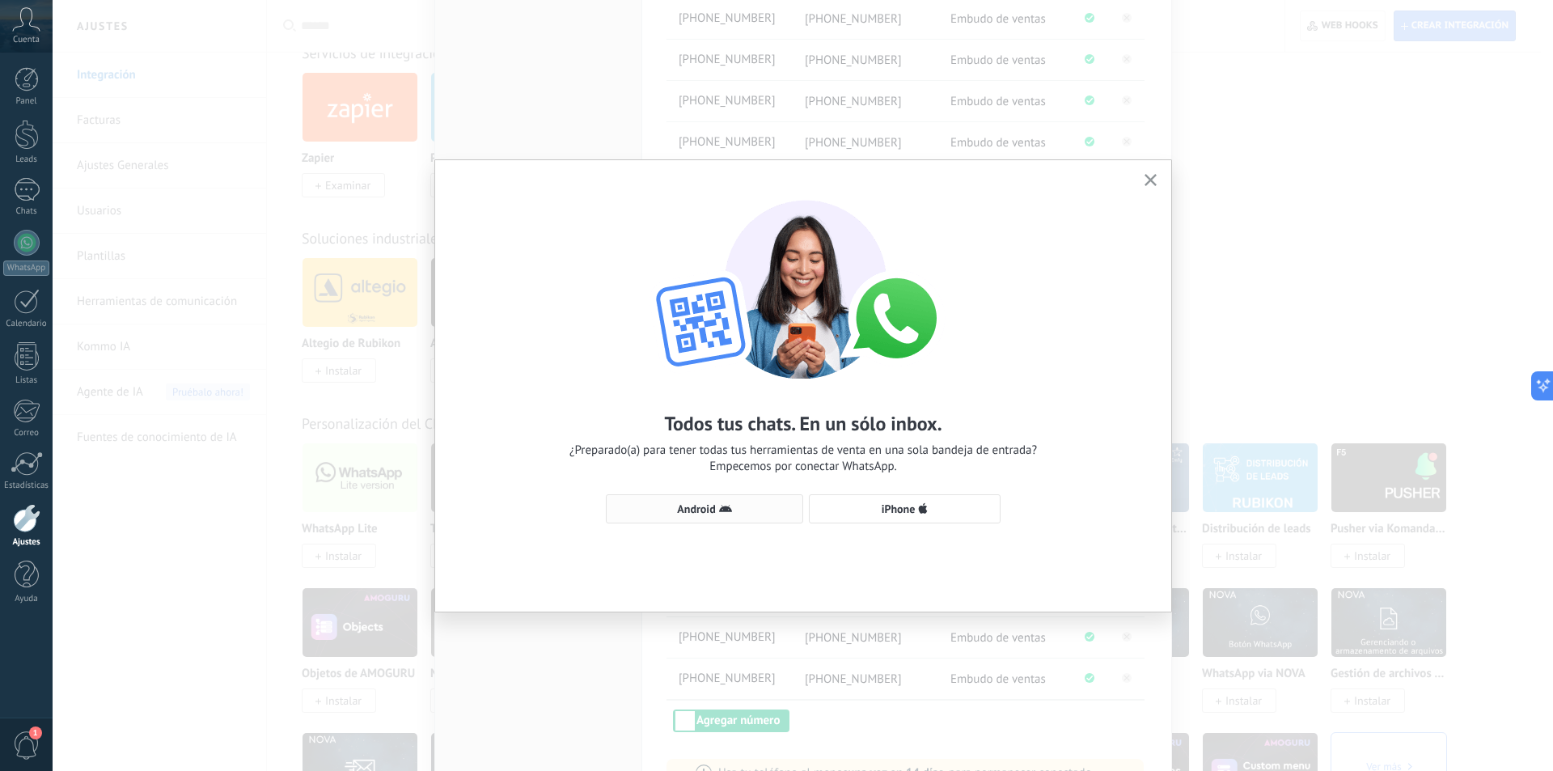
click at [697, 500] on button "Android" at bounding box center [704, 508] width 197 height 29
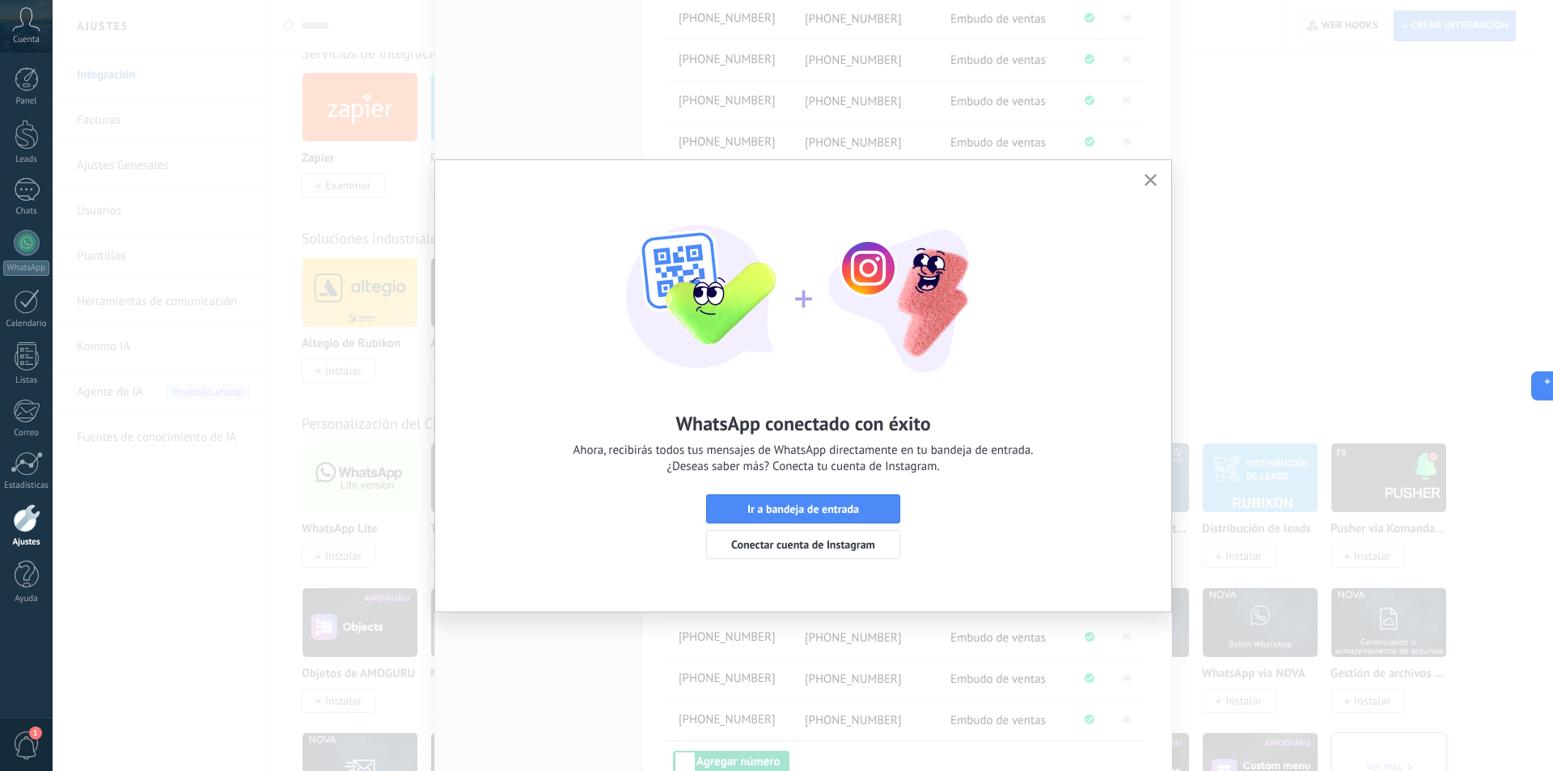
click at [1149, 177] on icon "button" at bounding box center [1151, 180] width 12 height 12
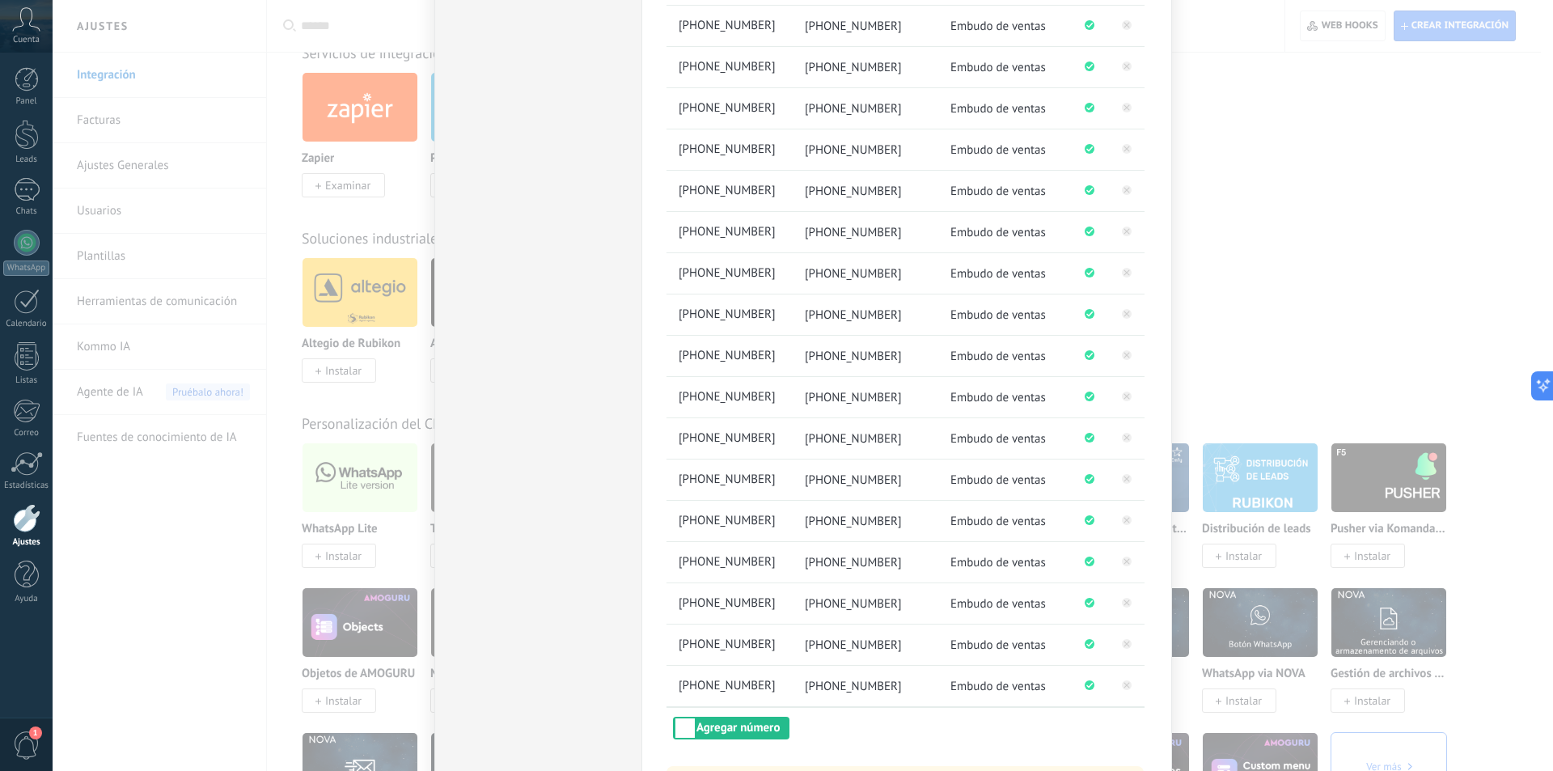
scroll to position [638, 0]
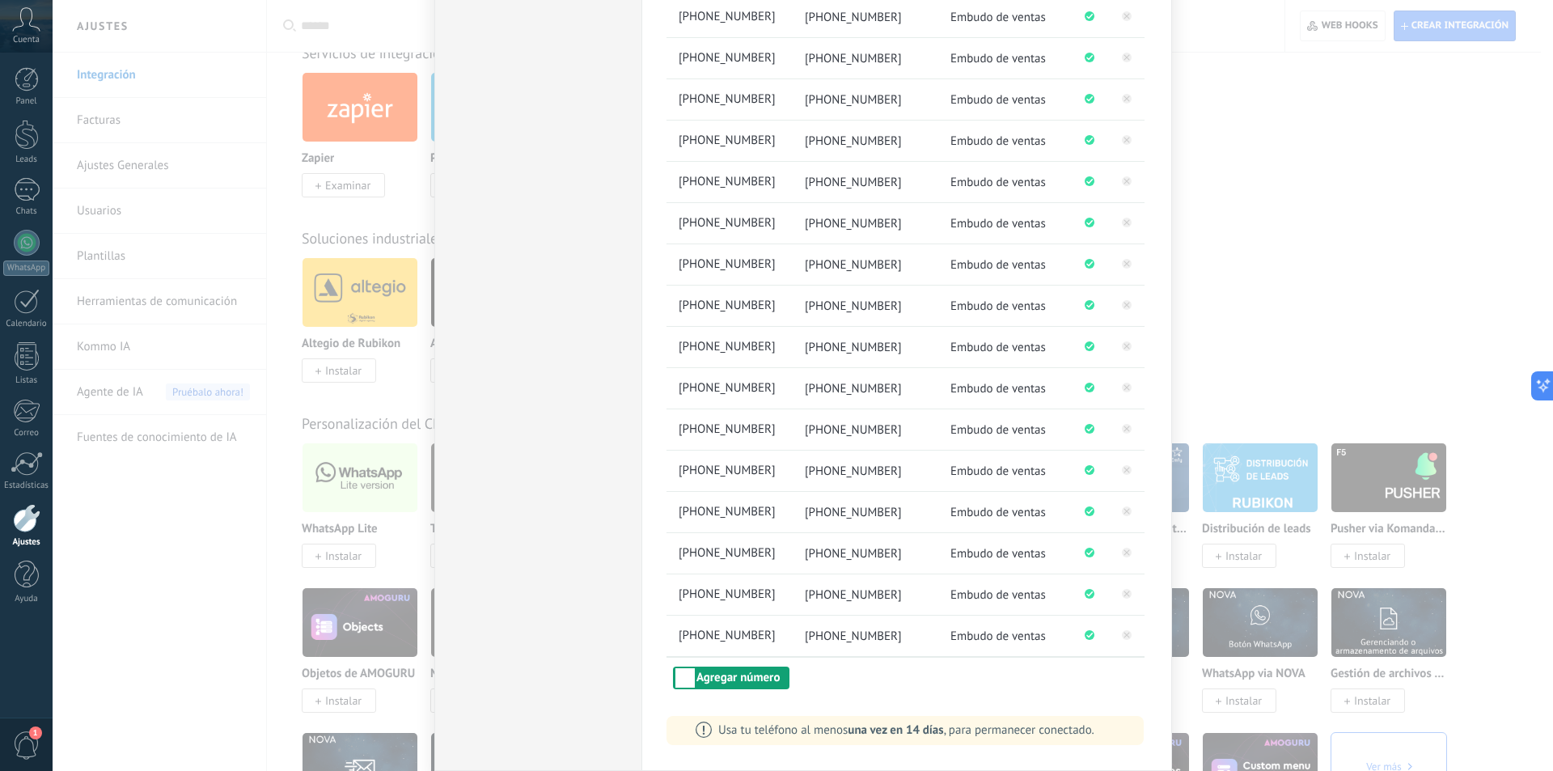
click at [741, 675] on button "Agregar número" at bounding box center [731, 678] width 117 height 23
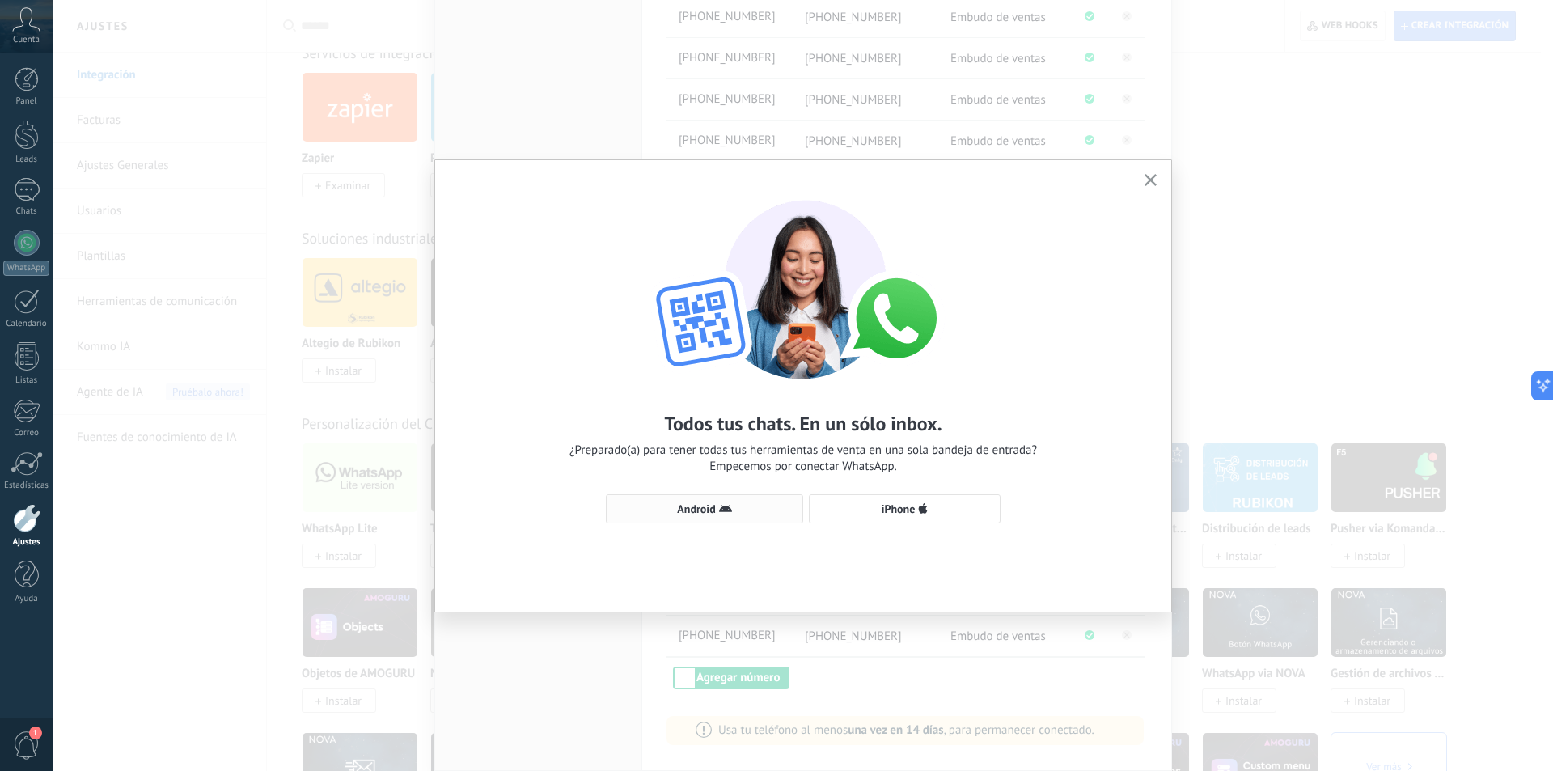
click at [718, 502] on button "Android" at bounding box center [704, 508] width 197 height 29
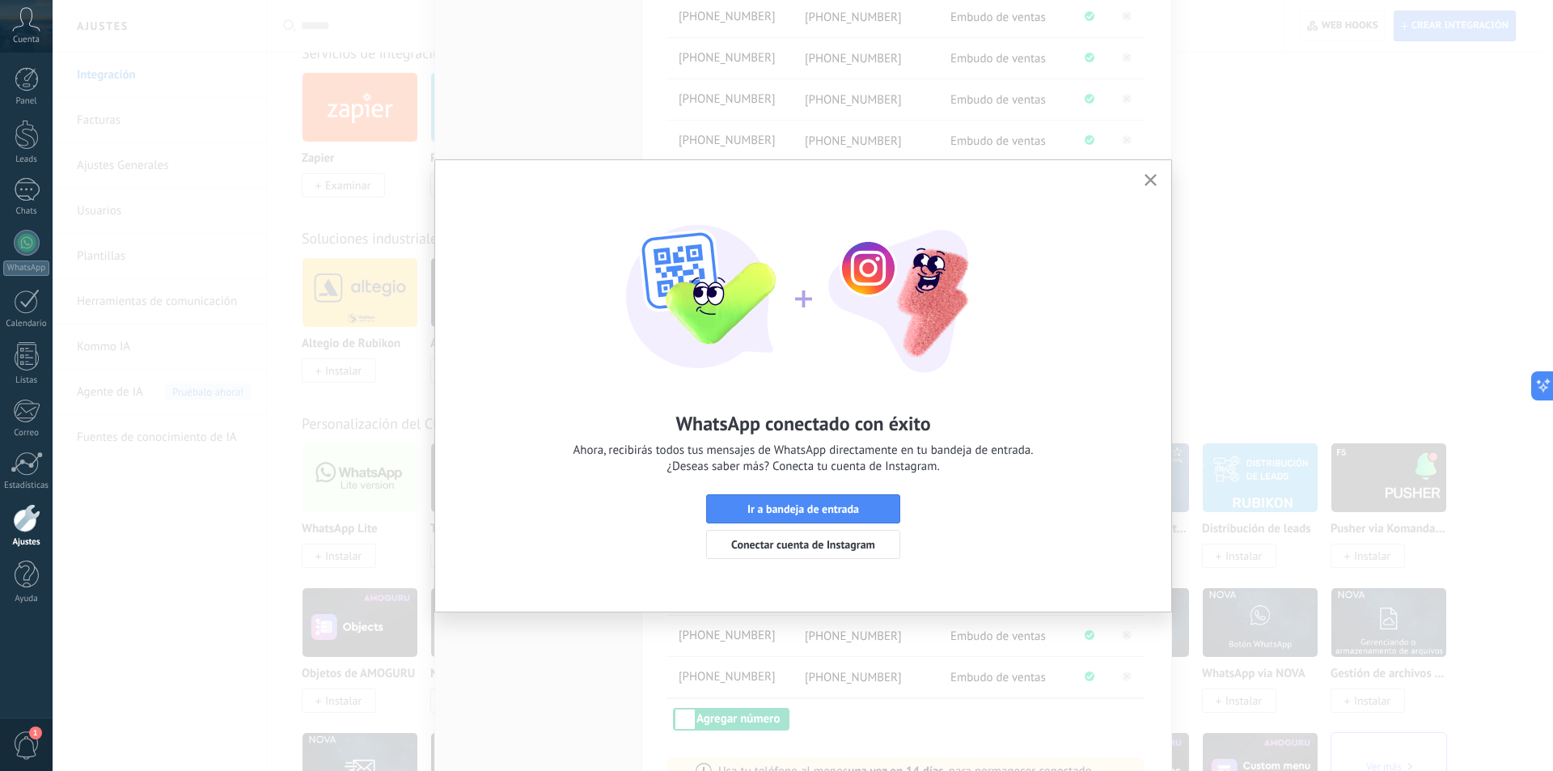
click at [1155, 178] on icon "button" at bounding box center [1151, 180] width 12 height 12
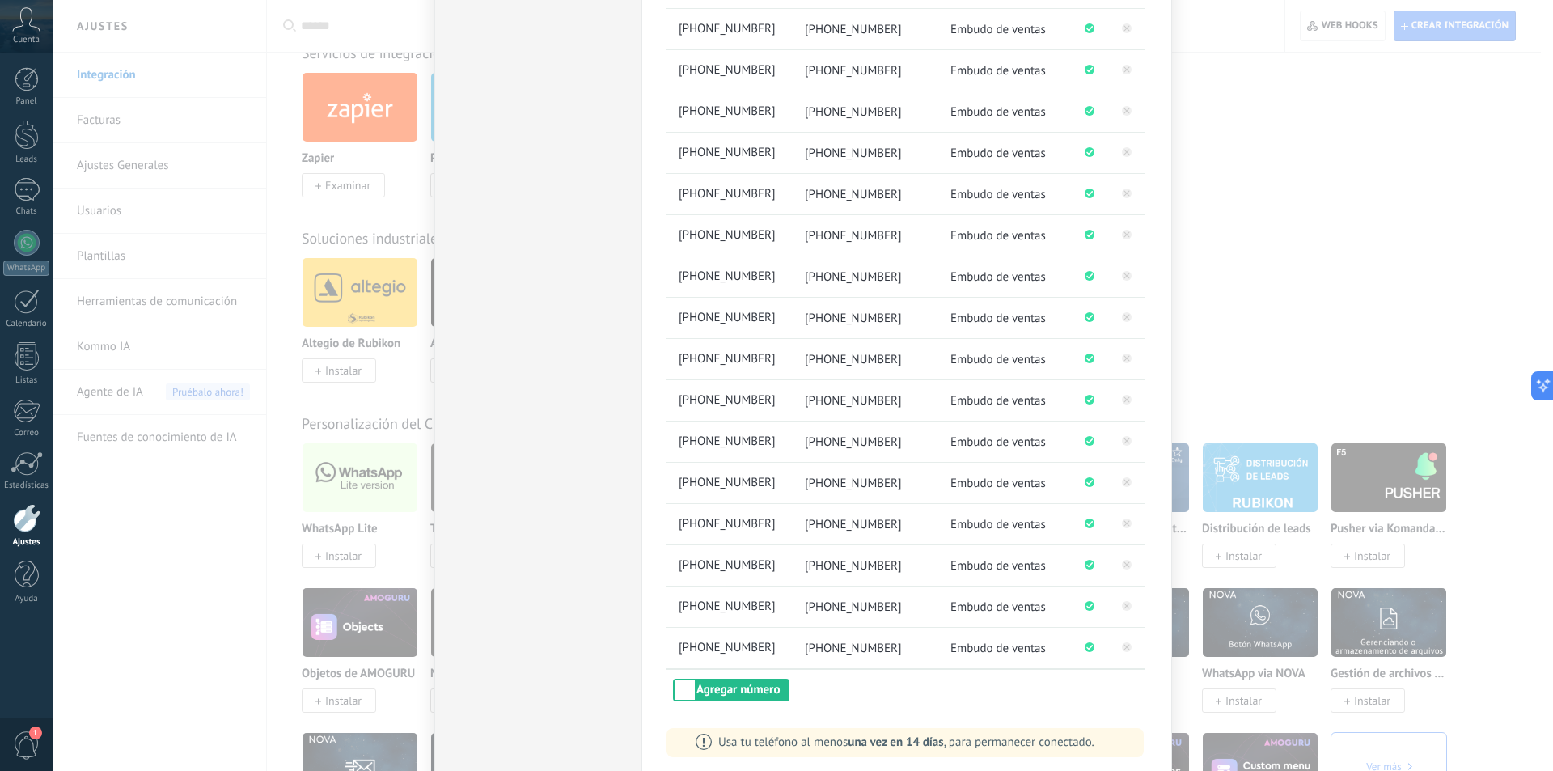
scroll to position [680, 0]
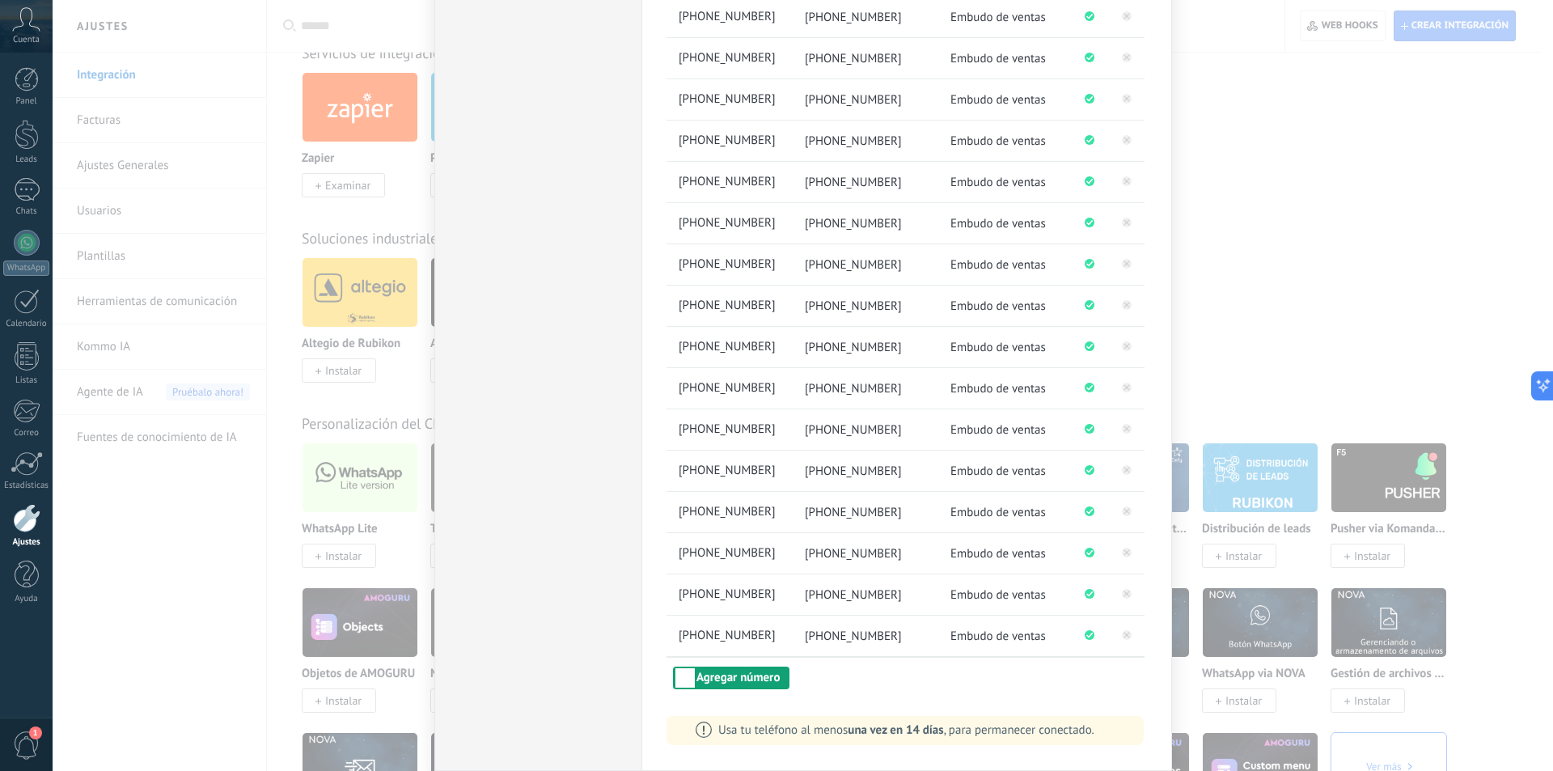
click at [691, 671] on button "Agregar número" at bounding box center [731, 678] width 117 height 23
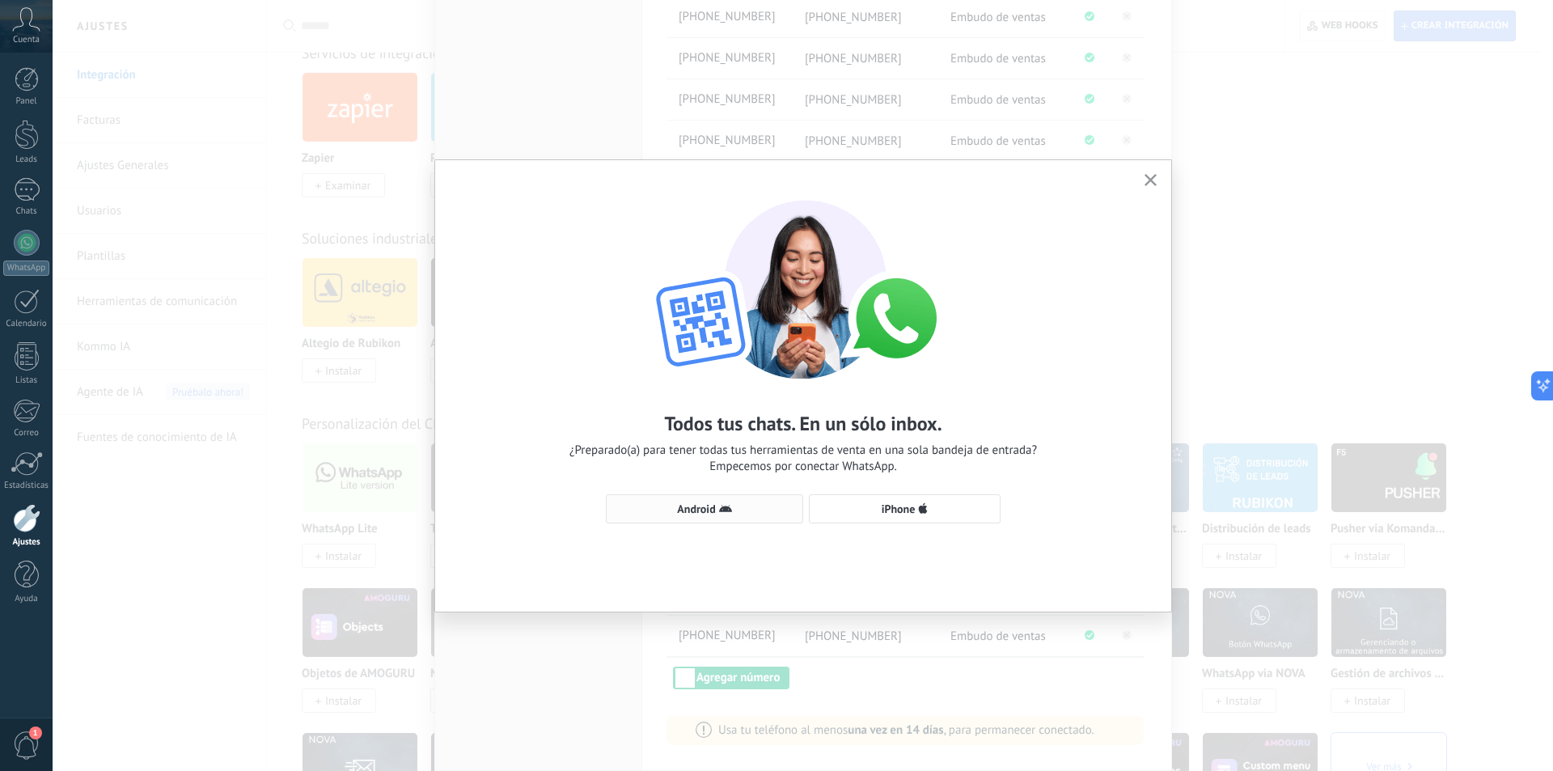
click at [713, 511] on span "Android" at bounding box center [696, 508] width 38 height 11
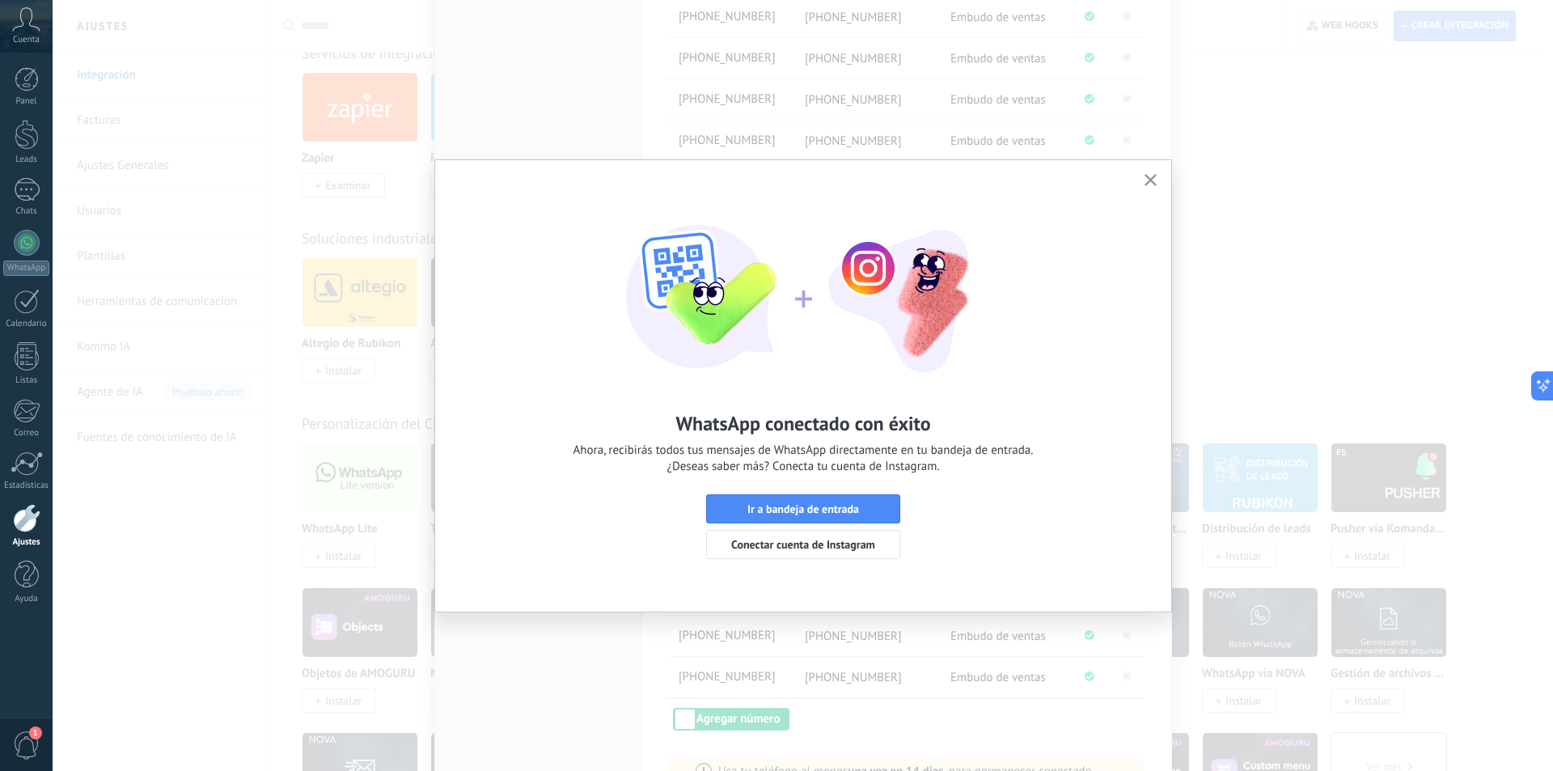
click at [1146, 172] on button "button" at bounding box center [1151, 181] width 20 height 22
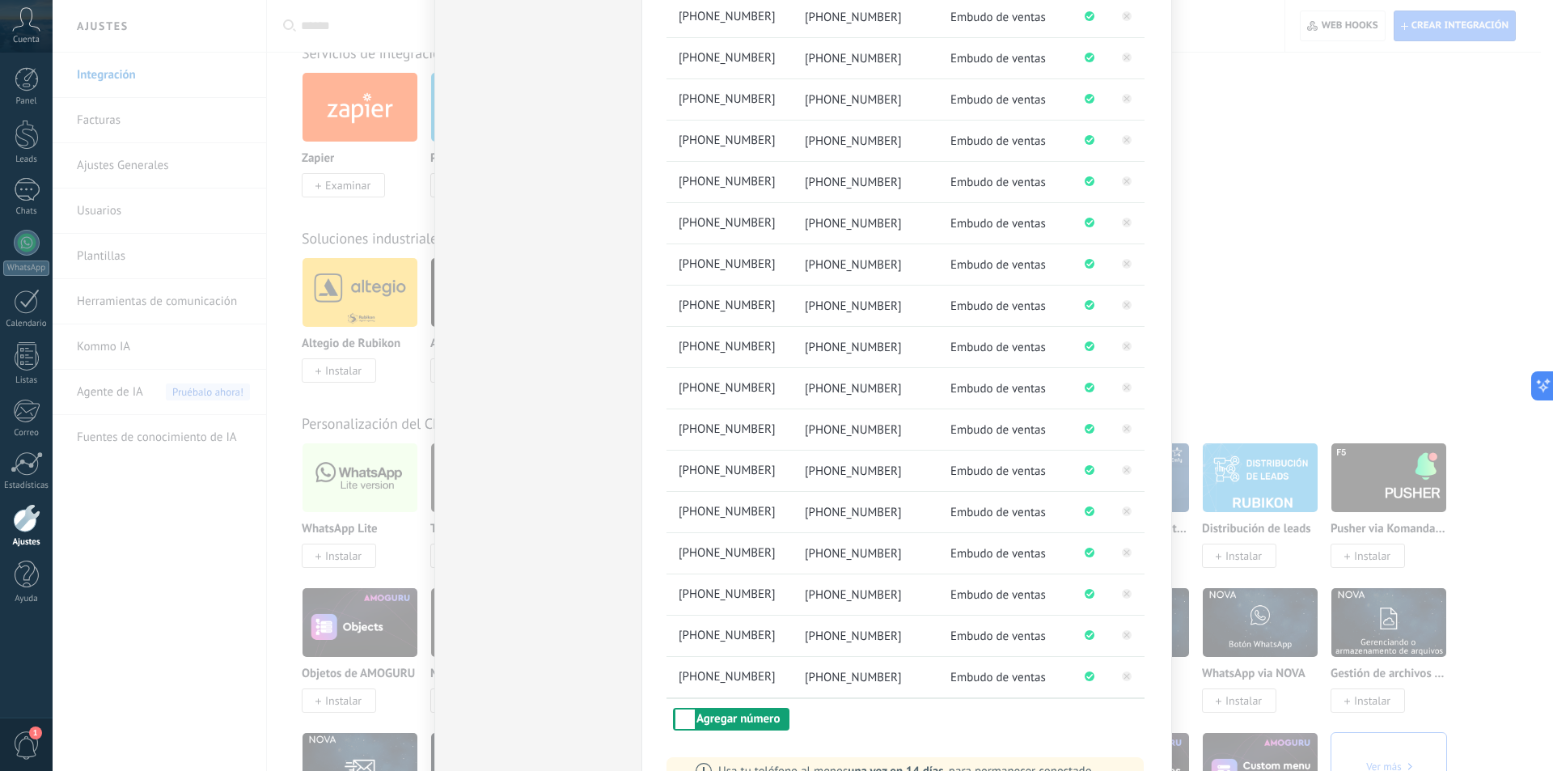
click at [721, 719] on button "Agregar número" at bounding box center [731, 719] width 117 height 23
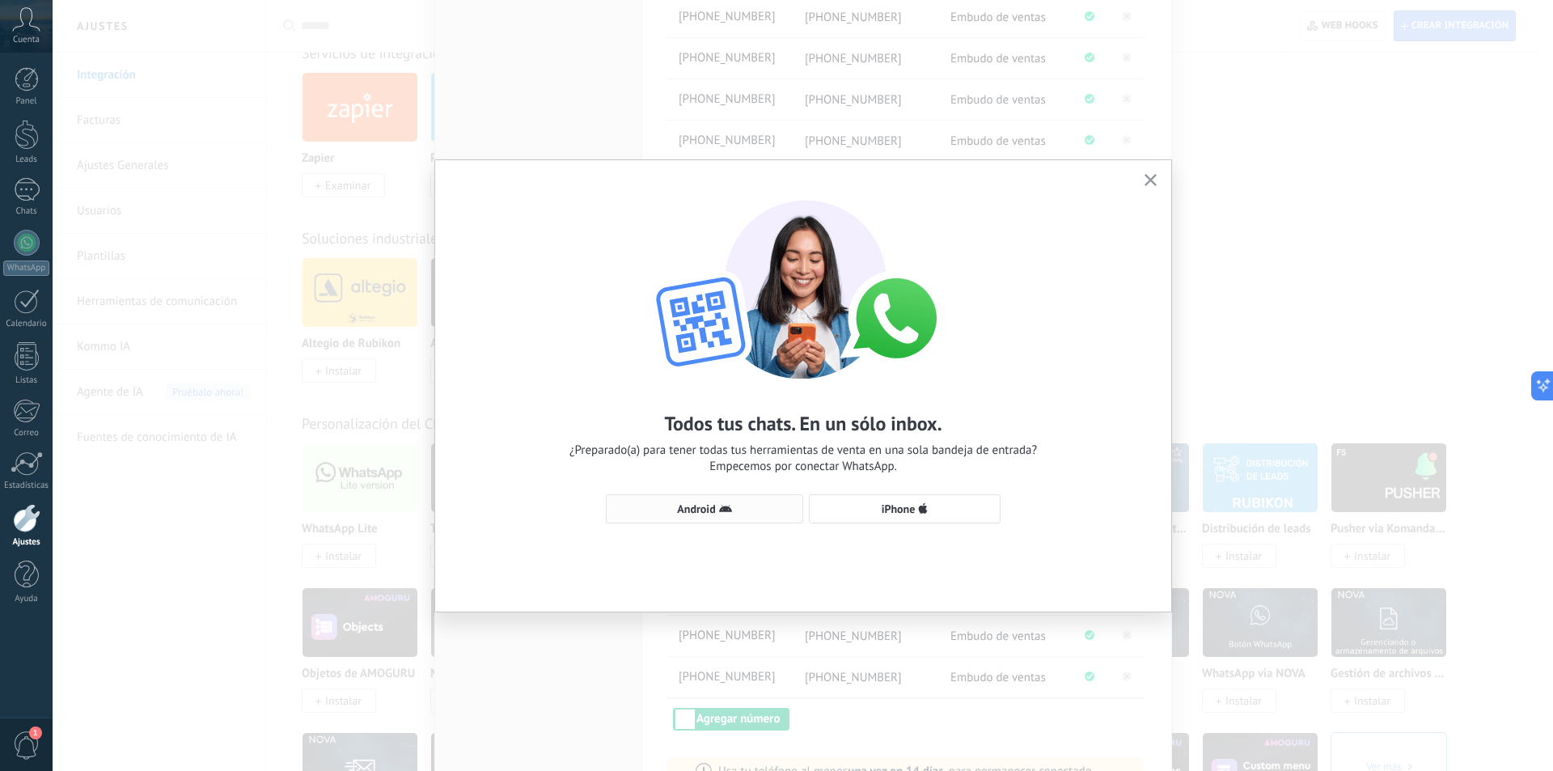
click at [723, 507] on icon "button" at bounding box center [725, 508] width 13 height 13
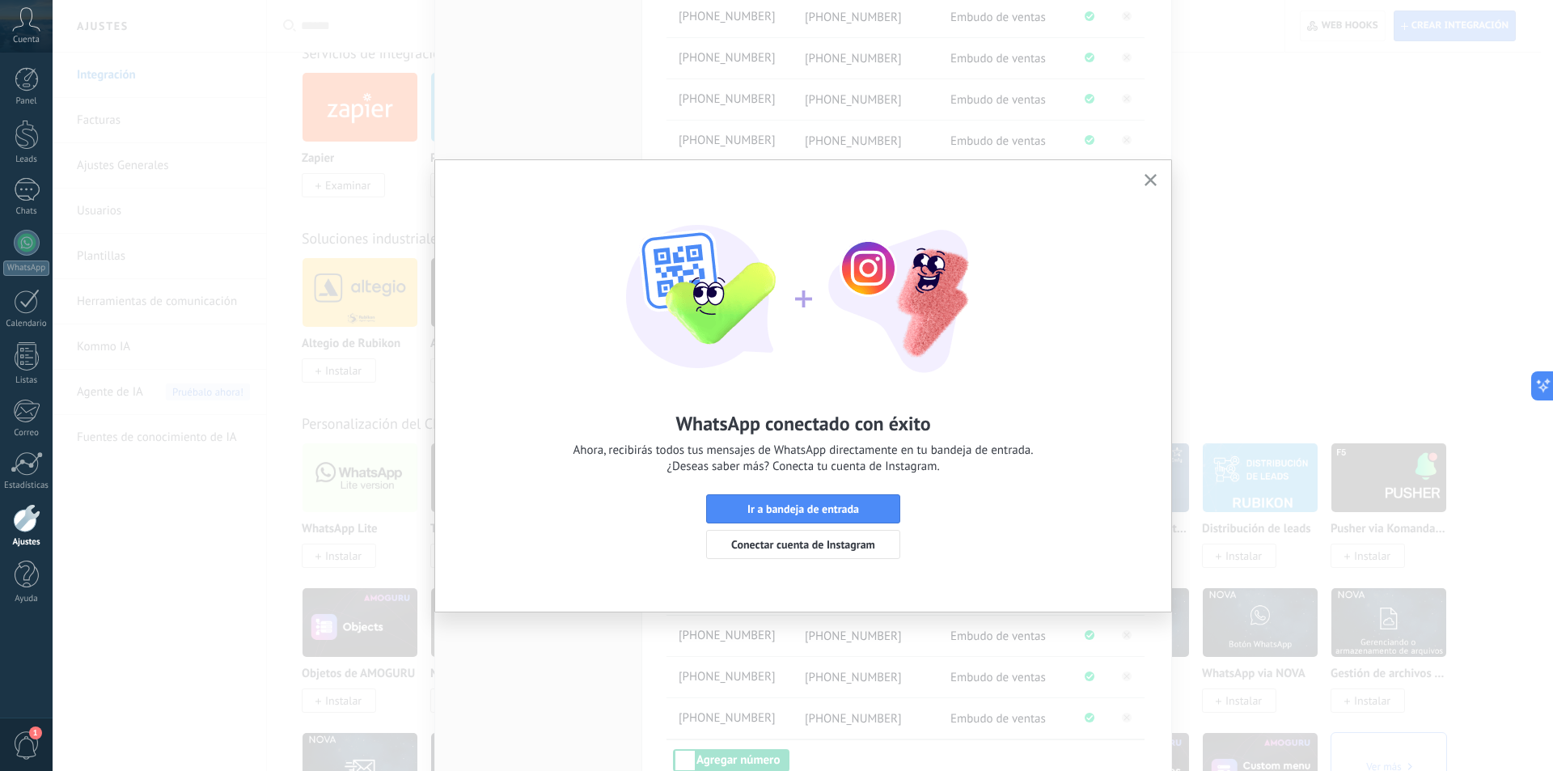
click at [1152, 169] on div "WhatsApp conectado con éxito Ahora, recibirás todos tus mensajes de WhatsApp di…" at bounding box center [803, 371] width 736 height 423
click at [1148, 167] on div "WhatsApp conectado con éxito Ahora, recibirás todos tus mensajes de WhatsApp di…" at bounding box center [803, 371] width 736 height 423
click at [1150, 173] on button "button" at bounding box center [1151, 181] width 20 height 22
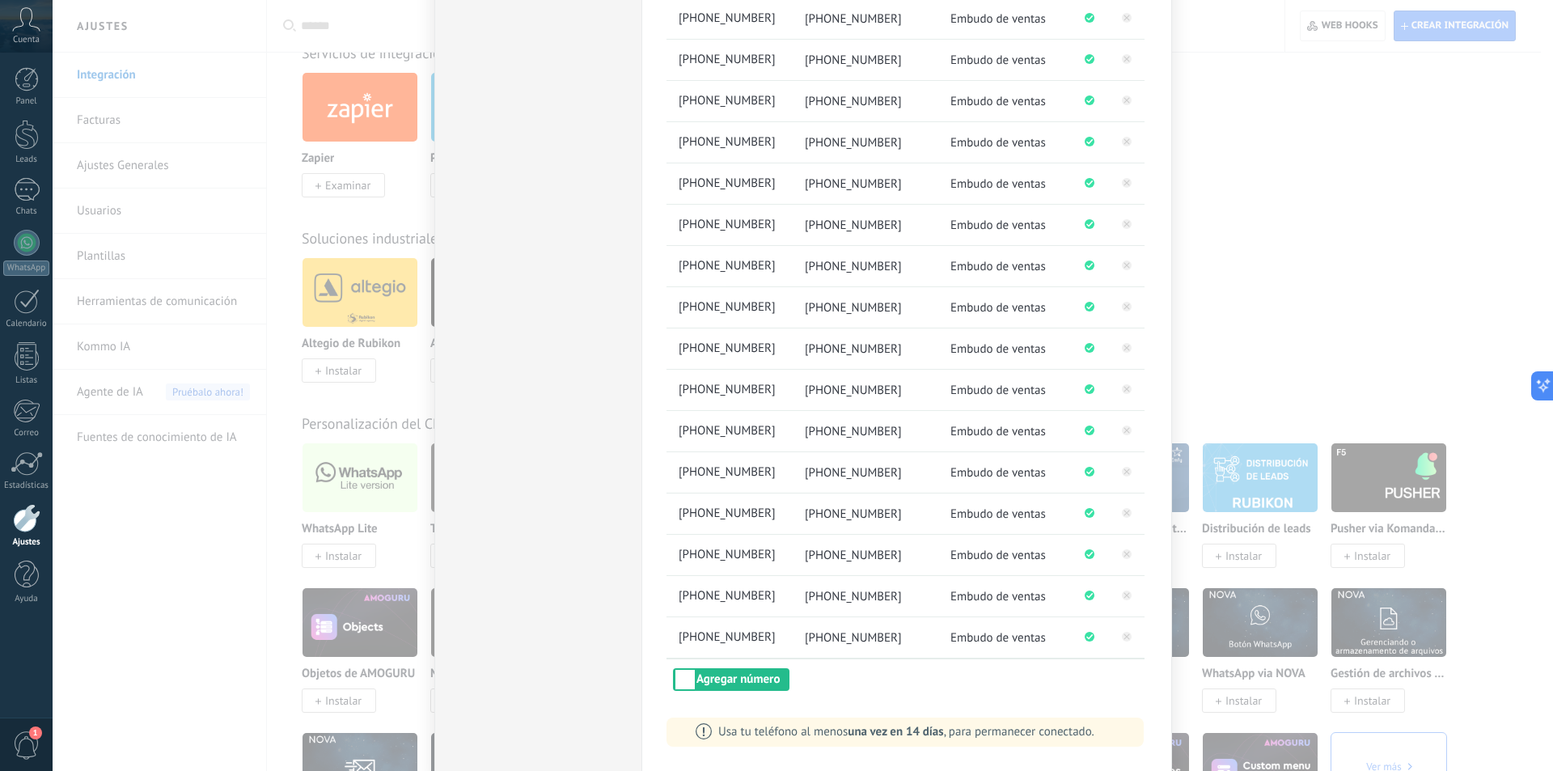
scroll to position [762, 0]
click at [733, 686] on button "Agregar número" at bounding box center [731, 678] width 117 height 23
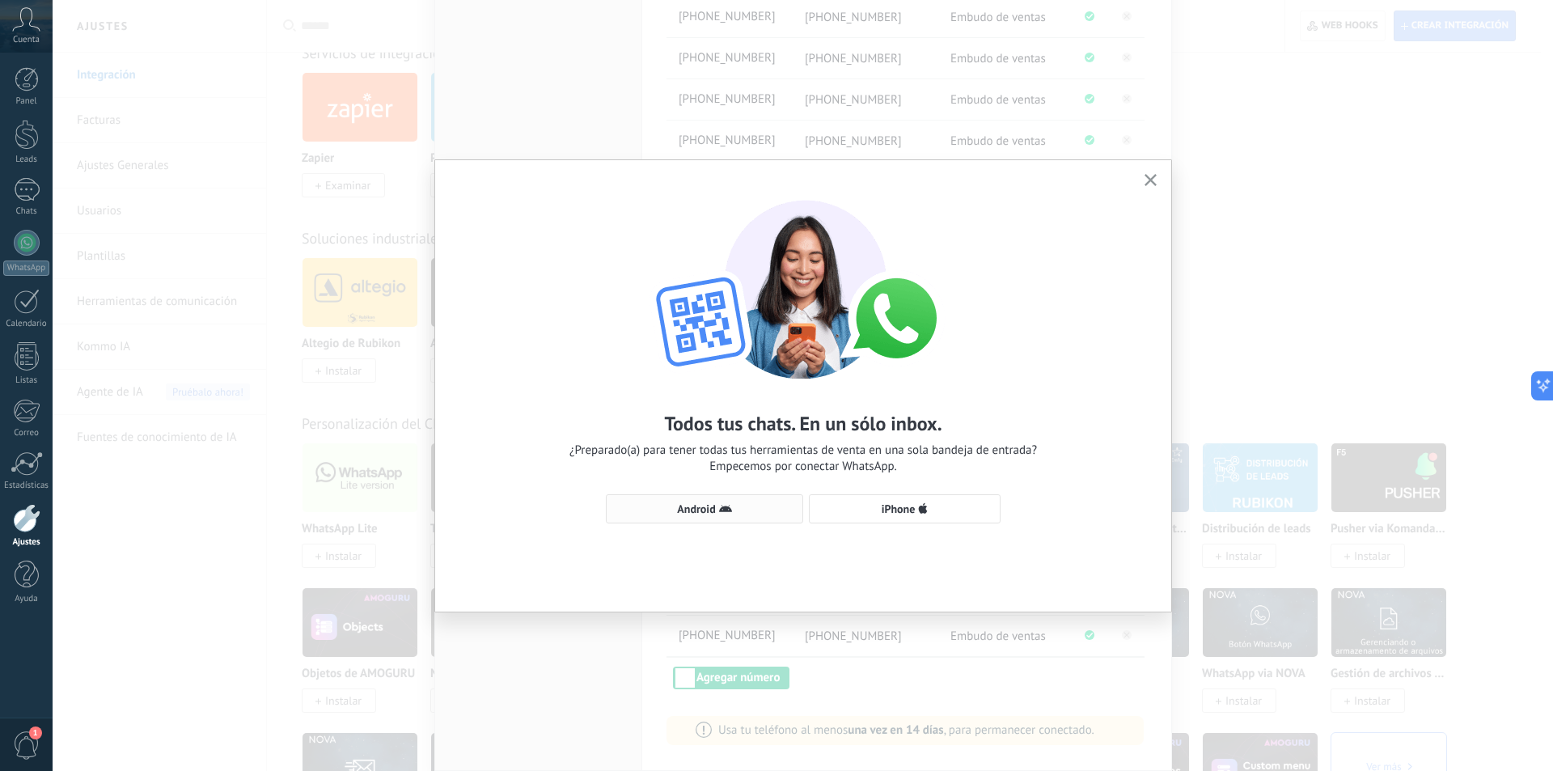
click at [713, 503] on span "Android" at bounding box center [696, 508] width 38 height 11
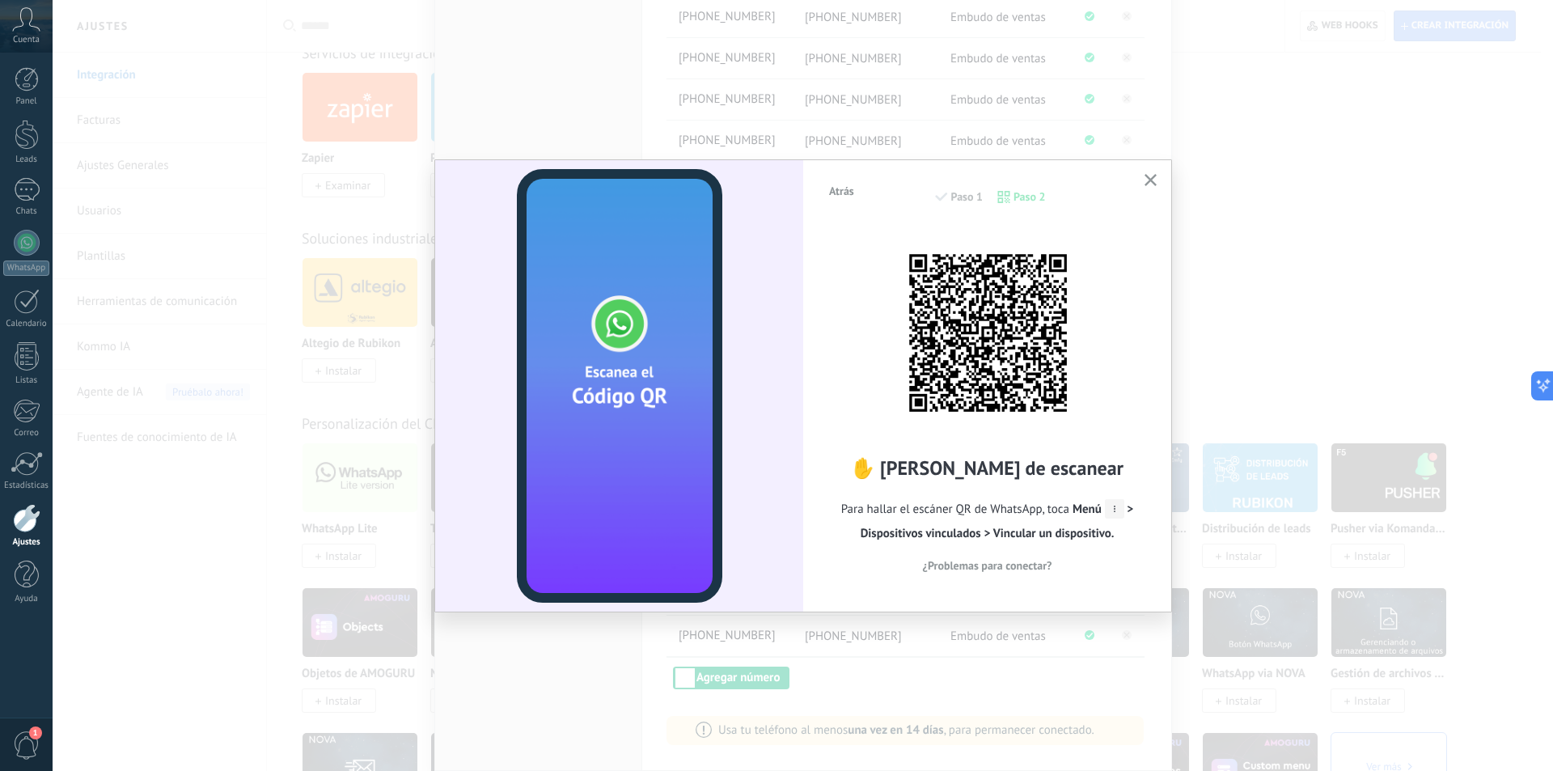
click at [1147, 175] on icon "button" at bounding box center [1151, 180] width 12 height 12
